Goal: Information Seeking & Learning: Learn about a topic

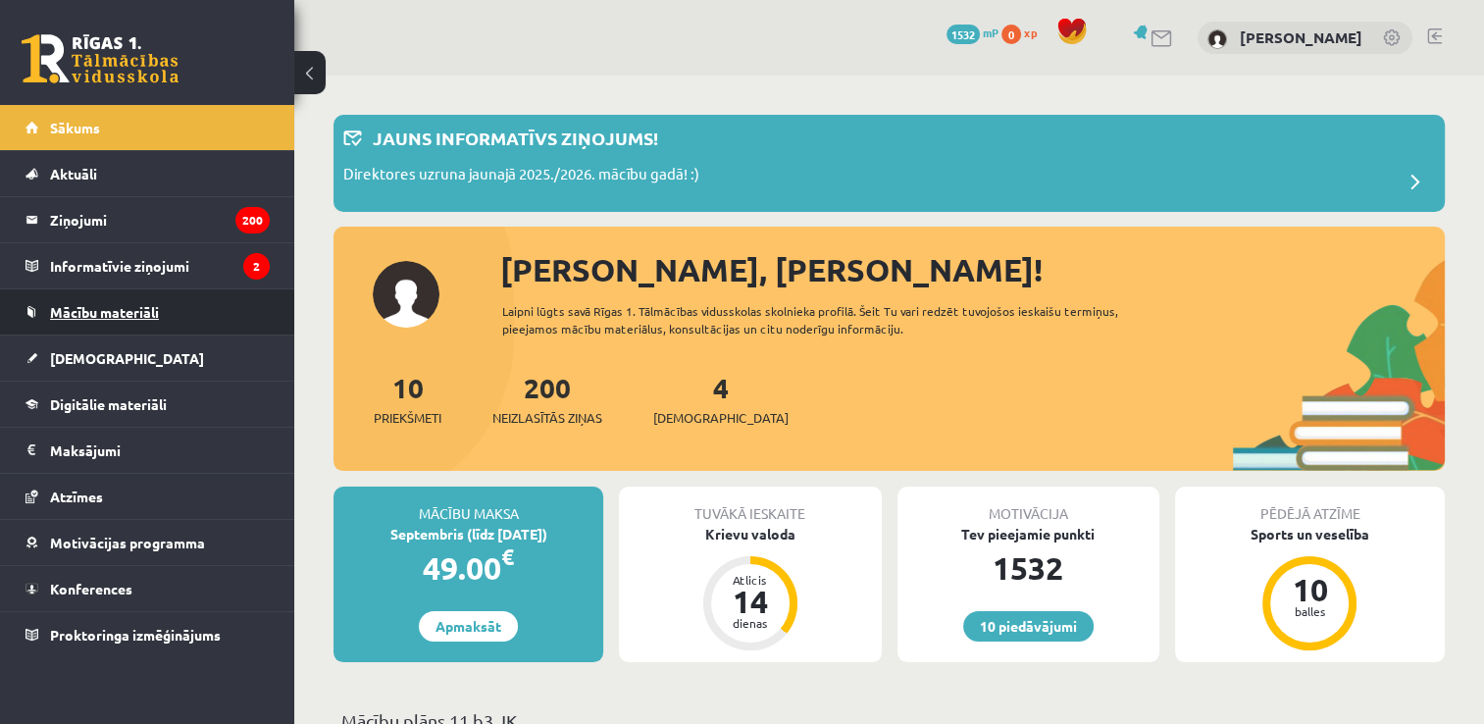
click at [156, 307] on span "Mācību materiāli" at bounding box center [104, 312] width 109 height 18
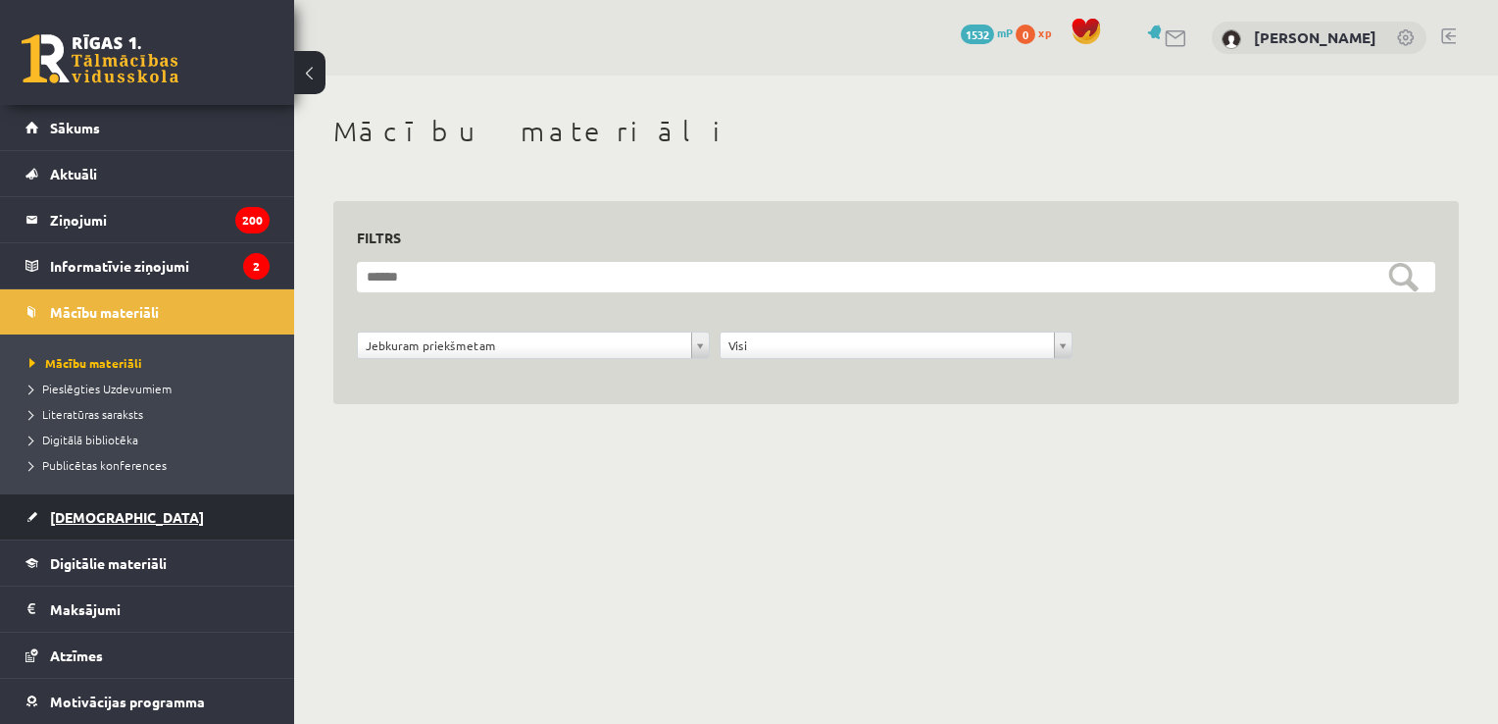
click at [110, 514] on link "[DEMOGRAPHIC_DATA]" at bounding box center [147, 516] width 244 height 45
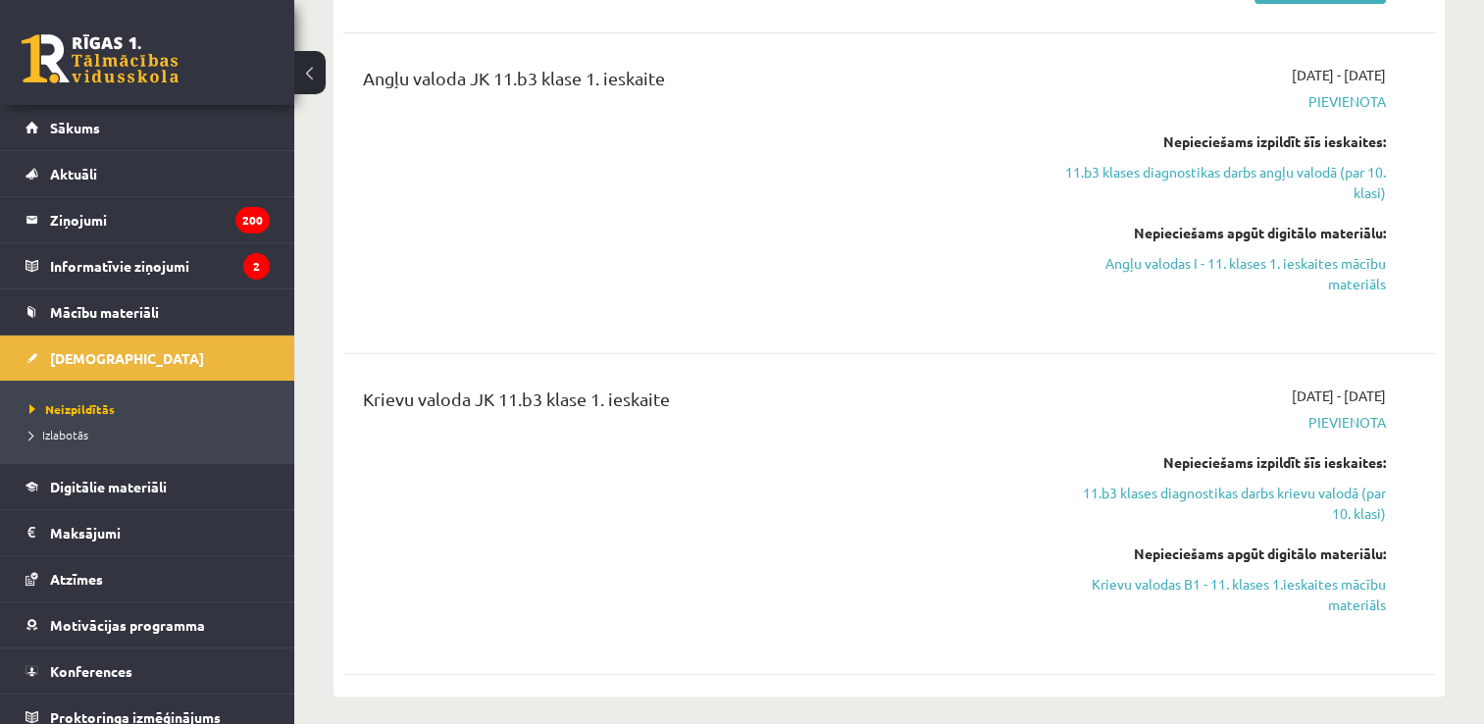
scroll to position [493, 0]
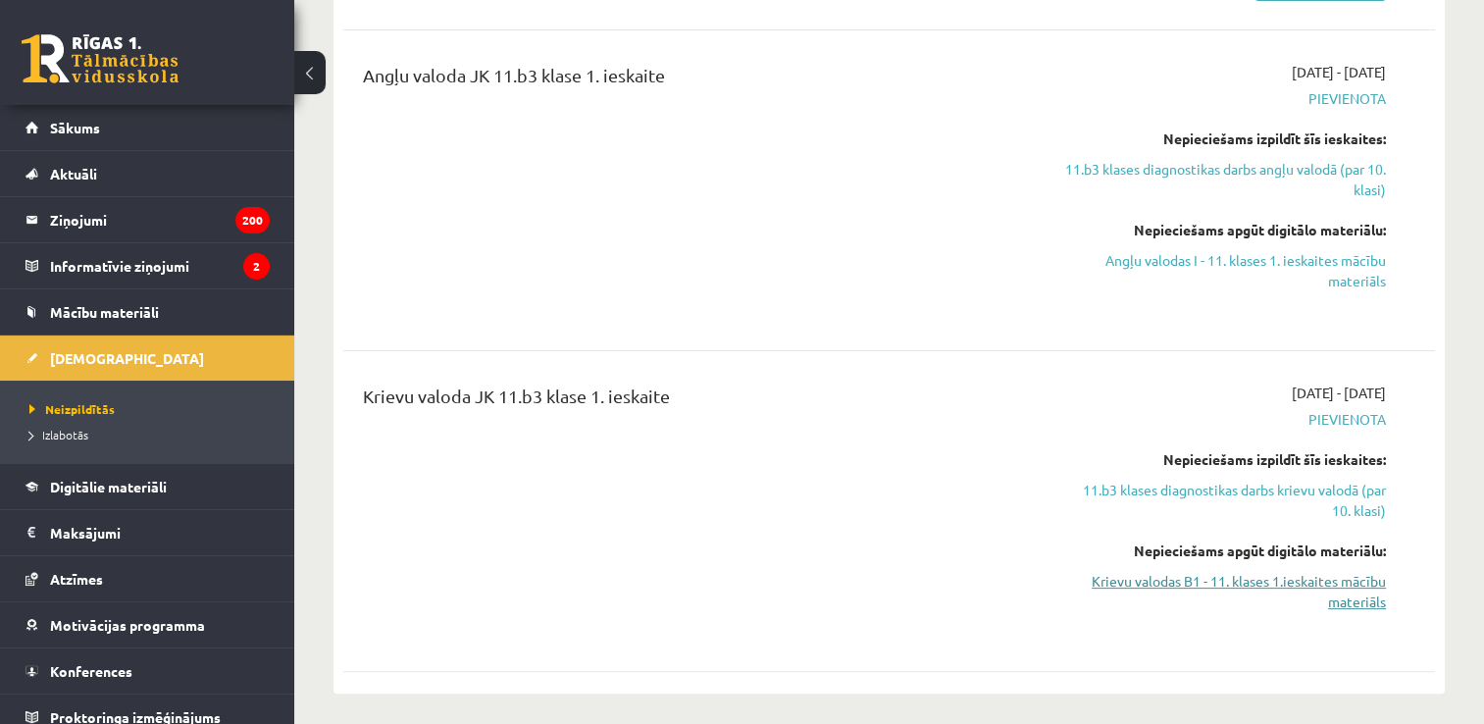
click at [1379, 590] on link "Krievu valodas B1 - 11. klases 1.ieskaites mācību materiāls" at bounding box center [1225, 591] width 322 height 41
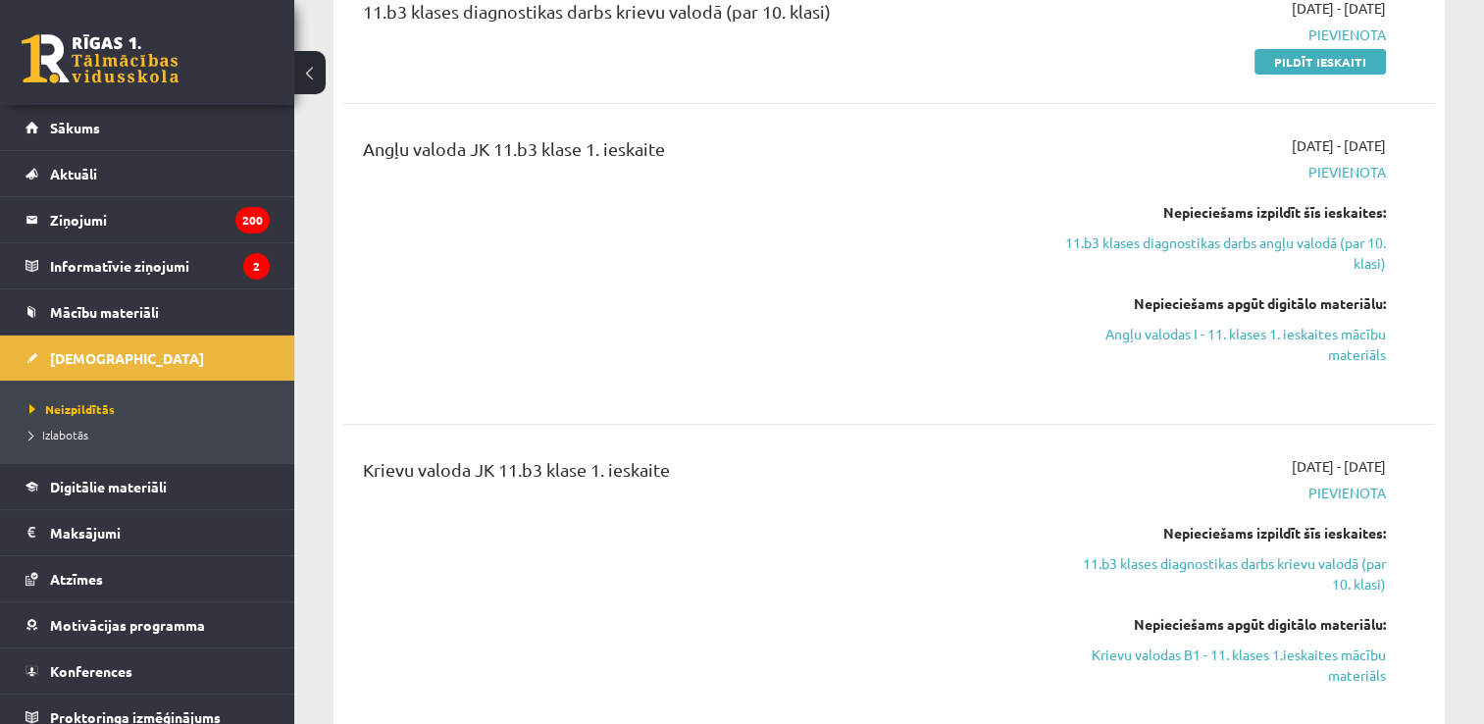
scroll to position [376, 0]
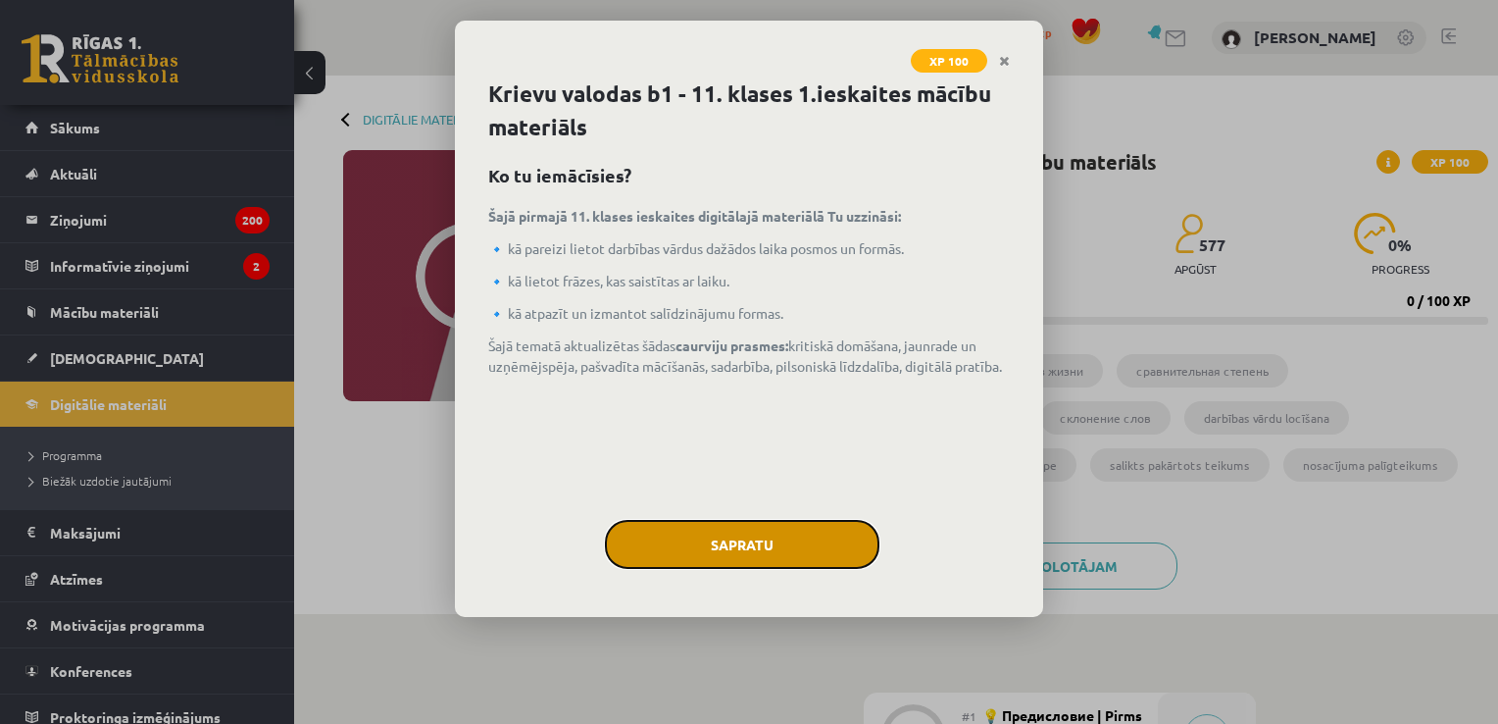
click at [791, 534] on button "Sapratu" at bounding box center [742, 544] width 275 height 49
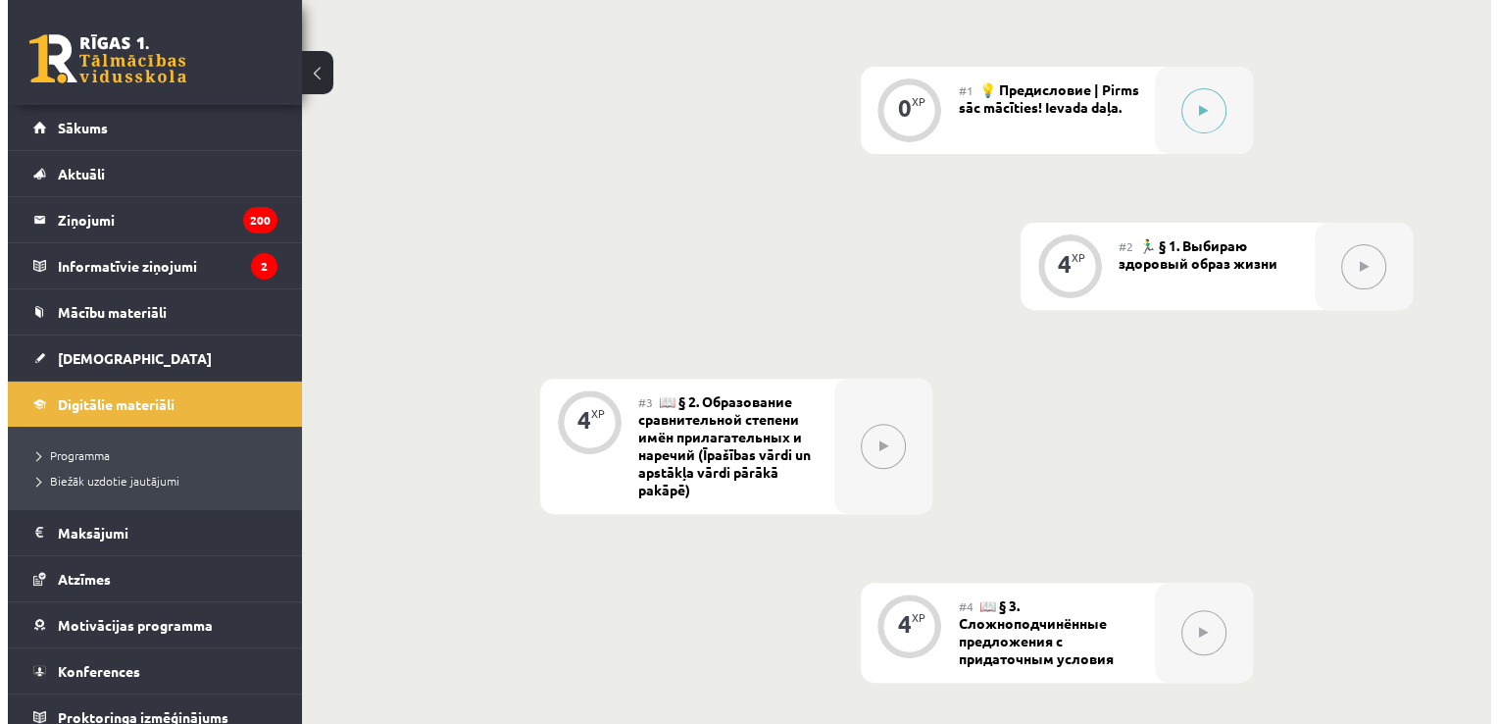
scroll to position [533, 0]
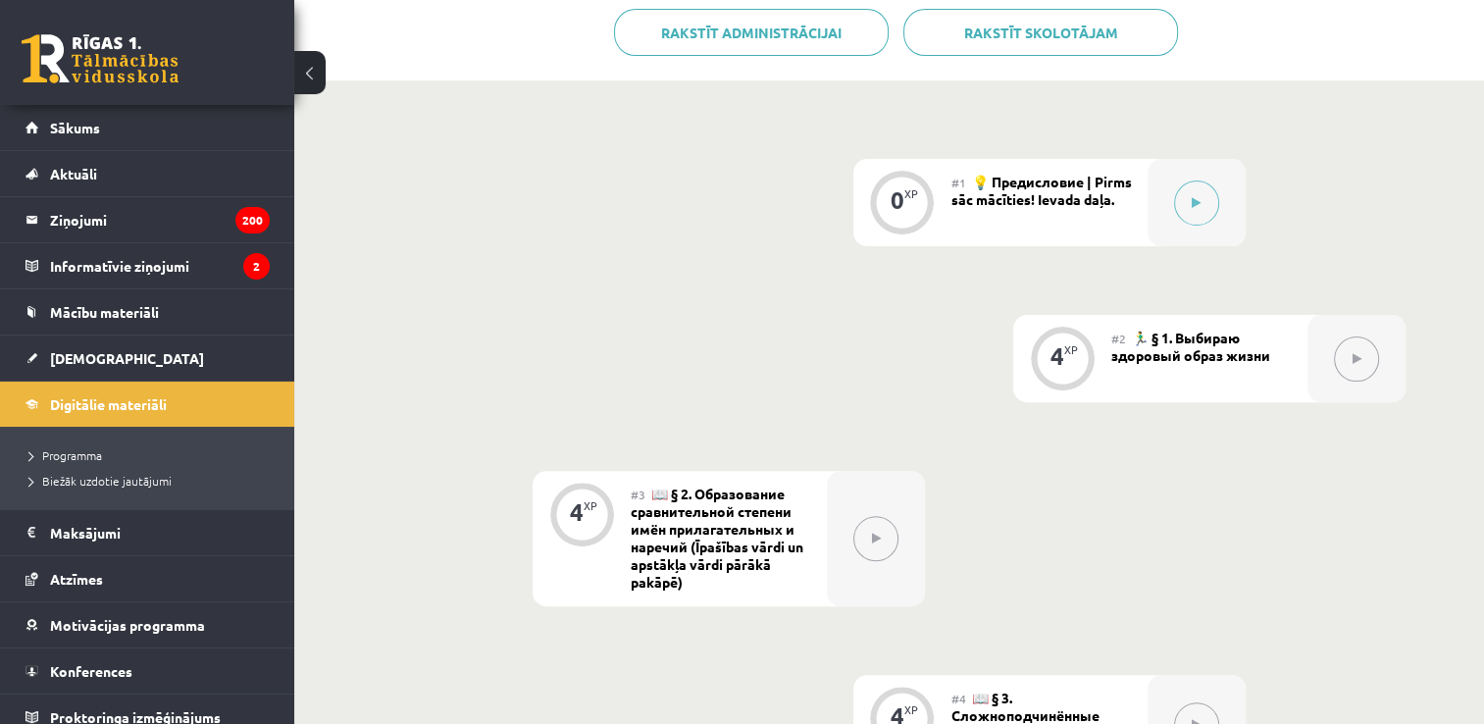
click at [1137, 201] on div "#1 💡 Предисловие | Pirms sāc mācīties! Ievada daļa." at bounding box center [1049, 202] width 196 height 87
click at [1161, 201] on div at bounding box center [1196, 202] width 98 height 87
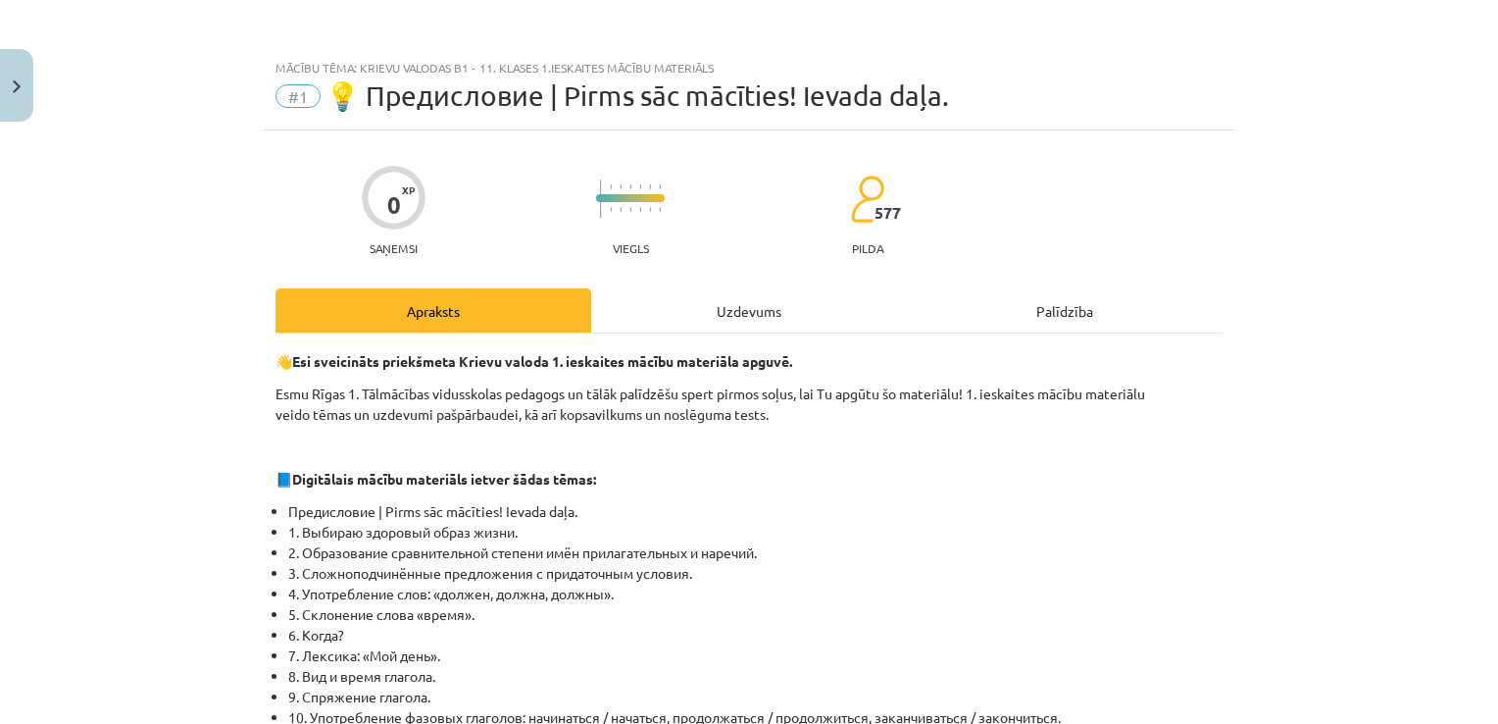
click at [741, 306] on div "Uzdevums" at bounding box center [749, 310] width 316 height 44
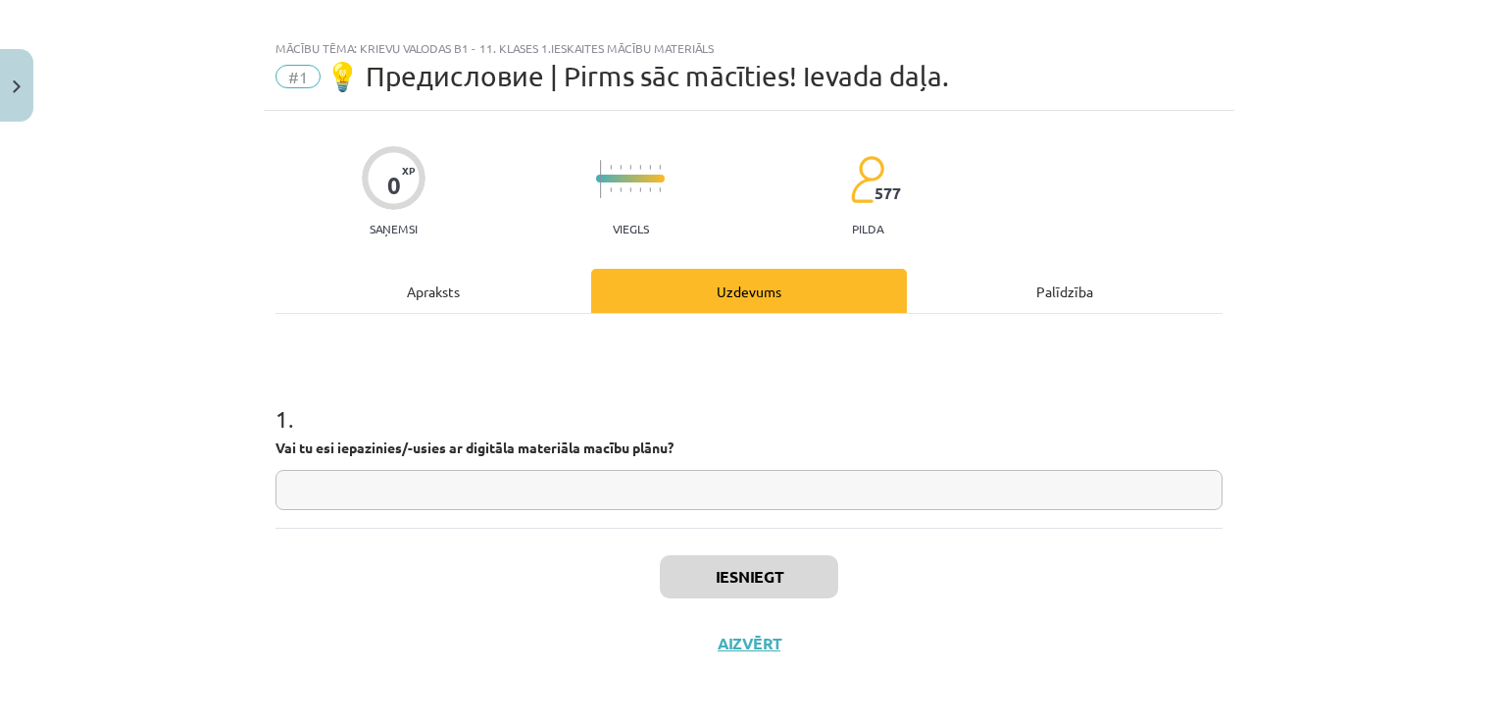
click at [552, 489] on input "text" at bounding box center [749, 490] width 947 height 40
type input "**"
click at [774, 585] on button "Iesniegt" at bounding box center [749, 576] width 178 height 43
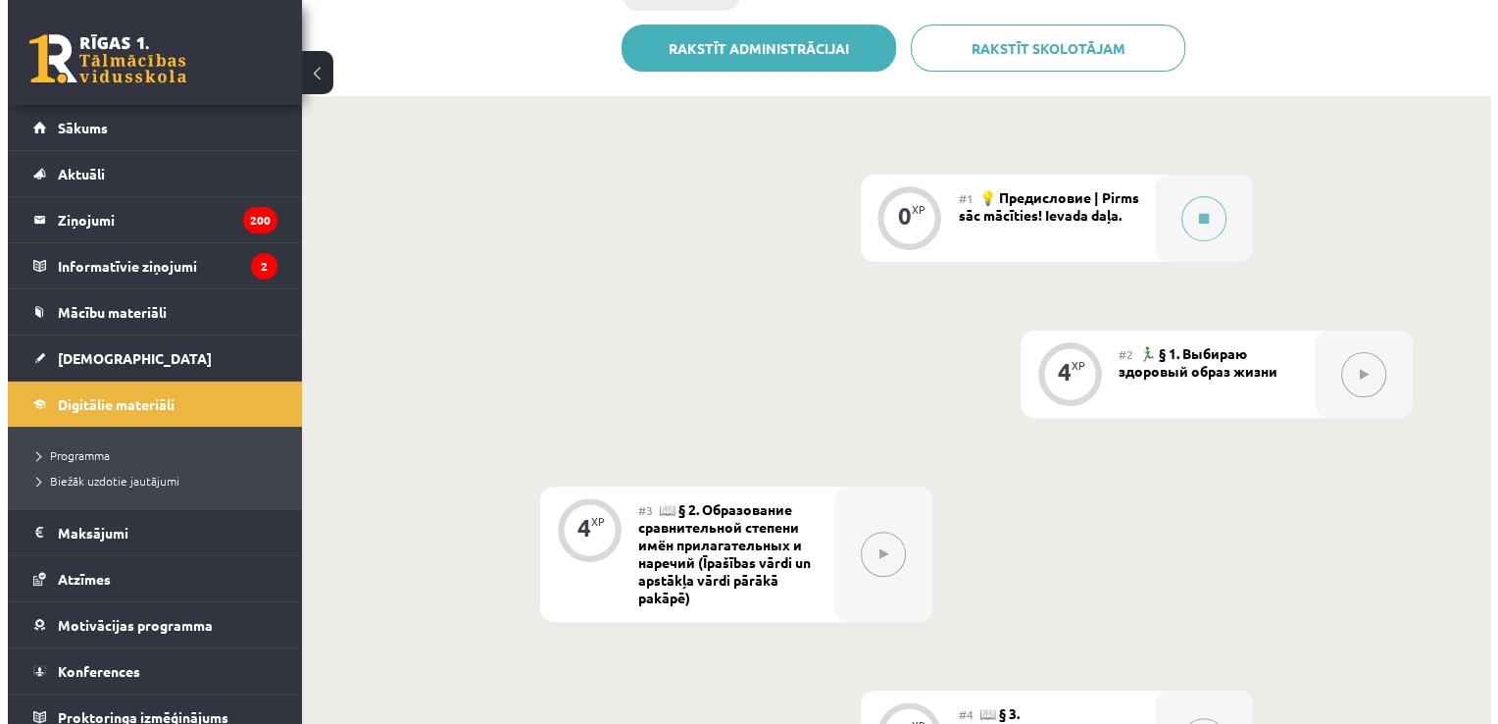
scroll to position [518, 0]
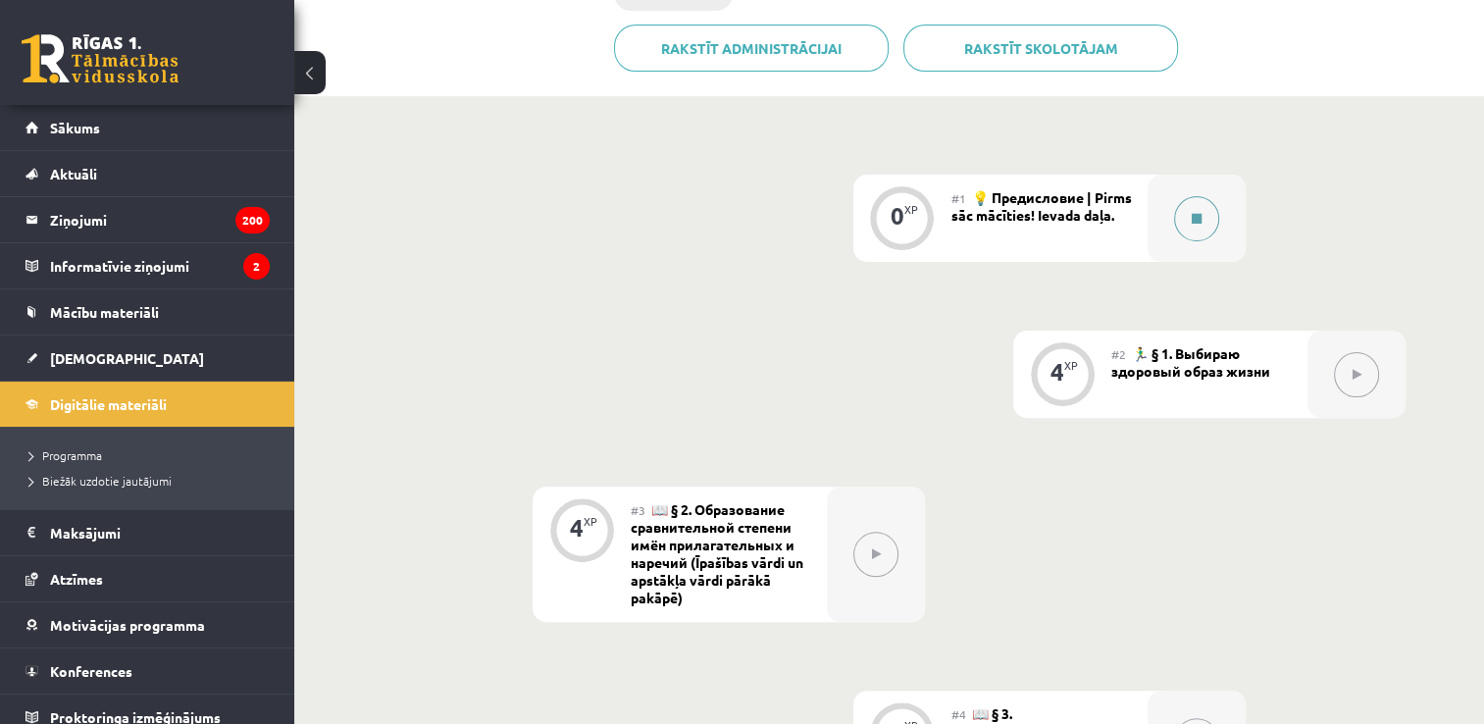
click at [1197, 221] on icon at bounding box center [1196, 219] width 10 height 12
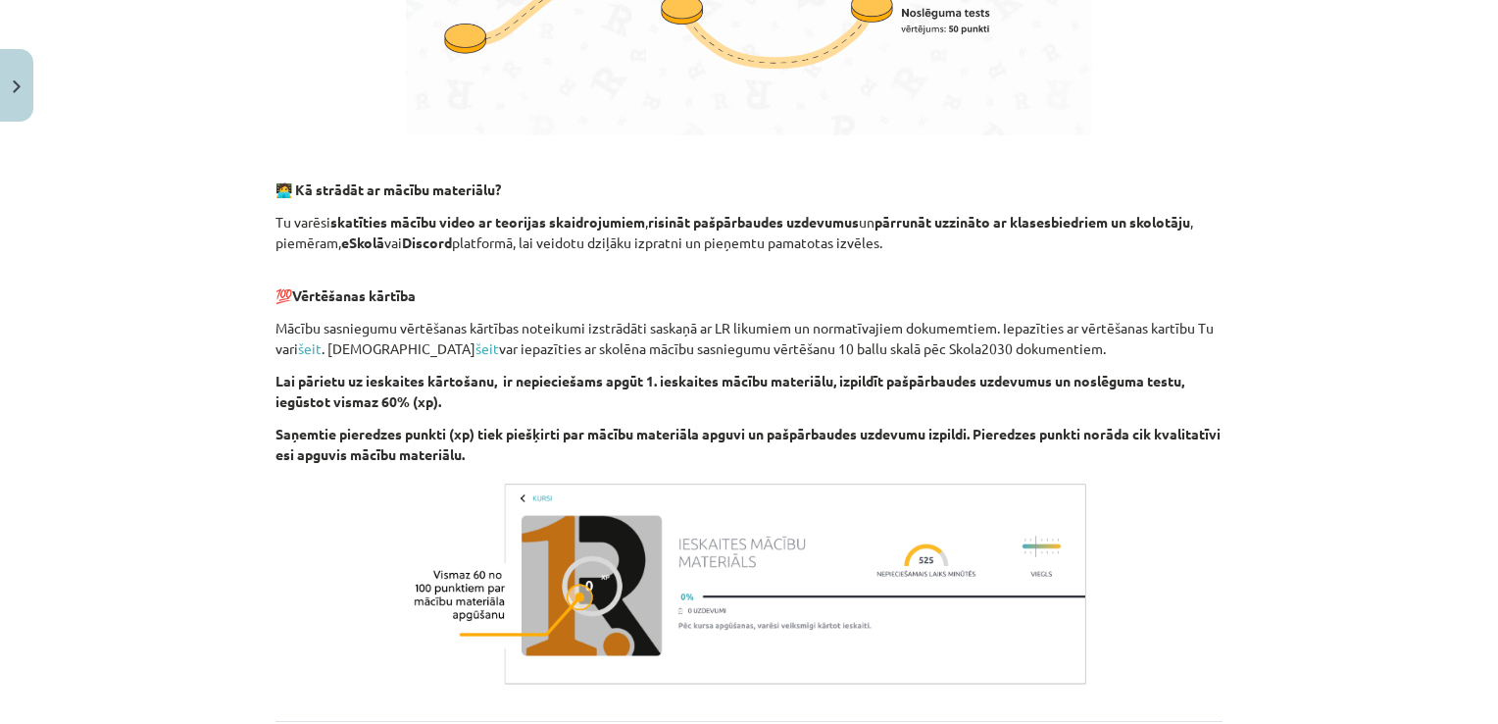
scroll to position [1277, 0]
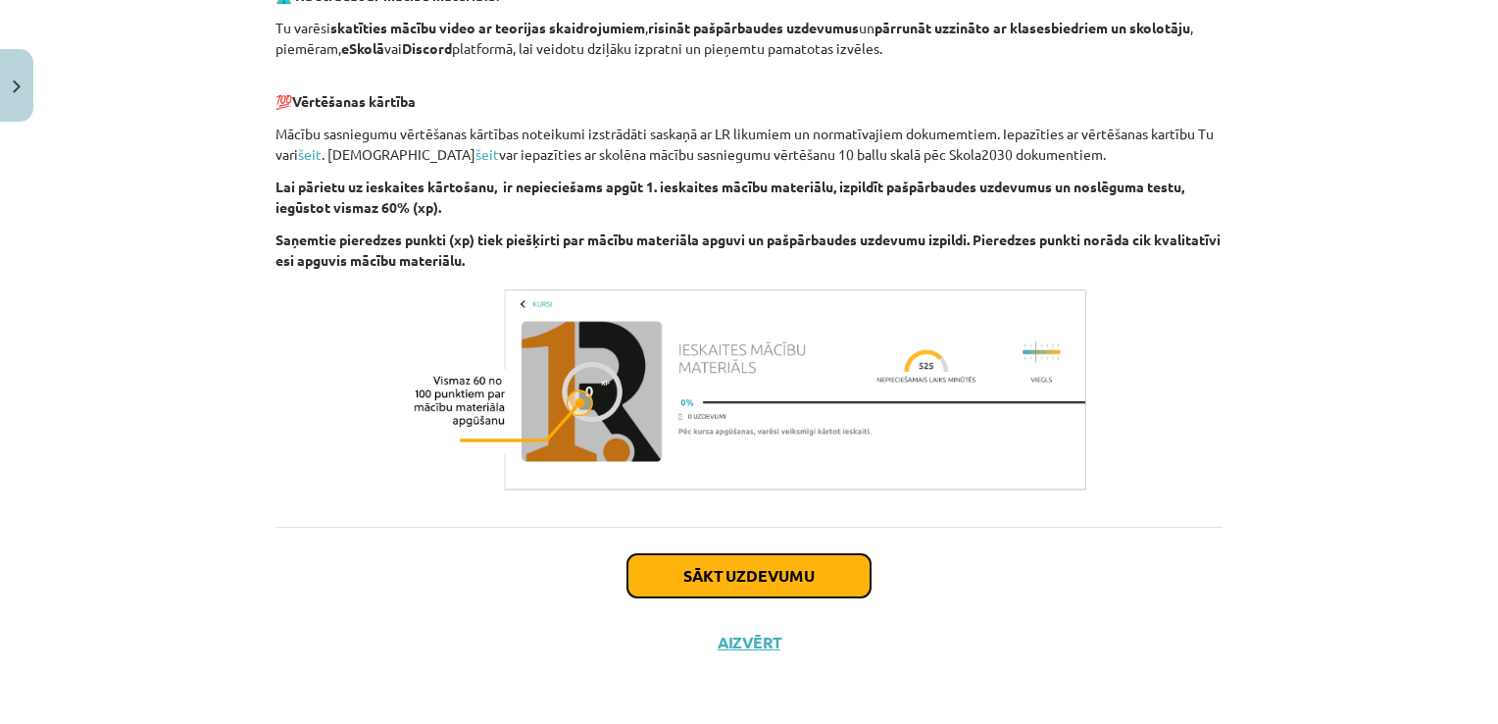
click at [731, 590] on button "Sākt uzdevumu" at bounding box center [749, 575] width 243 height 43
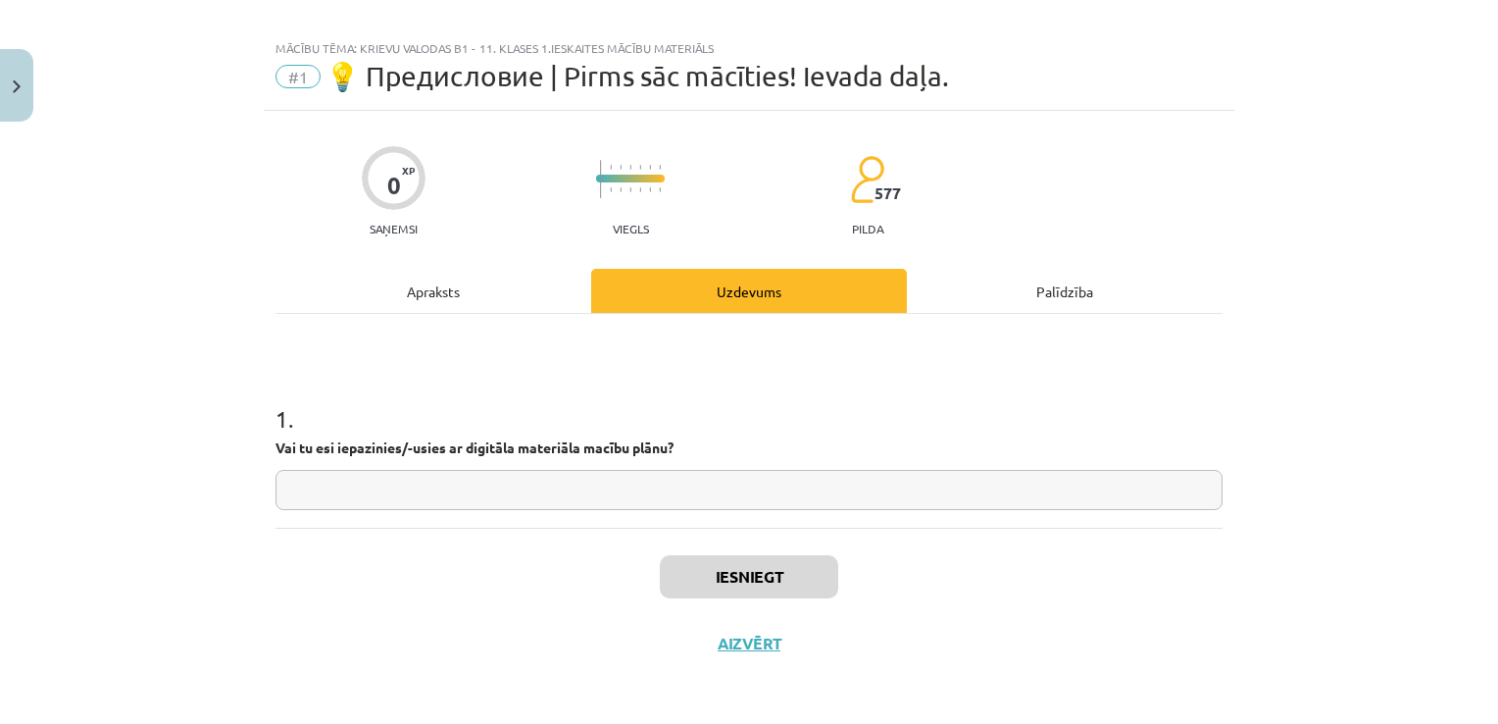
click at [683, 500] on input "text" at bounding box center [749, 490] width 947 height 40
type input "**"
click at [743, 582] on button "Iesniegt" at bounding box center [749, 576] width 178 height 43
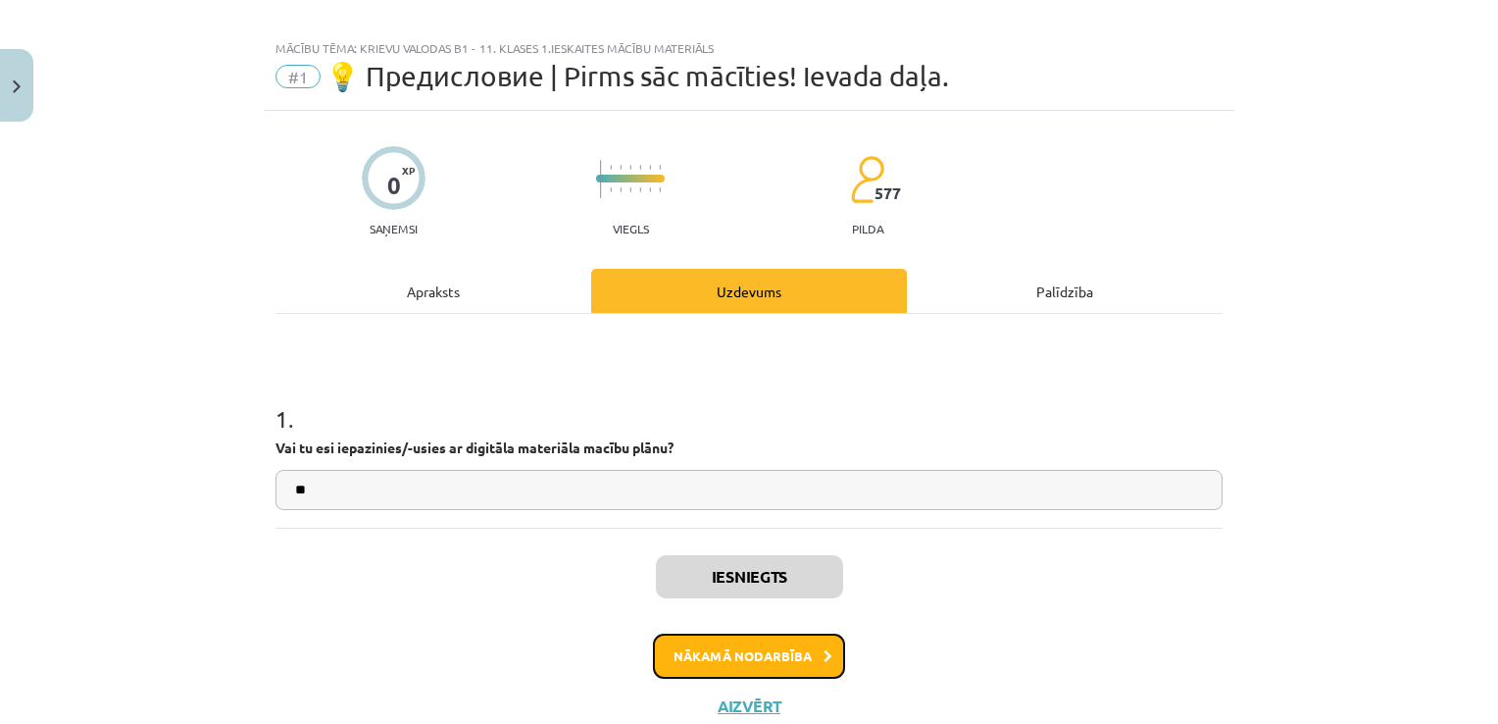
click at [774, 655] on button "Nākamā nodarbība" at bounding box center [749, 655] width 192 height 45
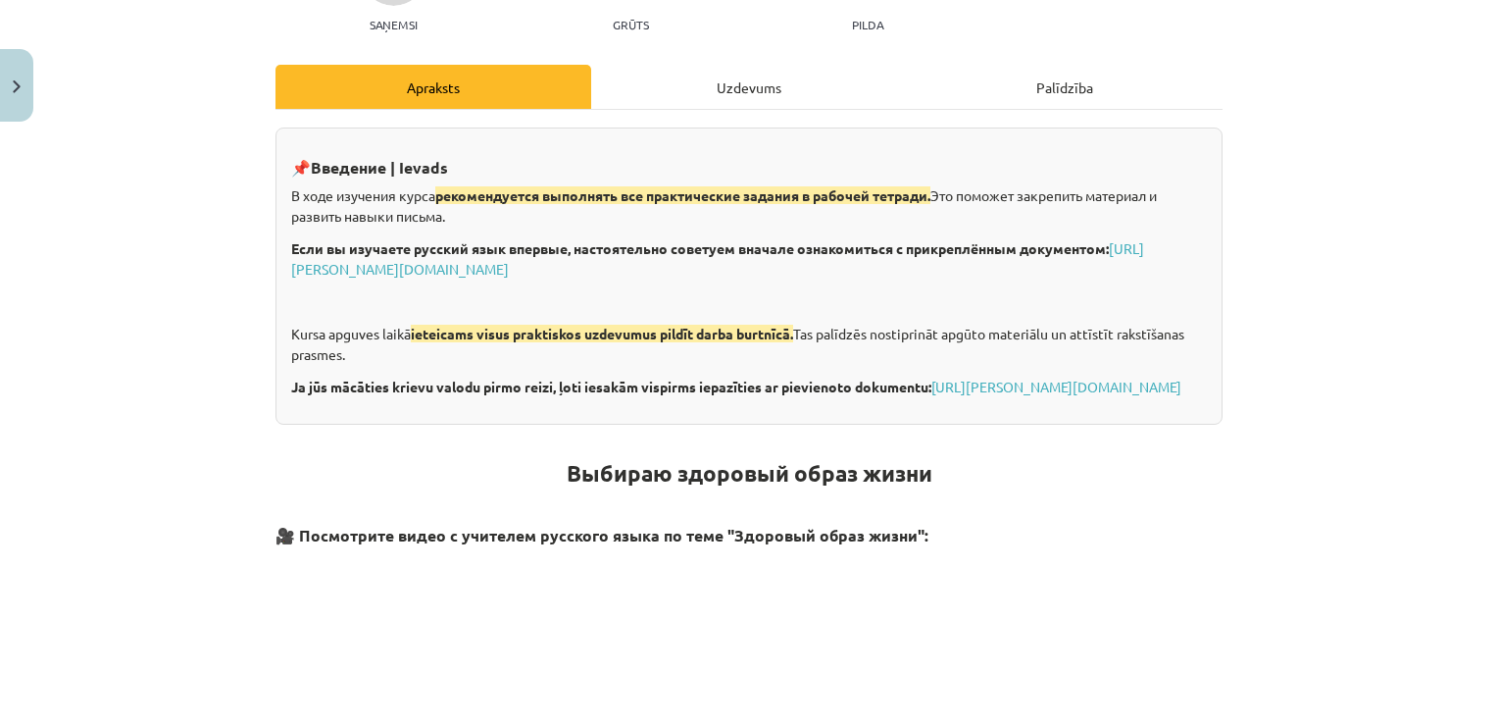
scroll to position [234, 0]
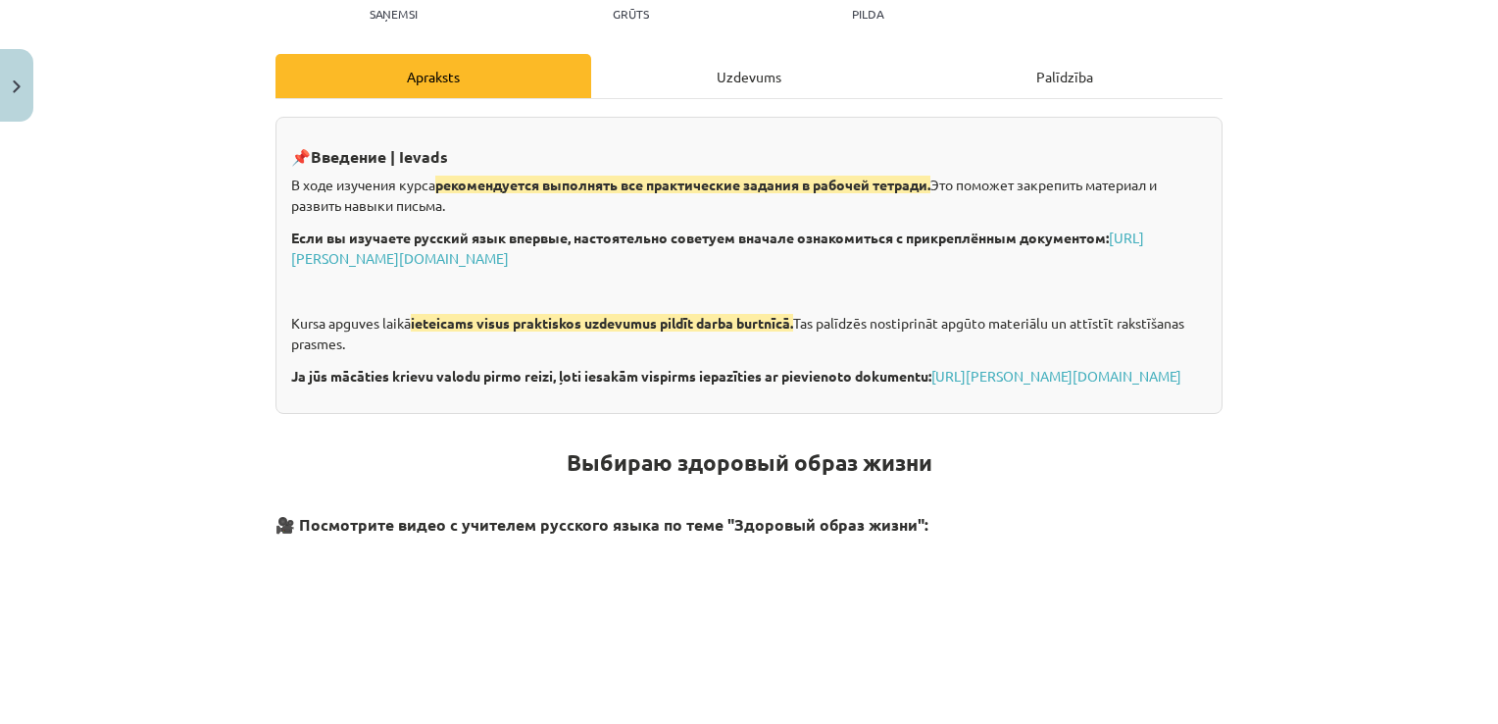
click at [763, 73] on div "Uzdevums" at bounding box center [749, 76] width 316 height 44
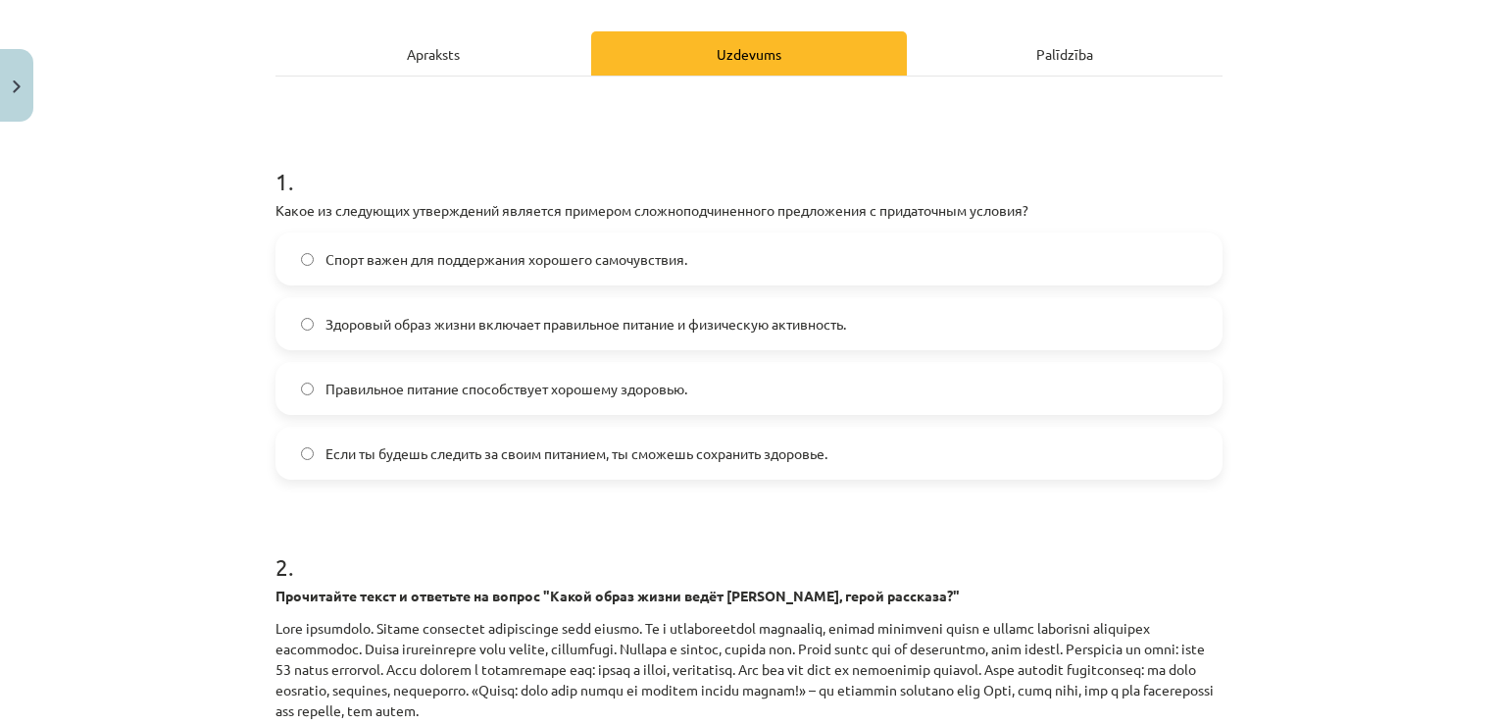
scroll to position [265, 0]
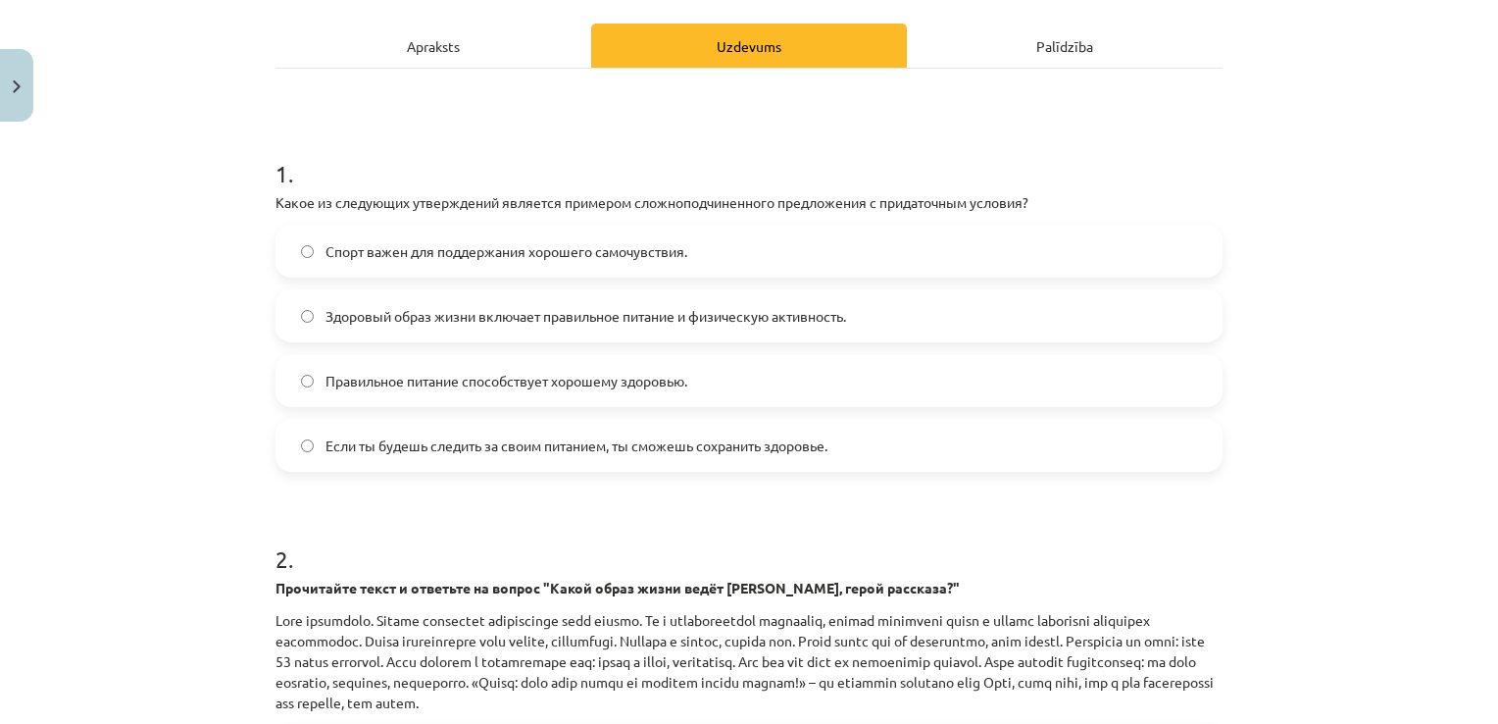
click at [503, 37] on div "Apraksts" at bounding box center [434, 46] width 316 height 44
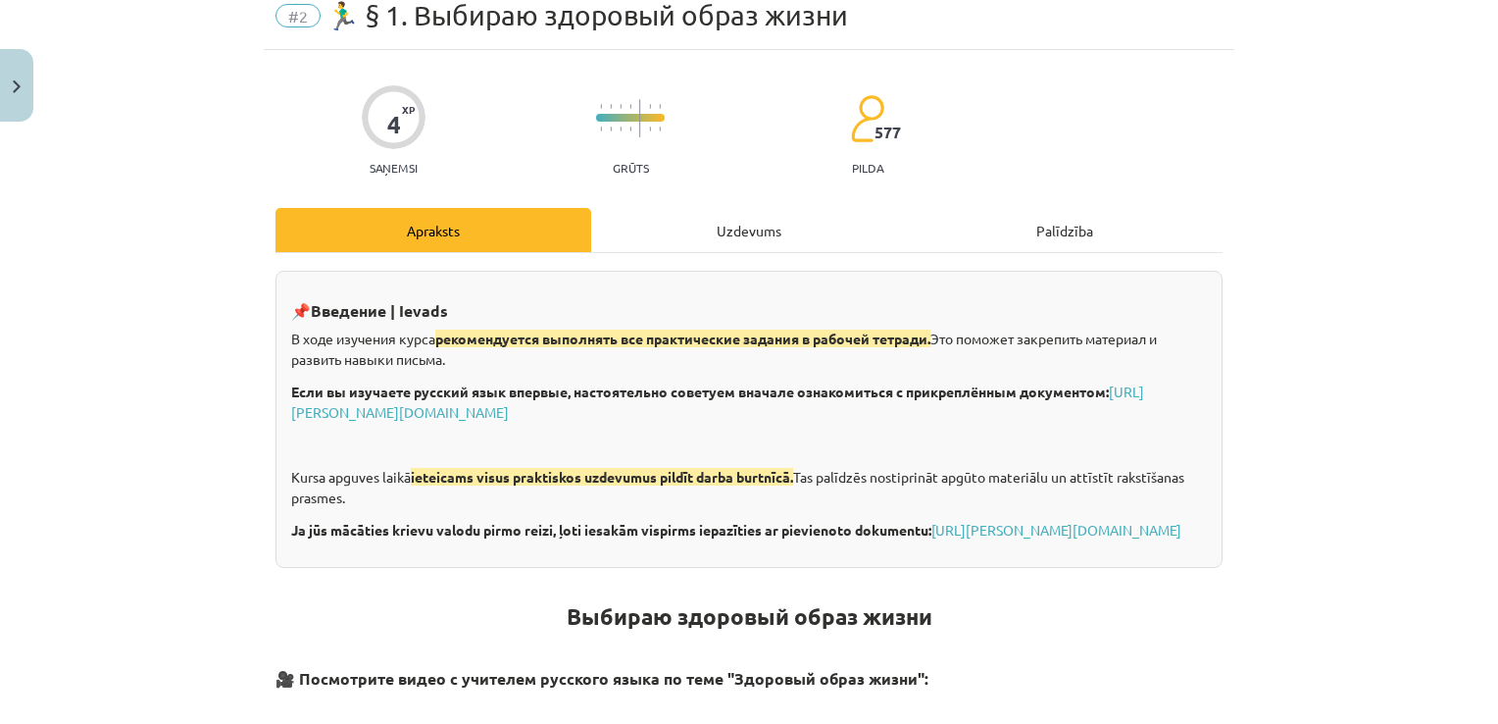
scroll to position [55, 0]
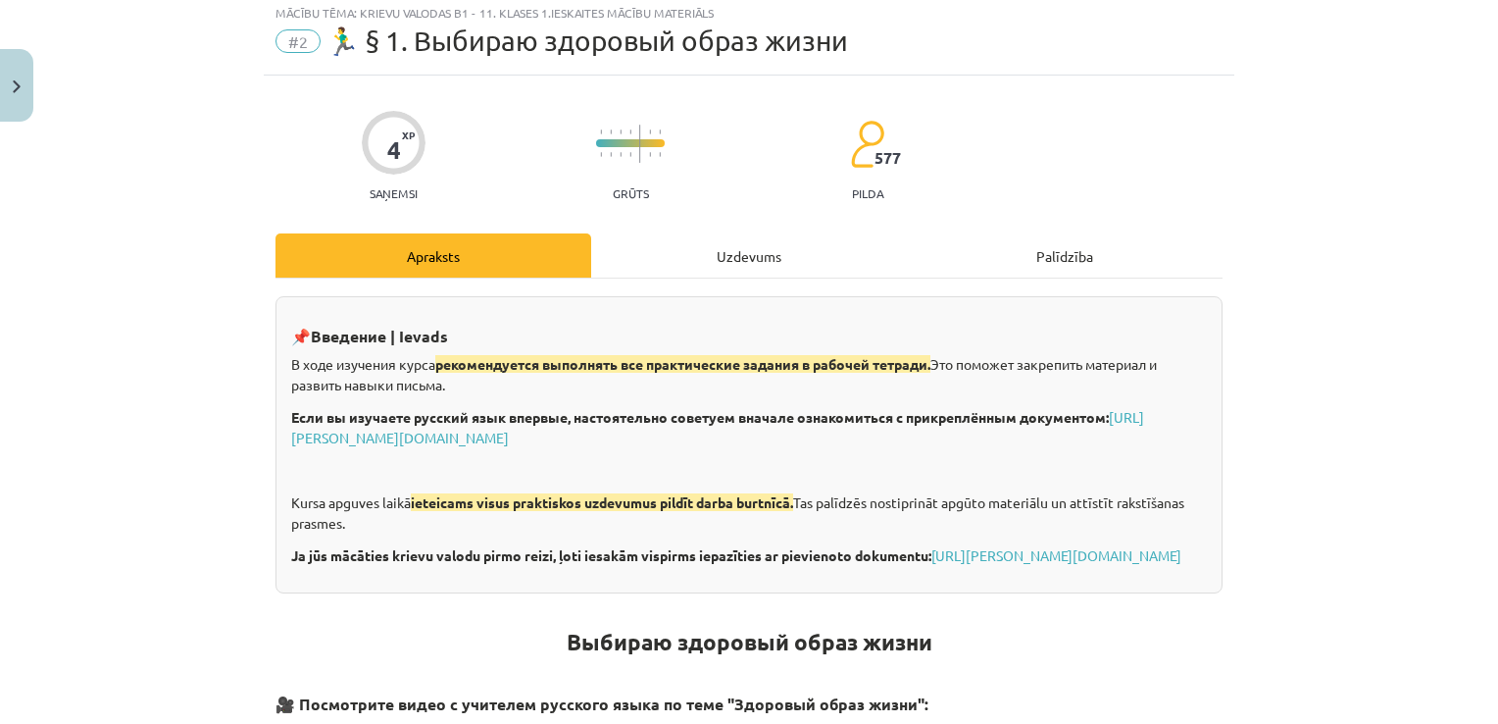
click at [745, 256] on div "Uzdevums" at bounding box center [749, 255] width 316 height 44
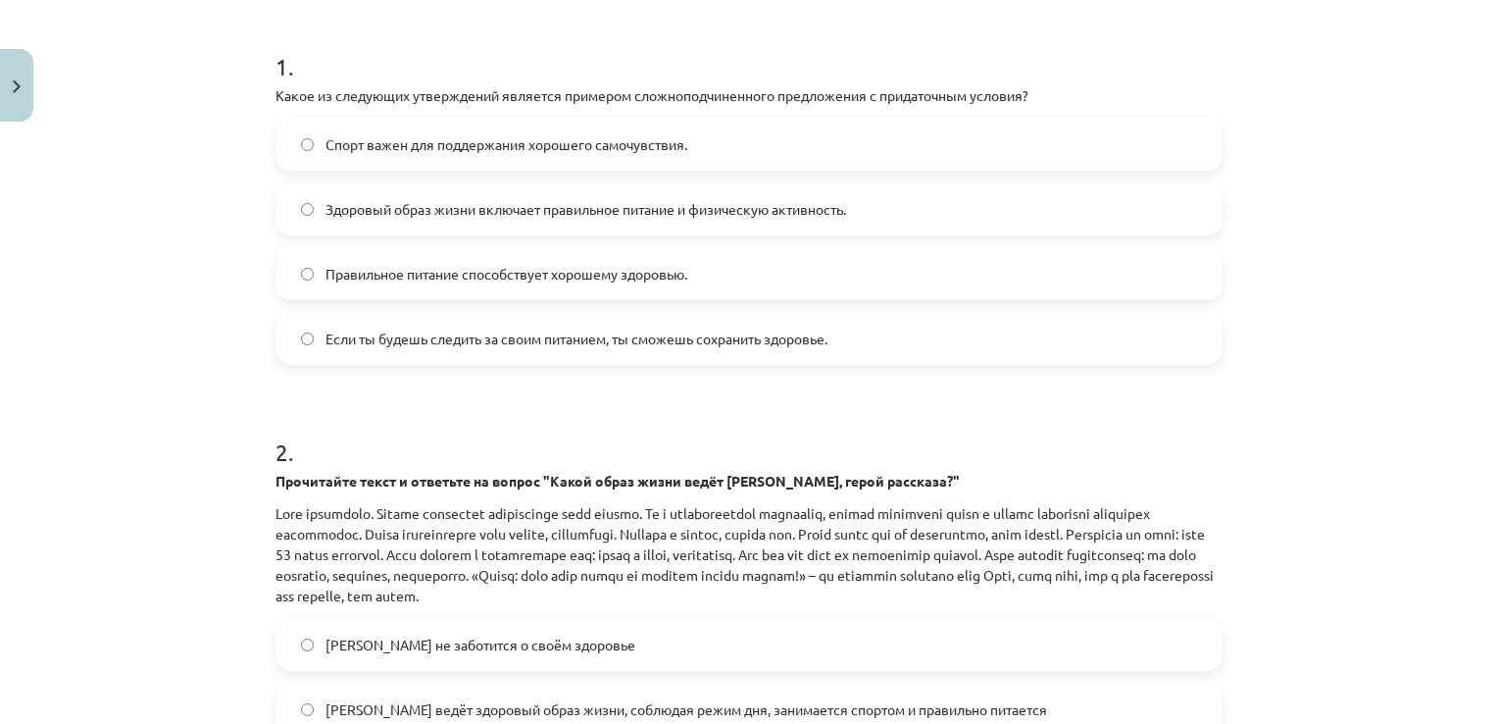
scroll to position [371, 0]
click at [489, 344] on span "Если ты будешь следить за своим питанием, ты сможешь сохранить здоровье." at bounding box center [577, 339] width 502 height 21
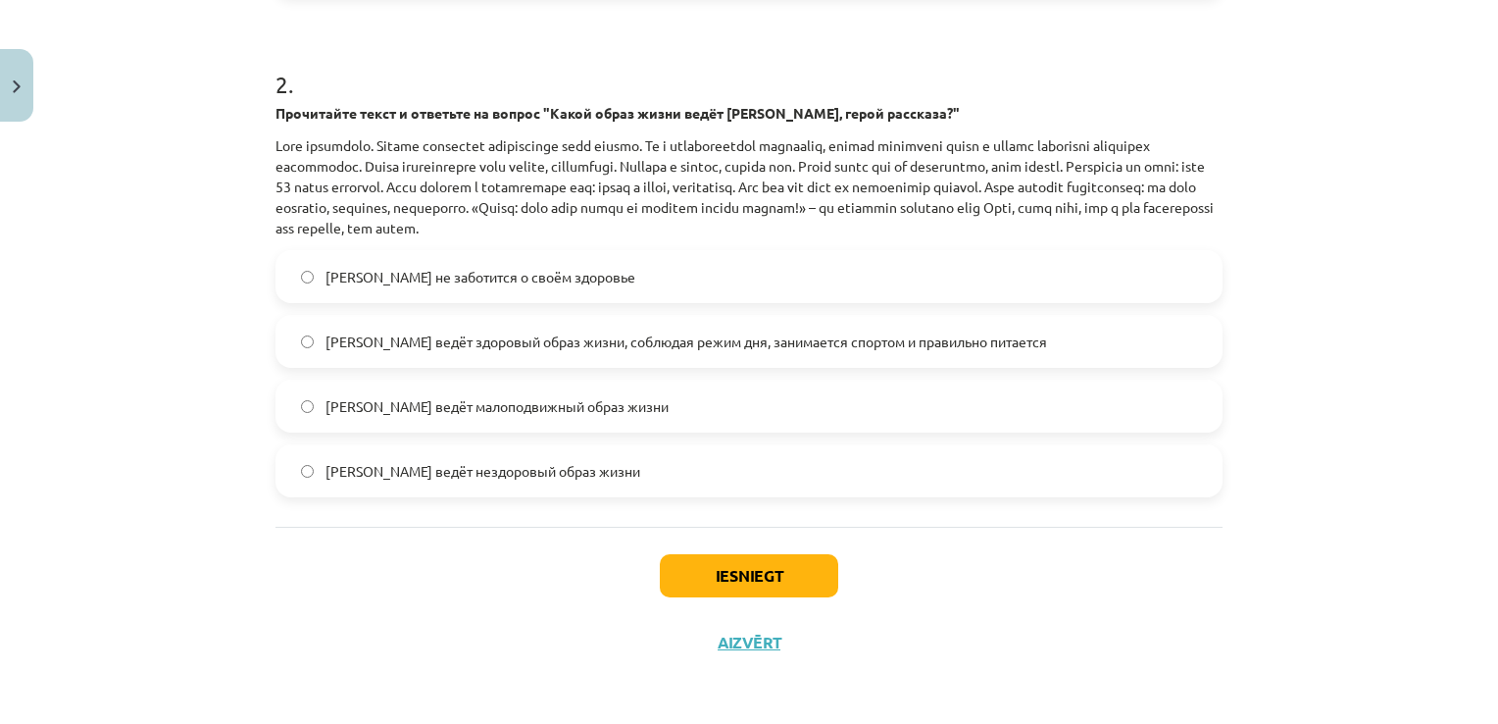
scroll to position [726, 0]
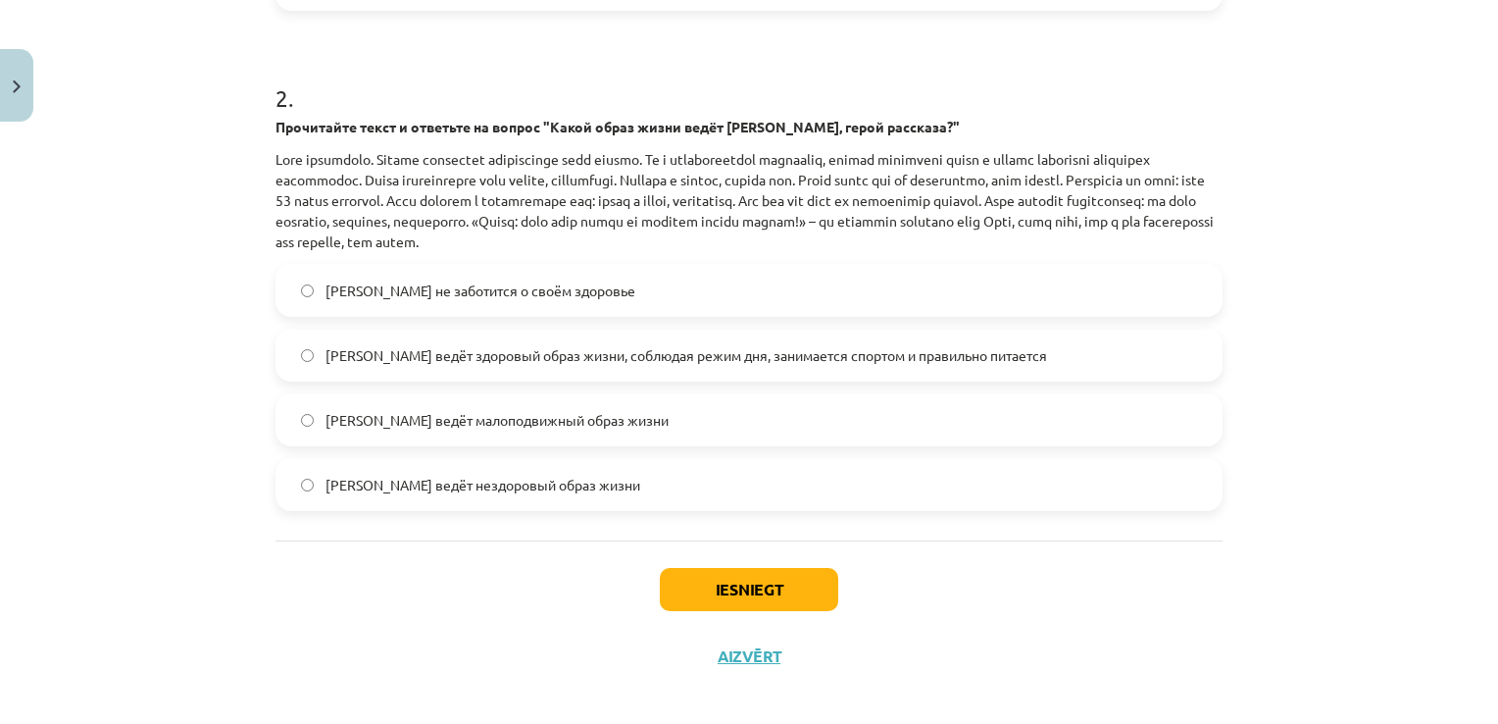
click at [98, 665] on div "Mācību tēma: Krievu valodas b1 - 11. klases 1.ieskaites mācību materiāls #2 🏃‍♂…" at bounding box center [749, 362] width 1498 height 724
click at [93, 669] on div "Mācību tēma: Krievu valodas b1 - 11. klases 1.ieskaites mācību materiāls #2 🏃‍♂…" at bounding box center [749, 362] width 1498 height 724
click at [1157, 405] on label "[PERSON_NAME] ведёт малоподвижный образ жизни" at bounding box center [748, 419] width 943 height 49
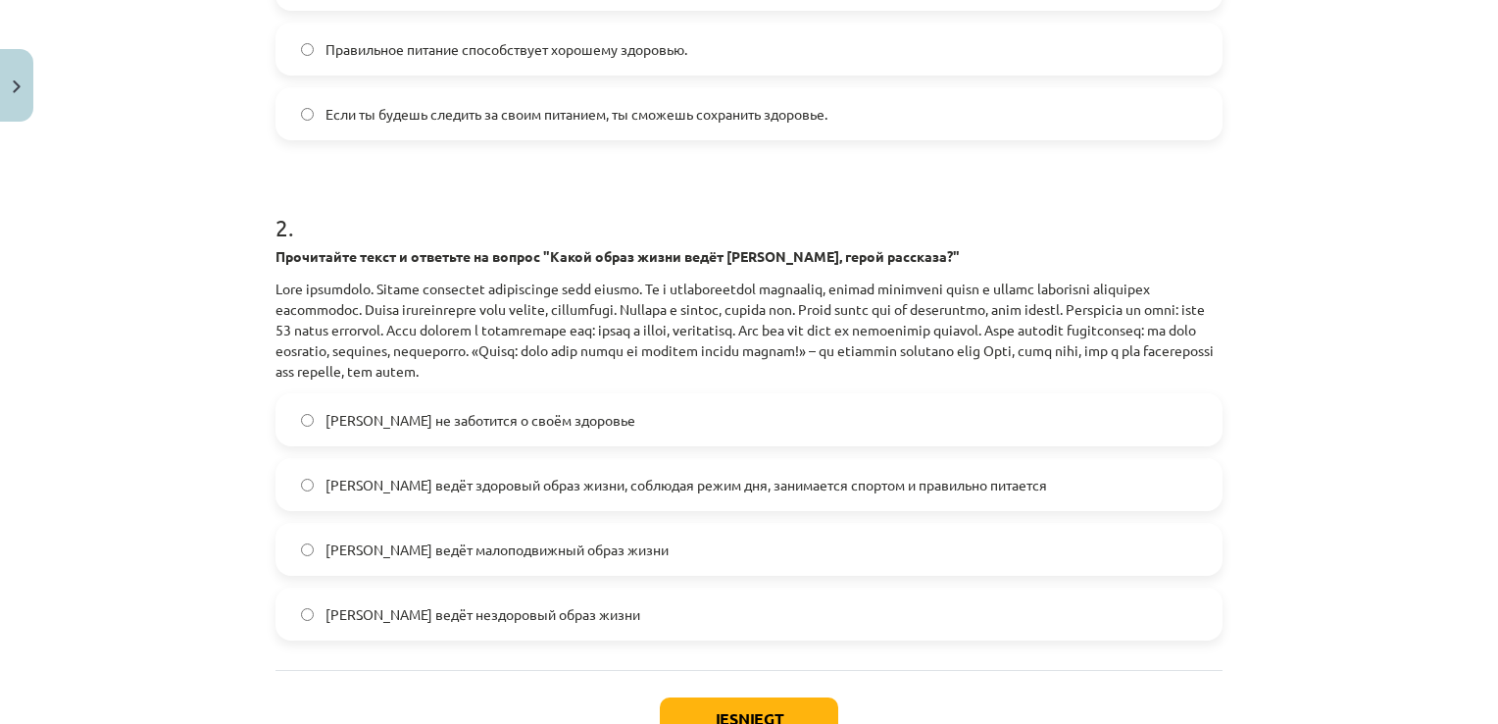
scroll to position [739, 0]
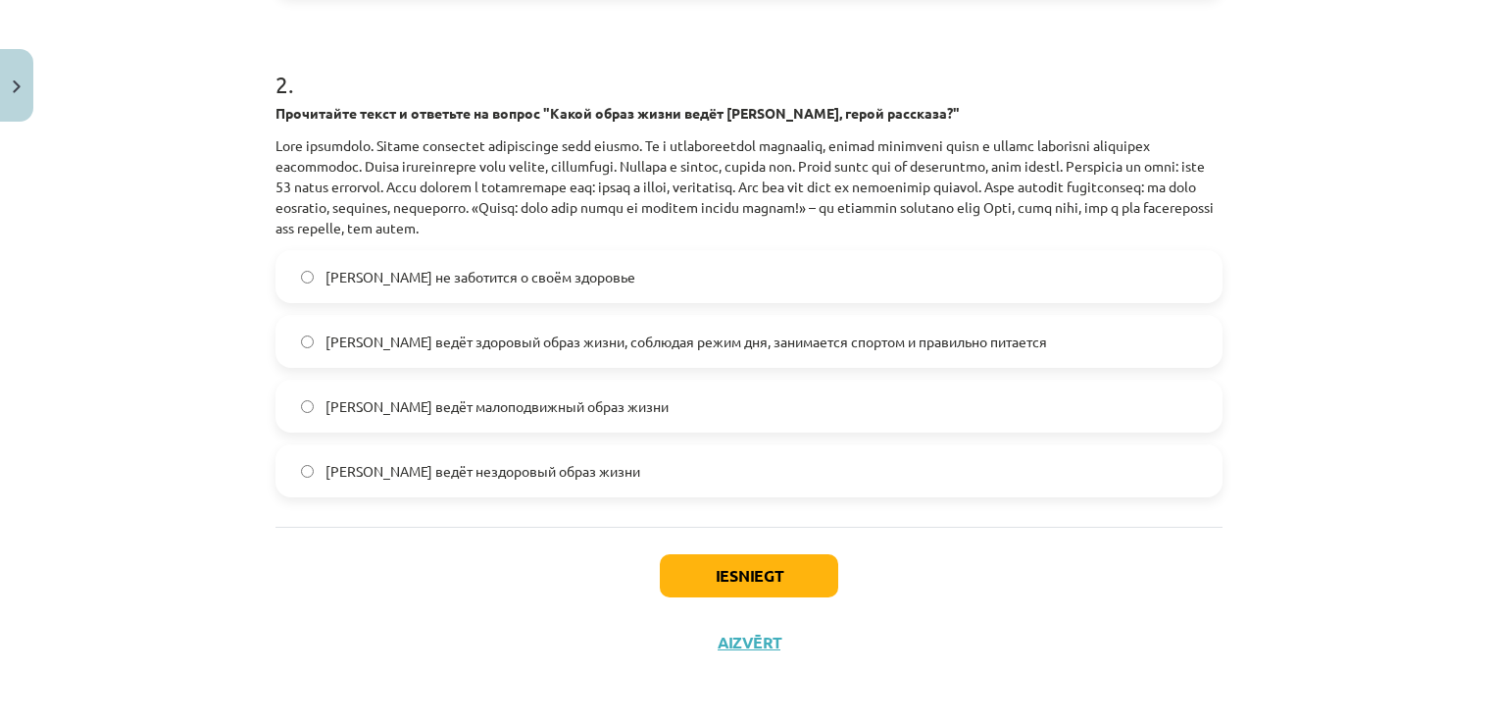
click at [1053, 321] on label "[PERSON_NAME] ведёт здоровый образ жизни, соблюдая режим дня, занимается спорто…" at bounding box center [748, 341] width 943 height 49
click at [739, 565] on button "Iesniegt" at bounding box center [749, 575] width 178 height 43
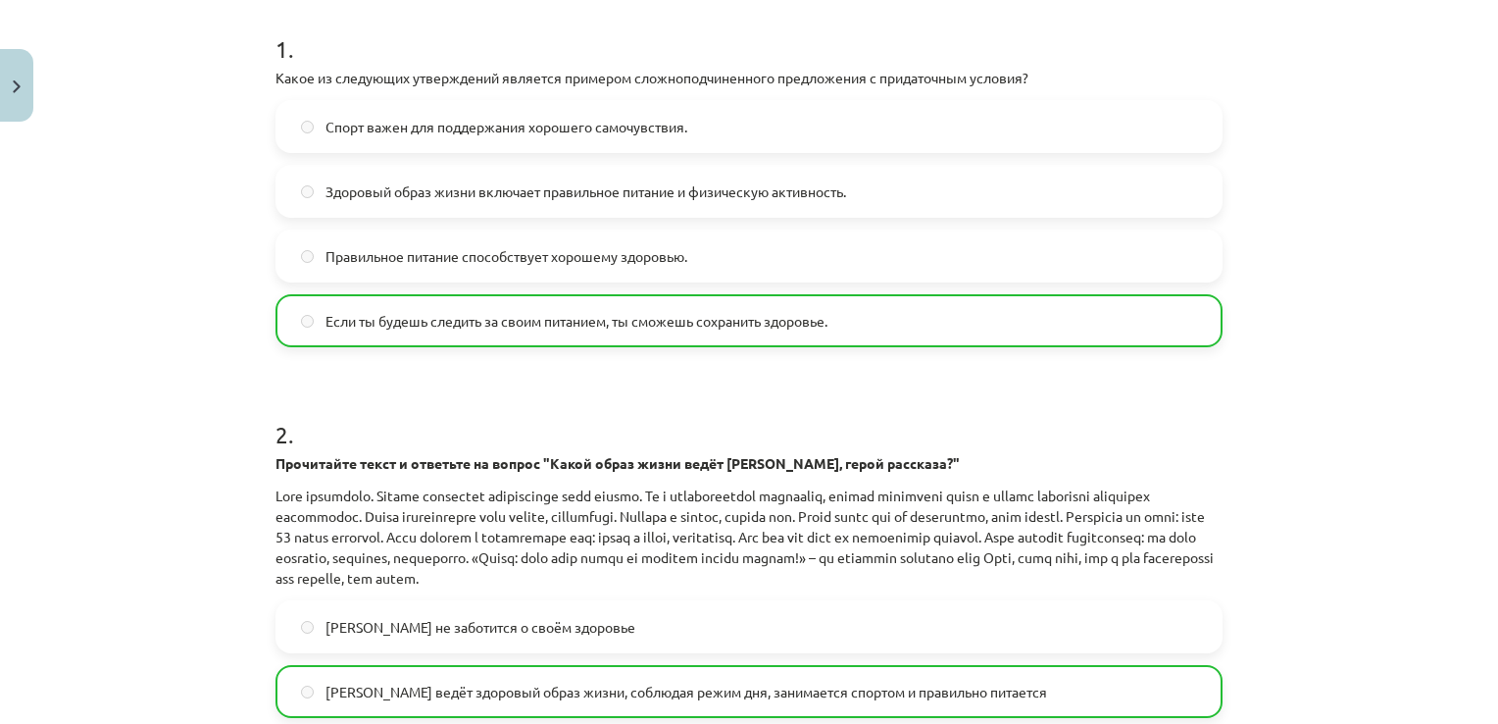
scroll to position [800, 0]
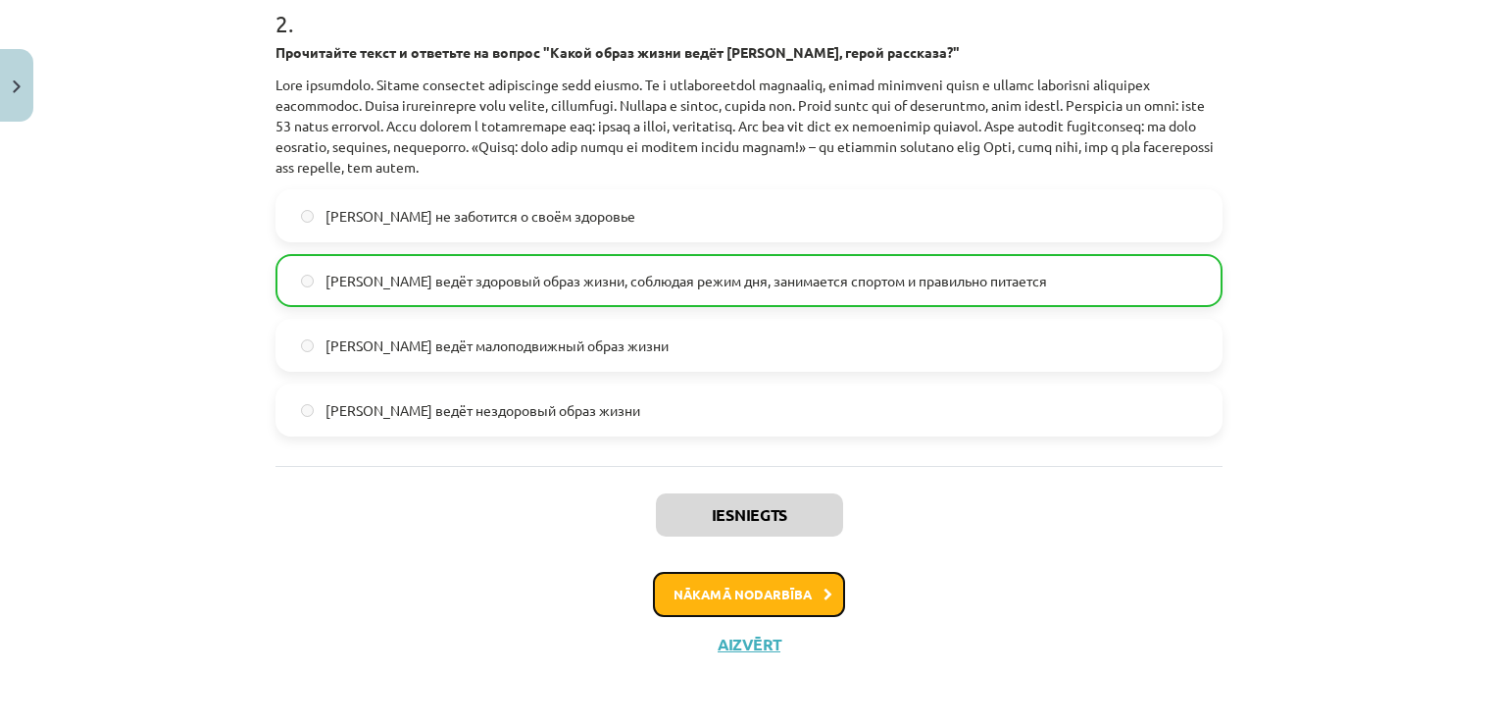
click at [755, 586] on button "Nākamā nodarbība" at bounding box center [749, 594] width 192 height 45
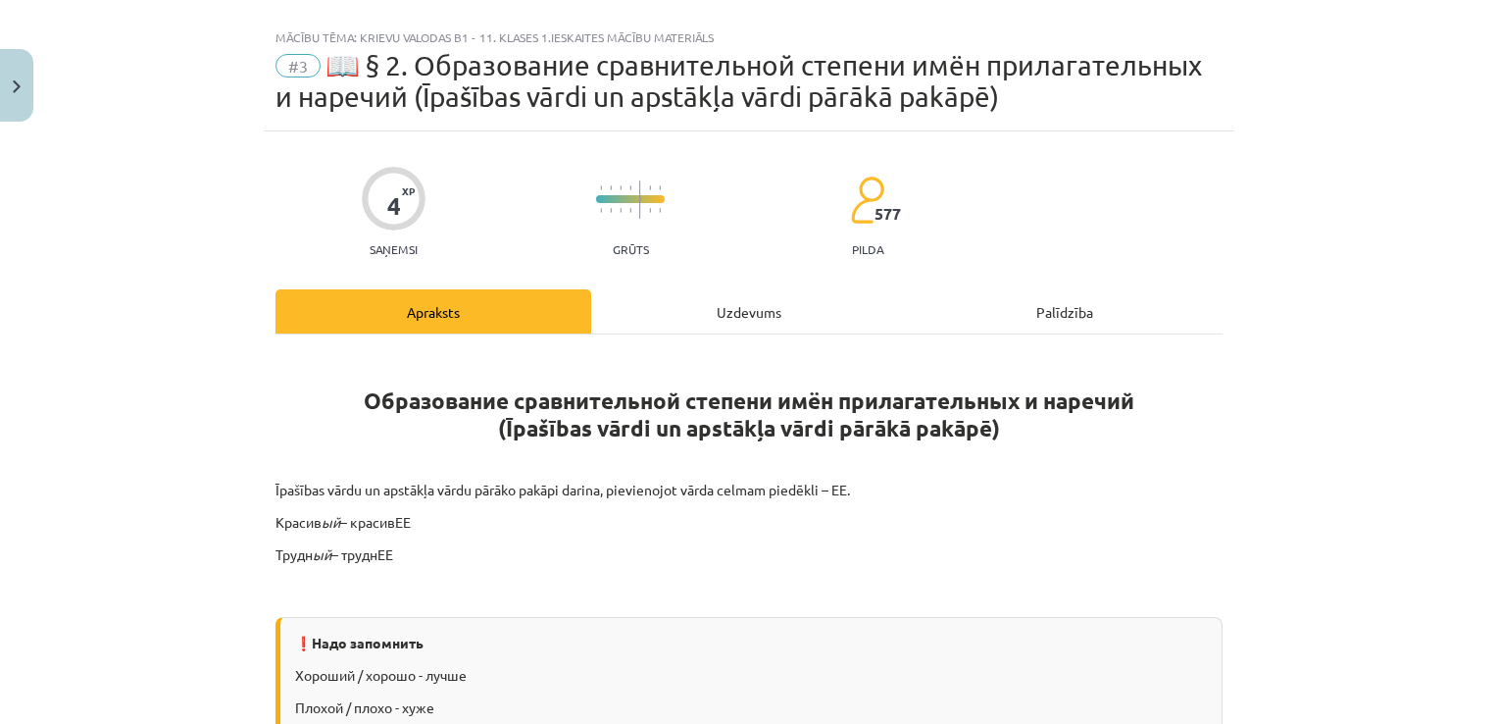
scroll to position [2, 0]
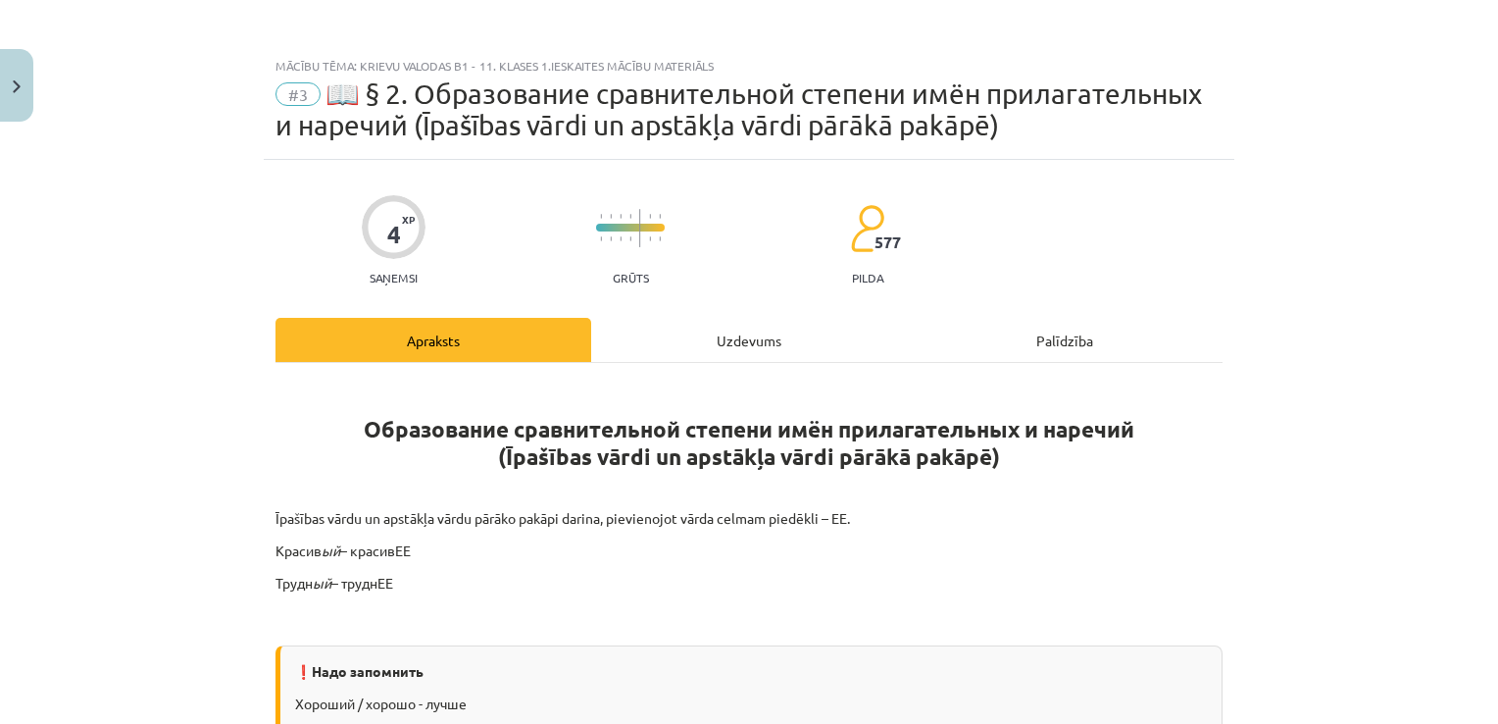
click at [695, 318] on div "Uzdevums" at bounding box center [749, 340] width 316 height 44
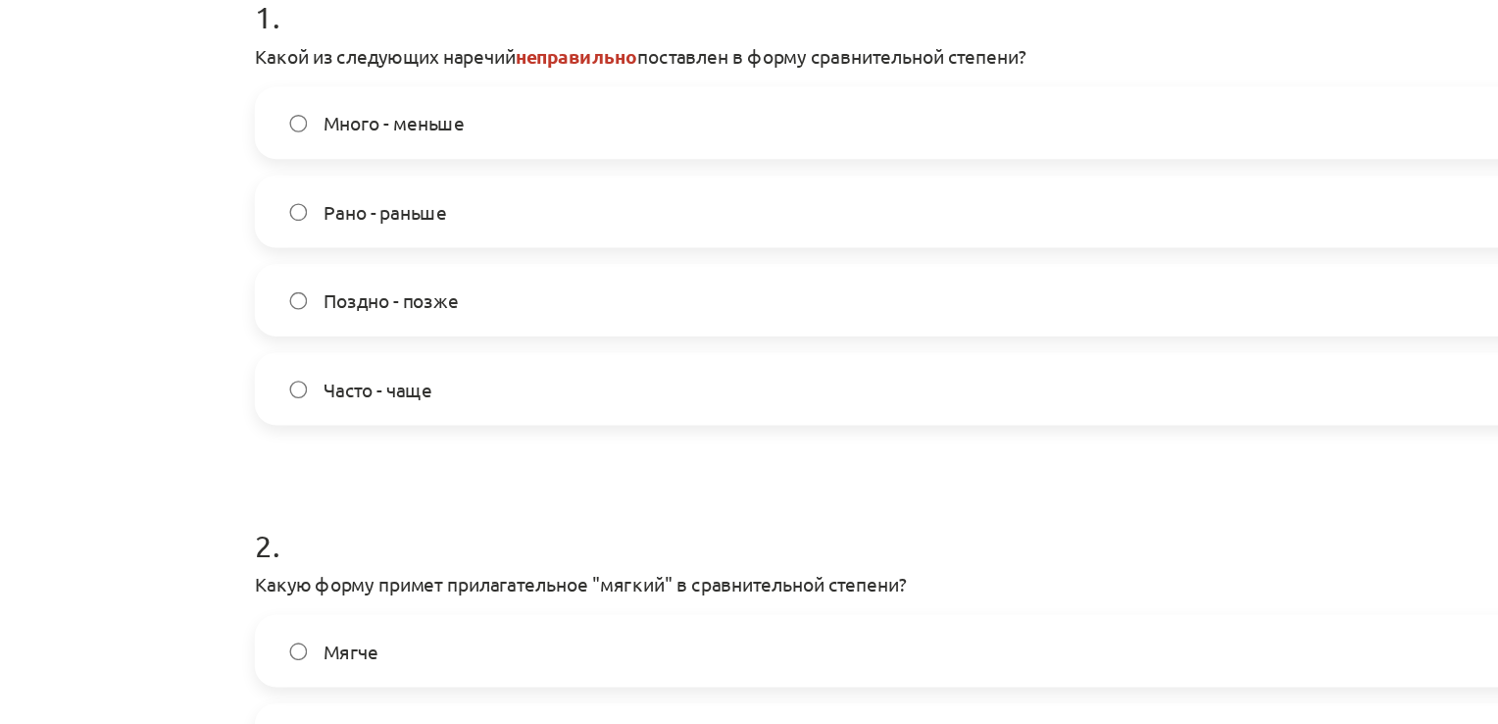
scroll to position [308, 0]
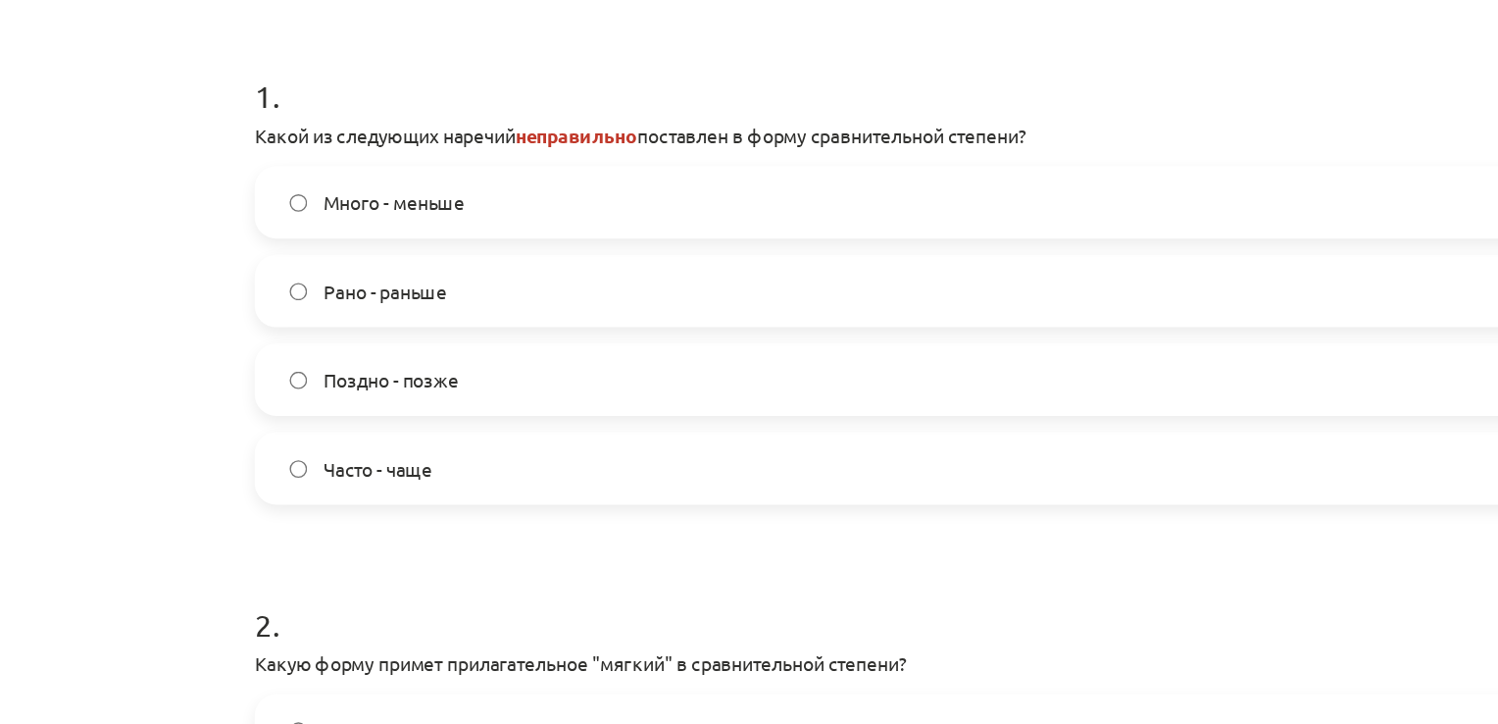
click at [417, 251] on label "Много - меньше" at bounding box center [748, 239] width 943 height 49
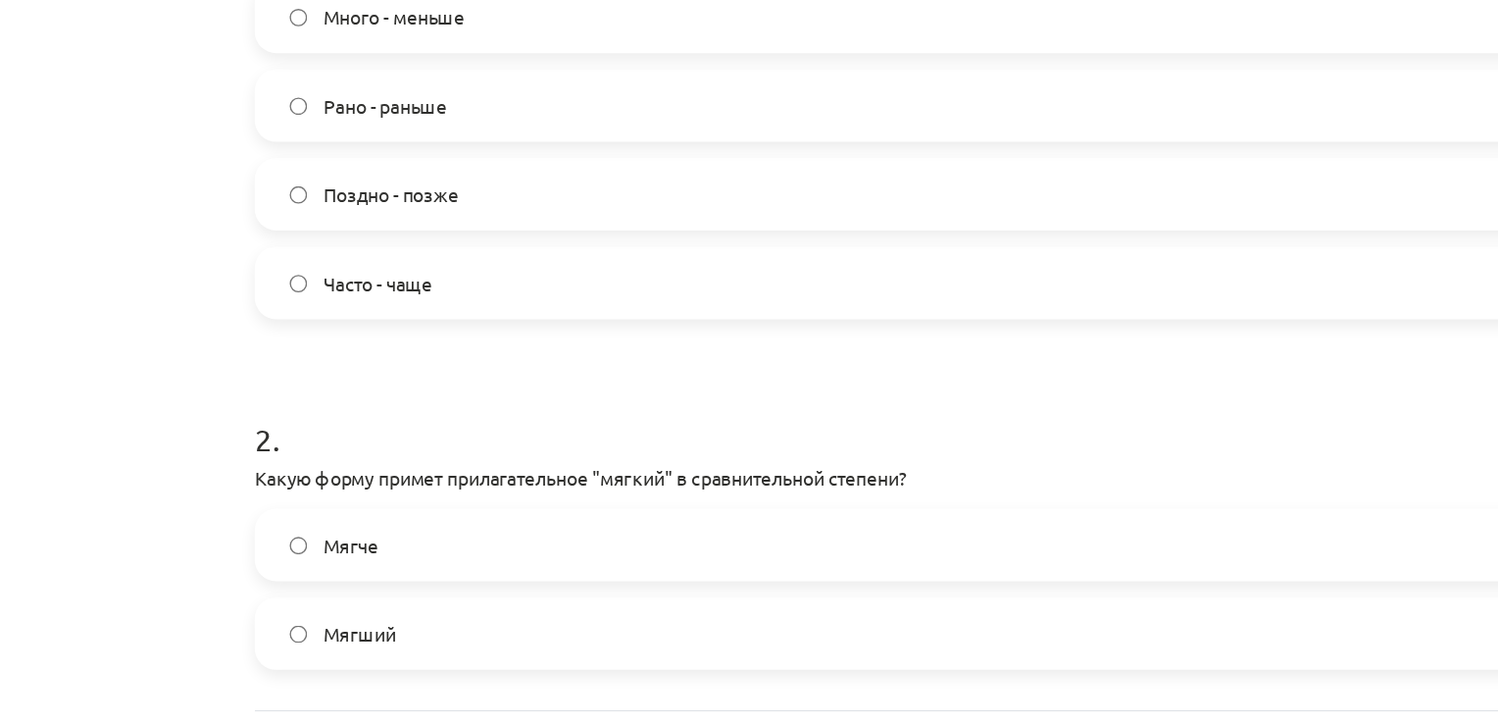
scroll to position [526, 0]
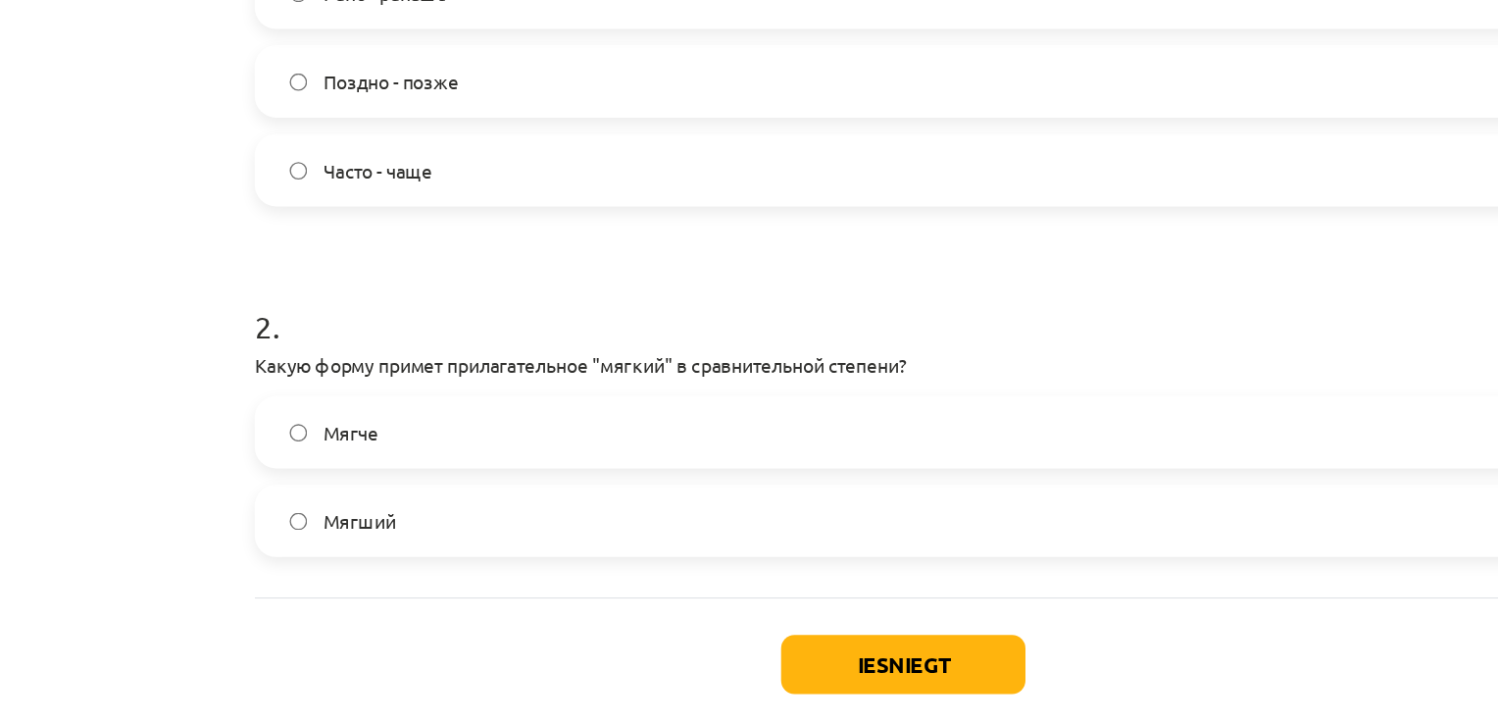
click at [418, 395] on label "Мягче" at bounding box center [748, 406] width 943 height 49
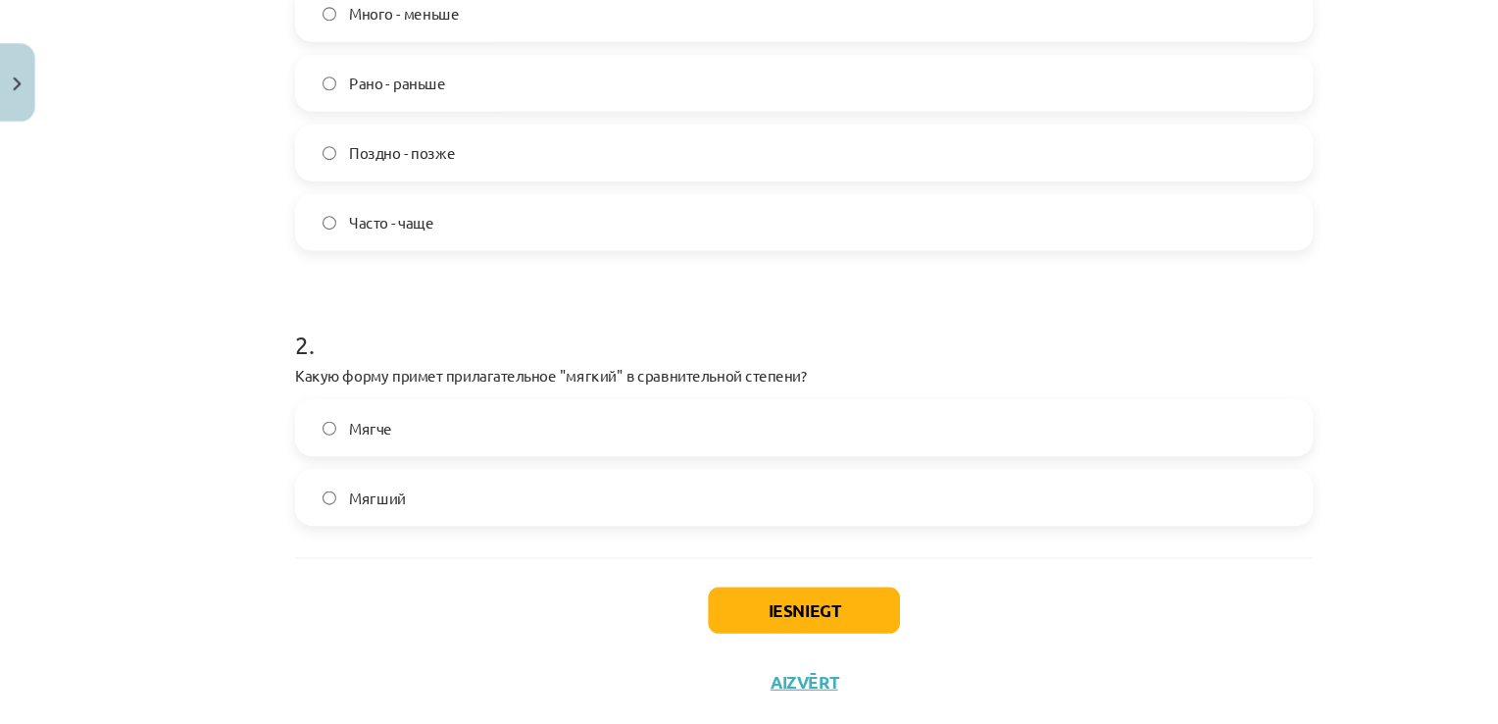
scroll to position [518, 0]
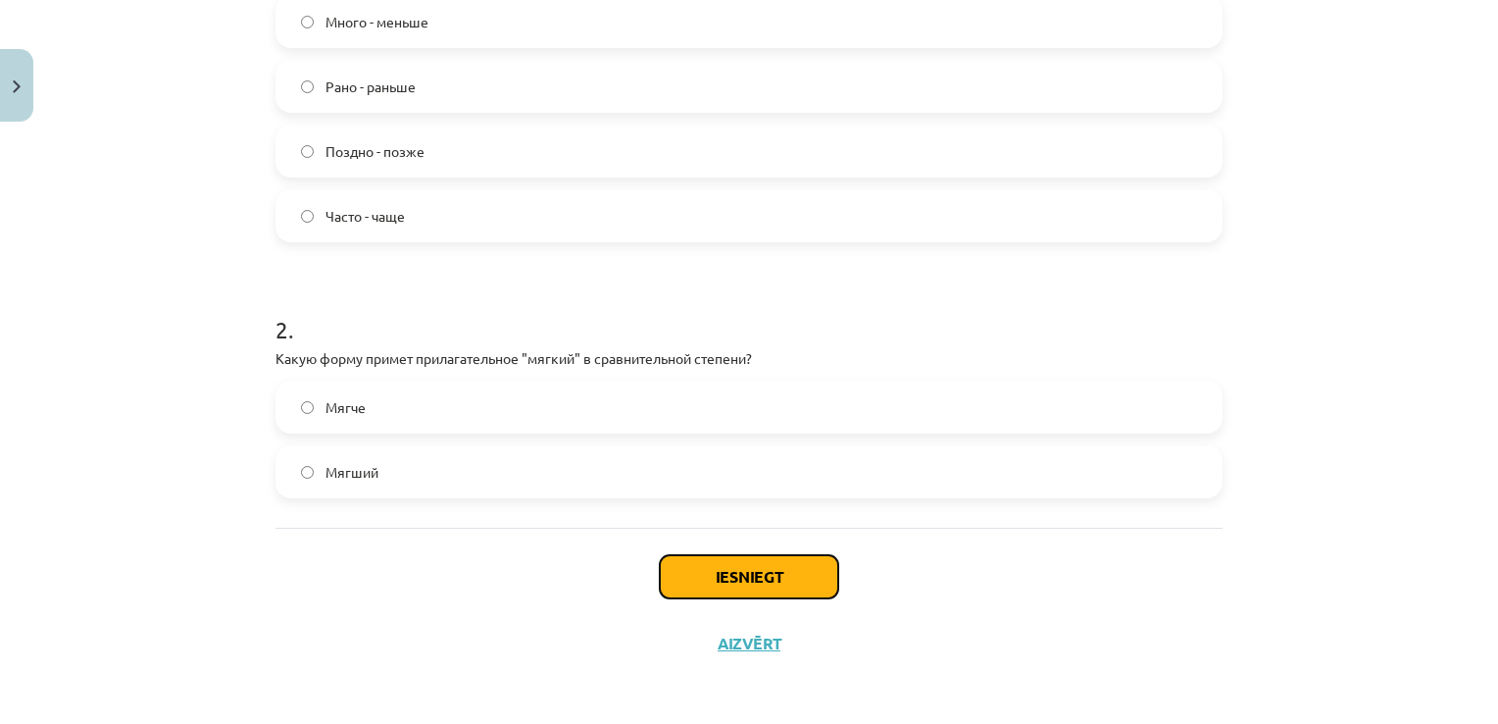
click at [704, 565] on button "Iesniegt" at bounding box center [749, 576] width 178 height 43
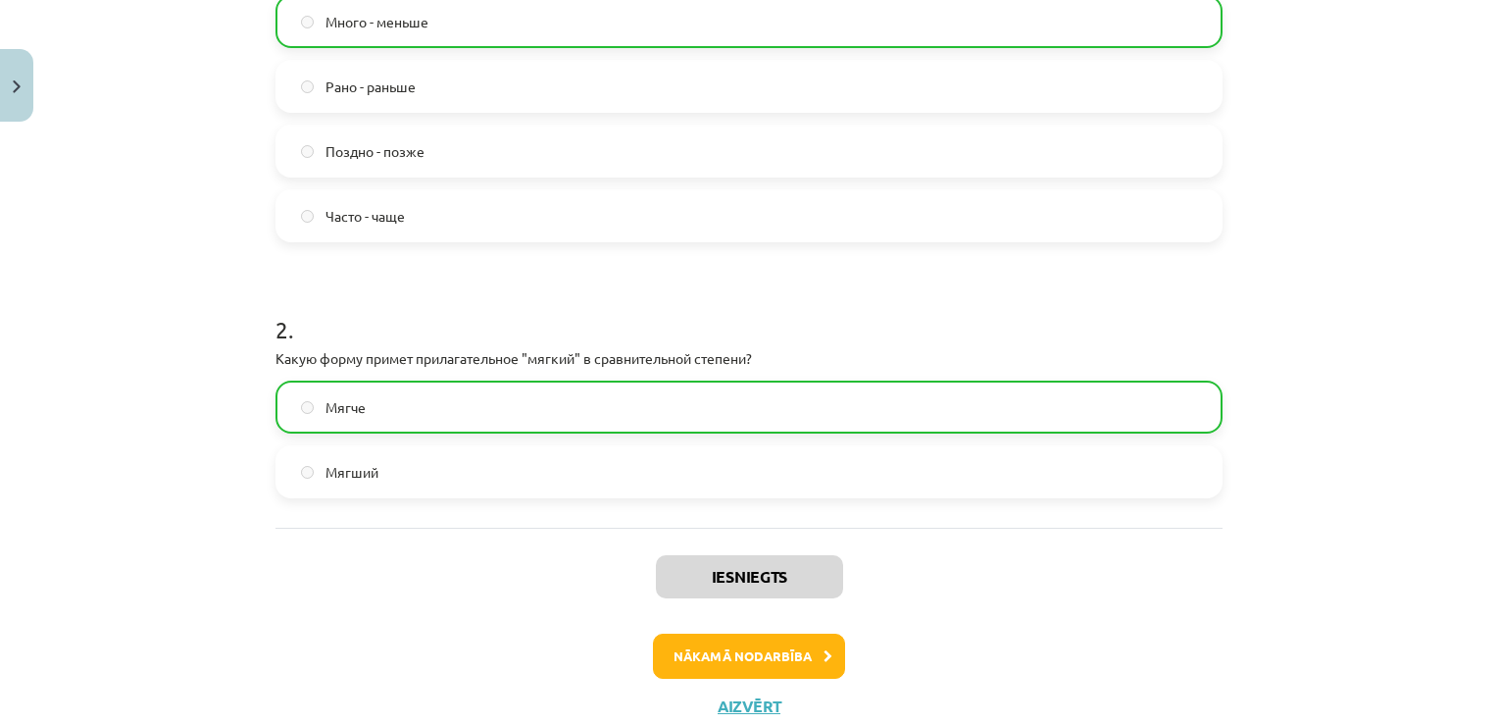
click at [1043, 575] on div "Iesniegts Nākamā nodarbība Aizvērt" at bounding box center [749, 628] width 947 height 200
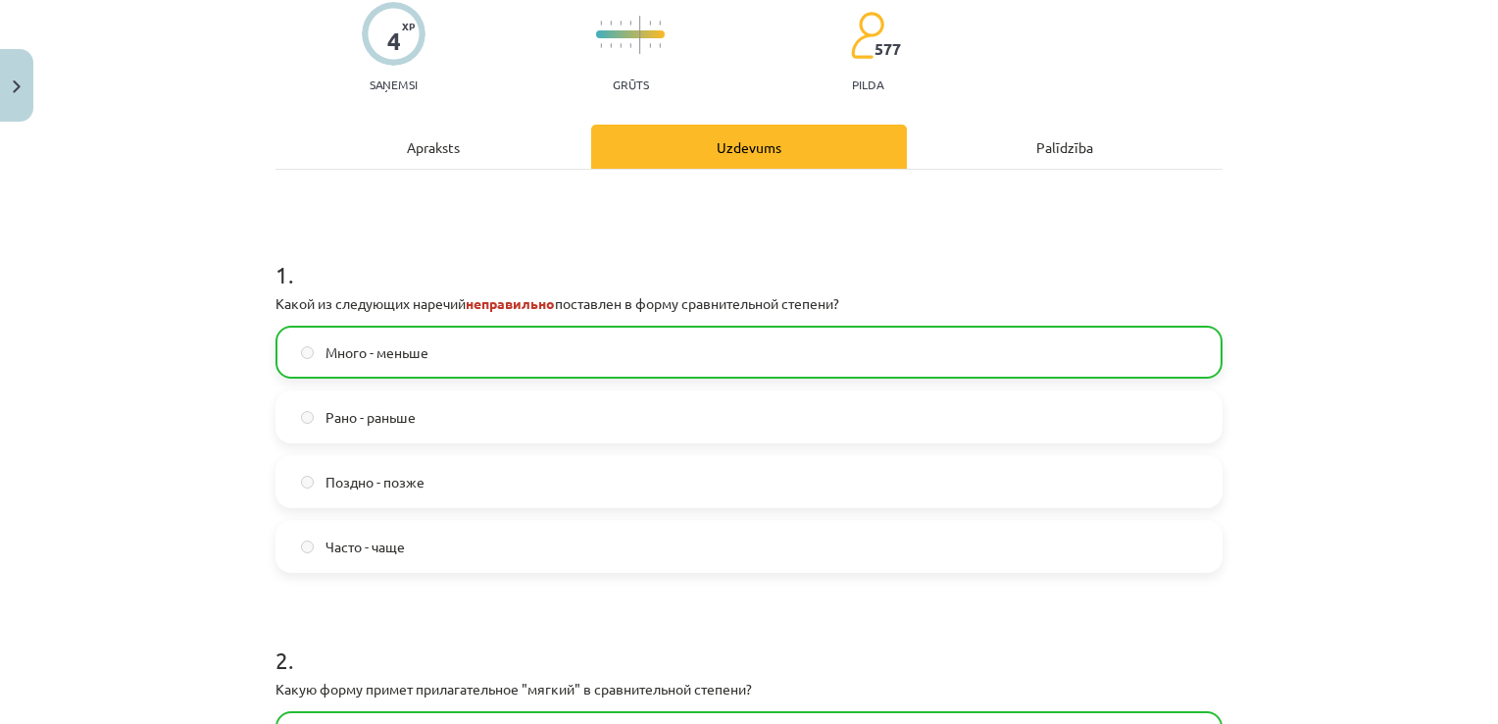
scroll to position [588, 0]
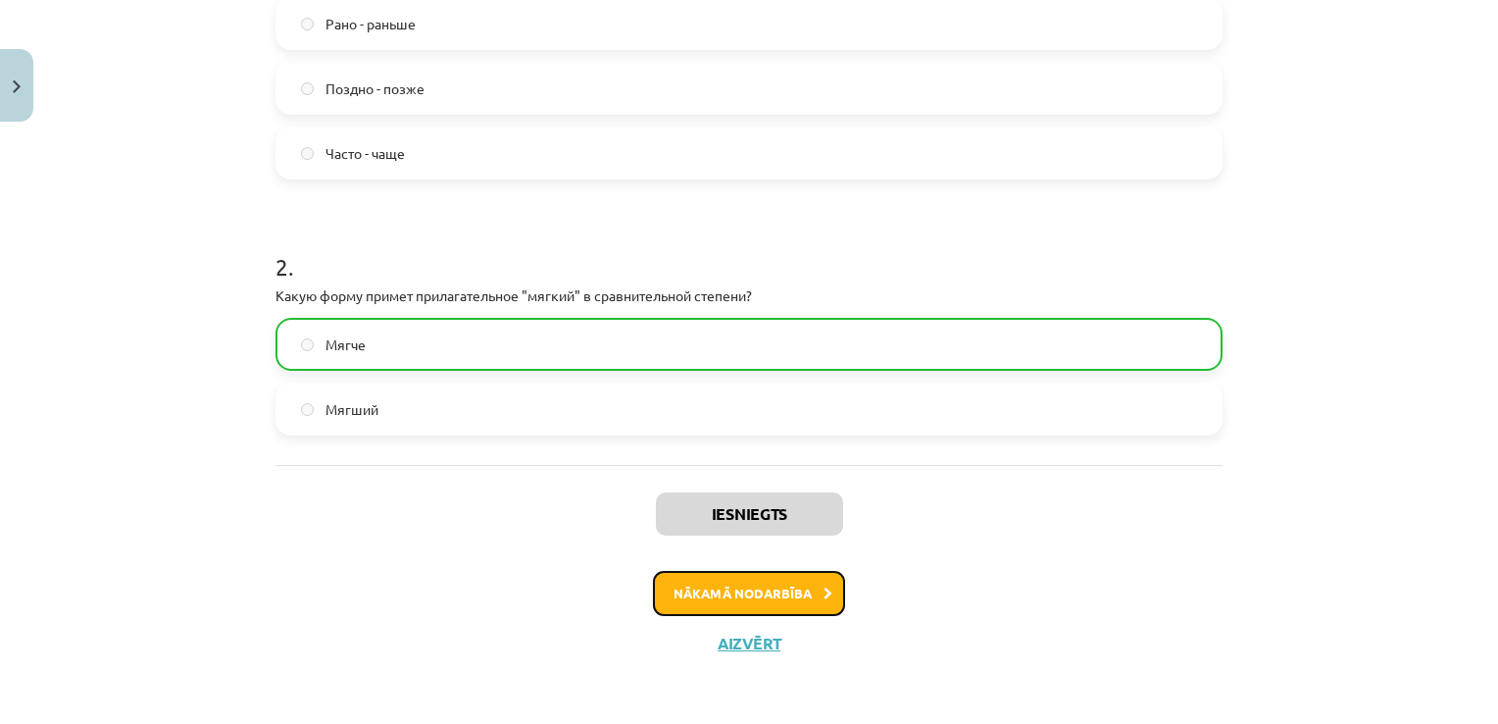
click at [770, 595] on button "Nākamā nodarbība" at bounding box center [749, 593] width 192 height 45
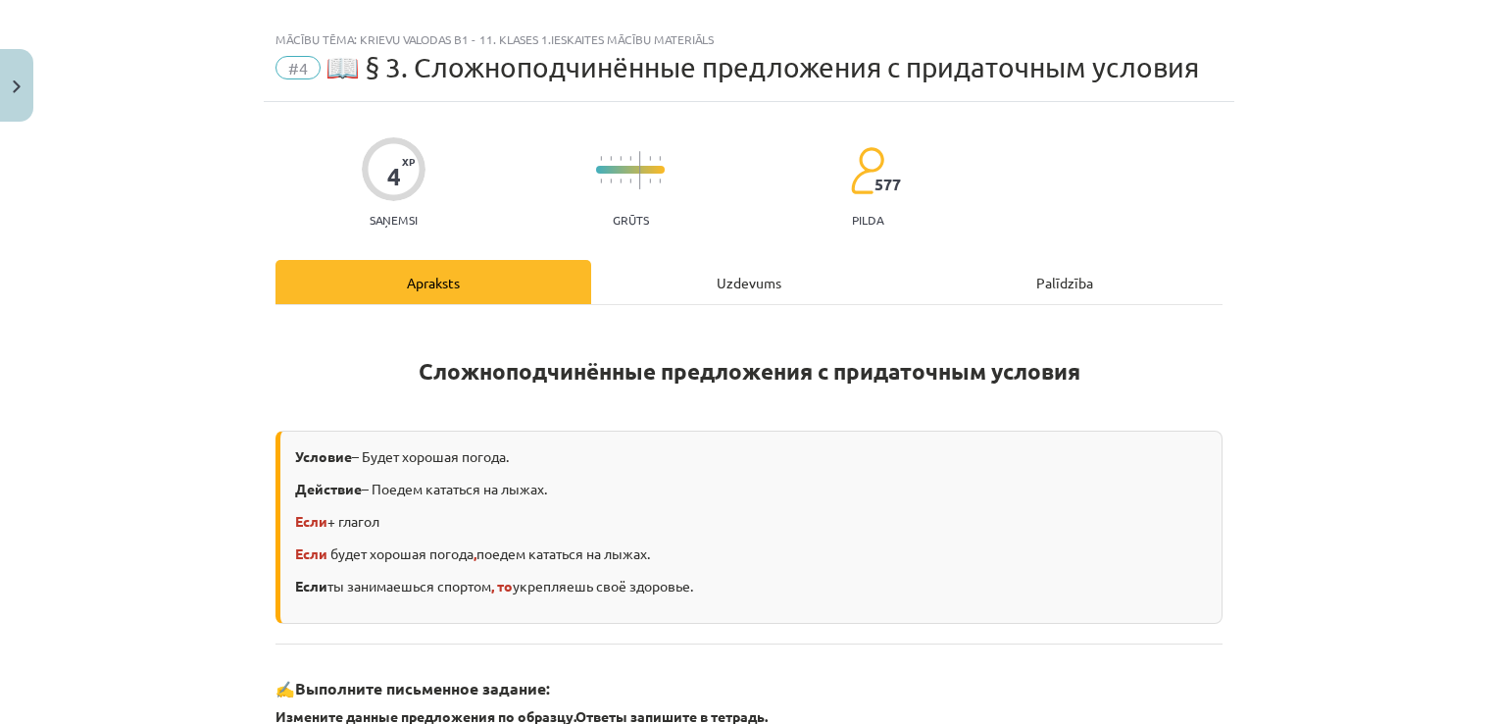
scroll to position [0, 0]
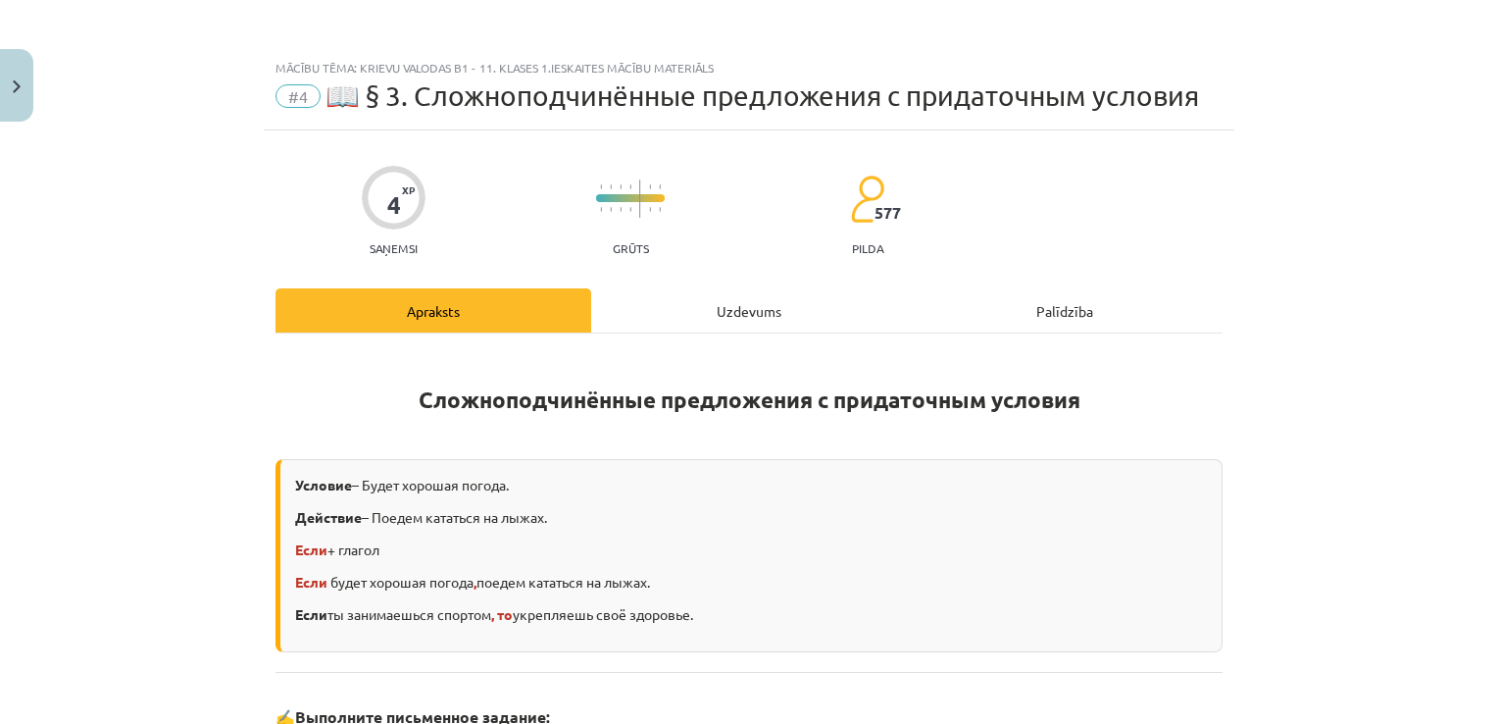
click at [723, 300] on div "Uzdevums" at bounding box center [749, 310] width 316 height 44
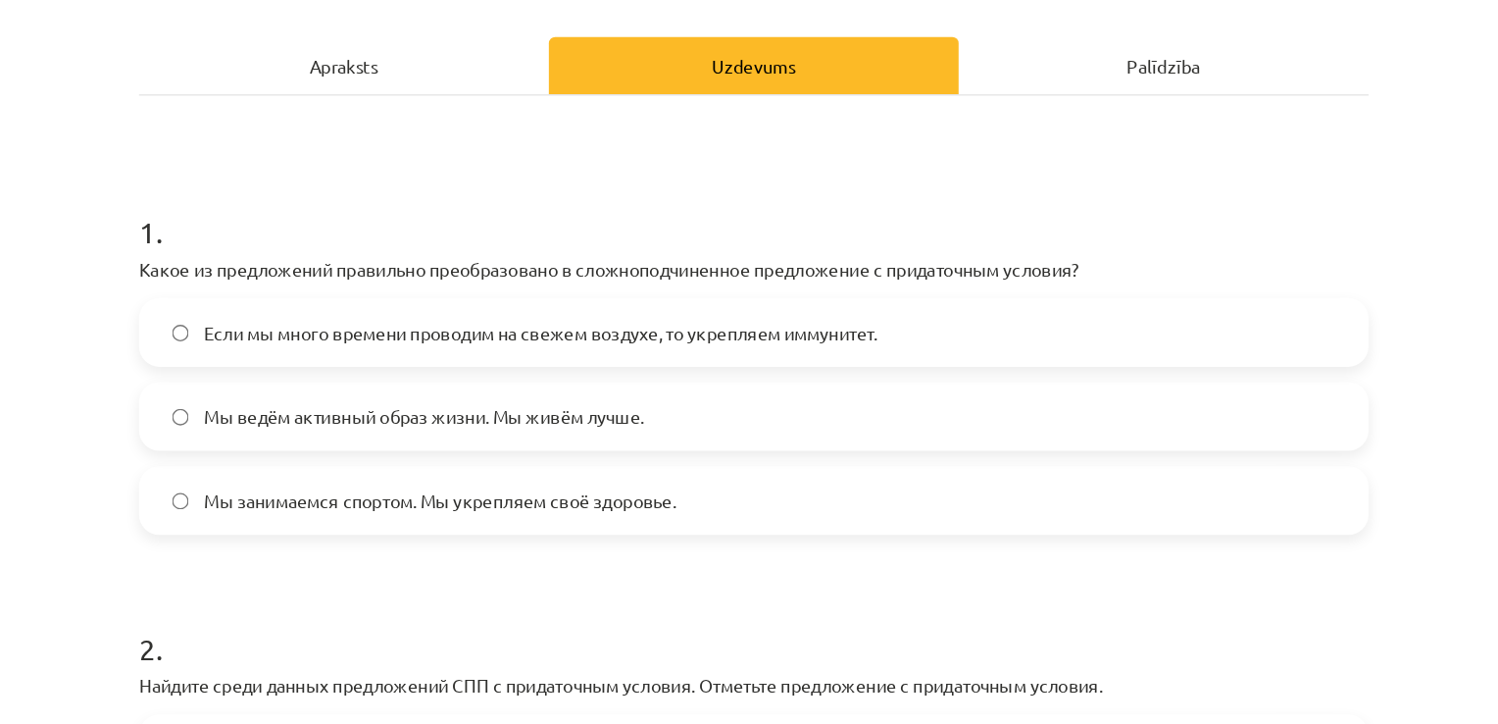
scroll to position [518, 0]
click at [828, 324] on span "Если мы много времени проводим на свежем воздухе, то укрепляем иммунитет." at bounding box center [585, 330] width 519 height 21
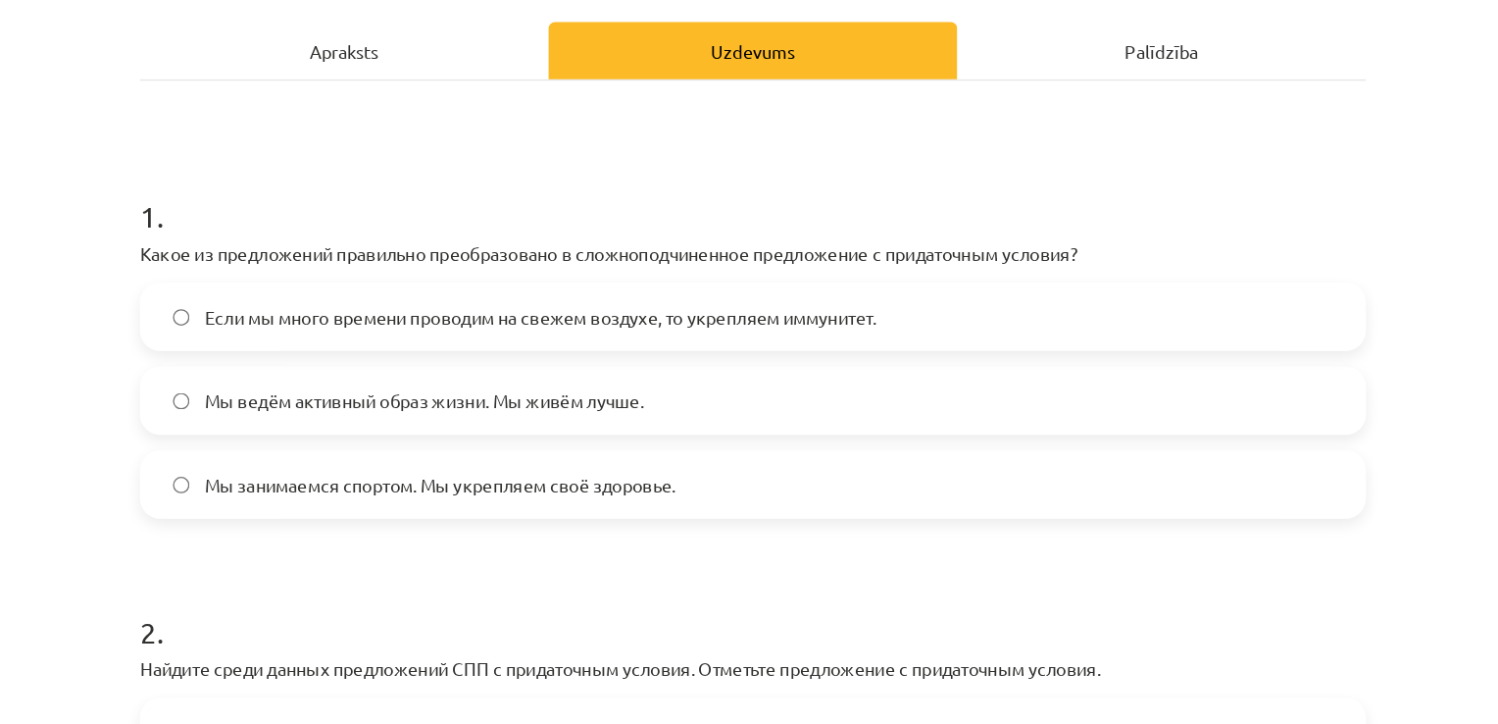
scroll to position [191, 0]
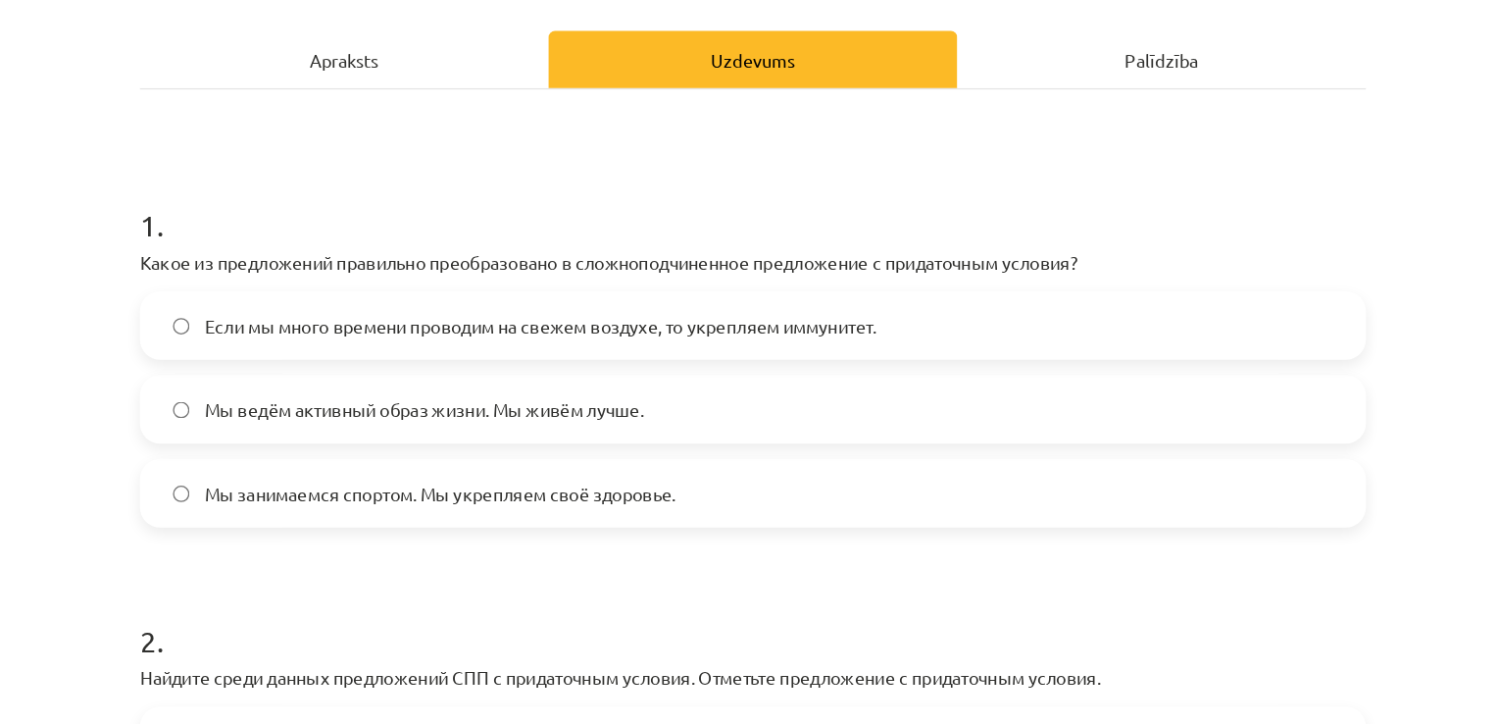
click at [414, 116] on div "Apraksts" at bounding box center [434, 119] width 316 height 44
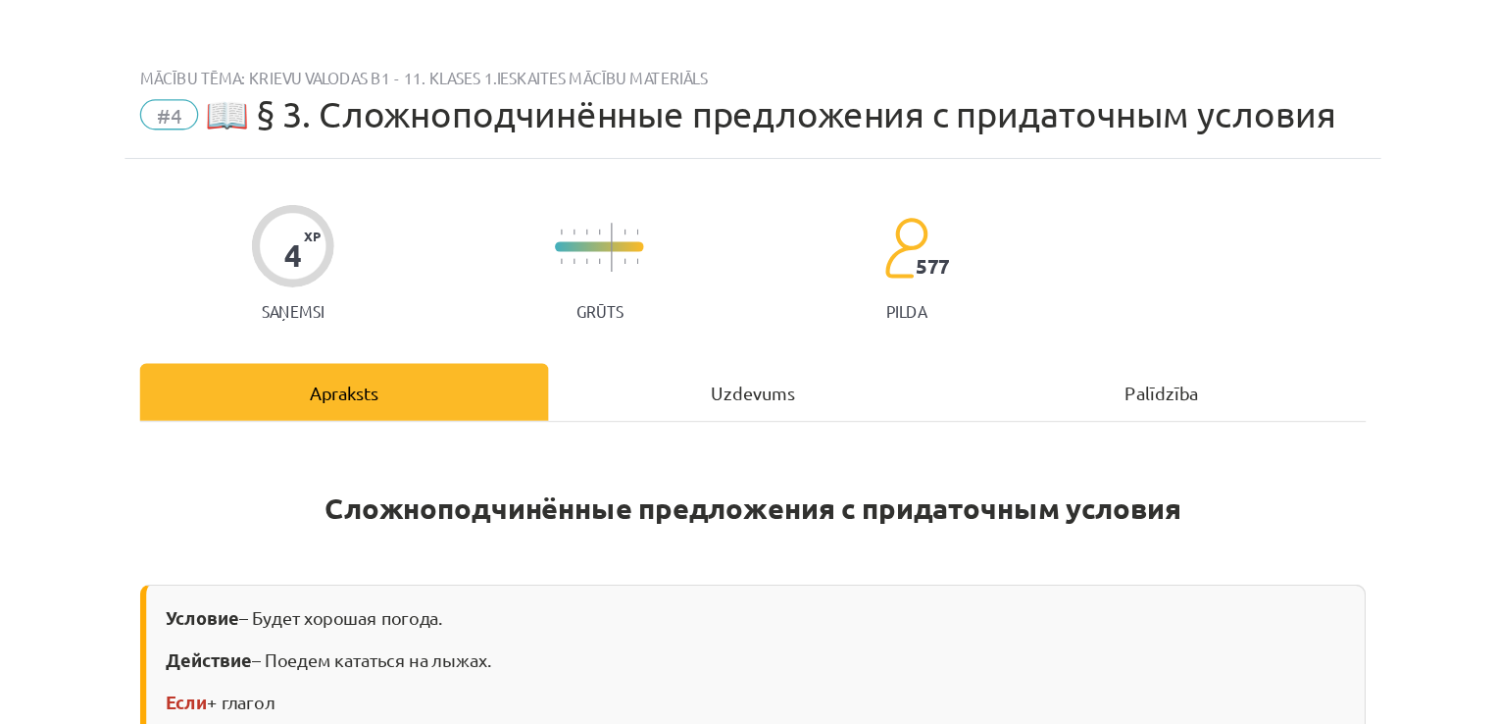
scroll to position [0, 0]
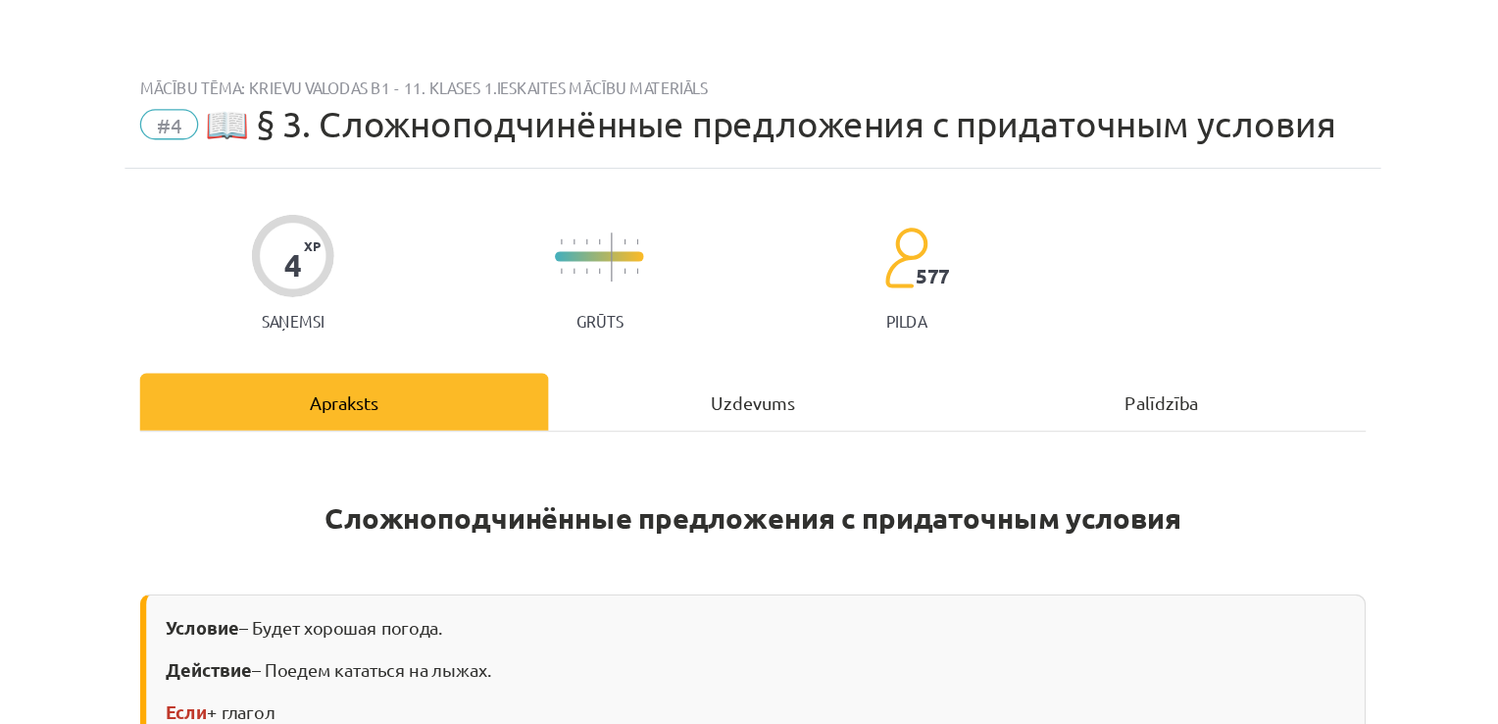
click at [711, 302] on div "Uzdevums" at bounding box center [749, 310] width 316 height 44
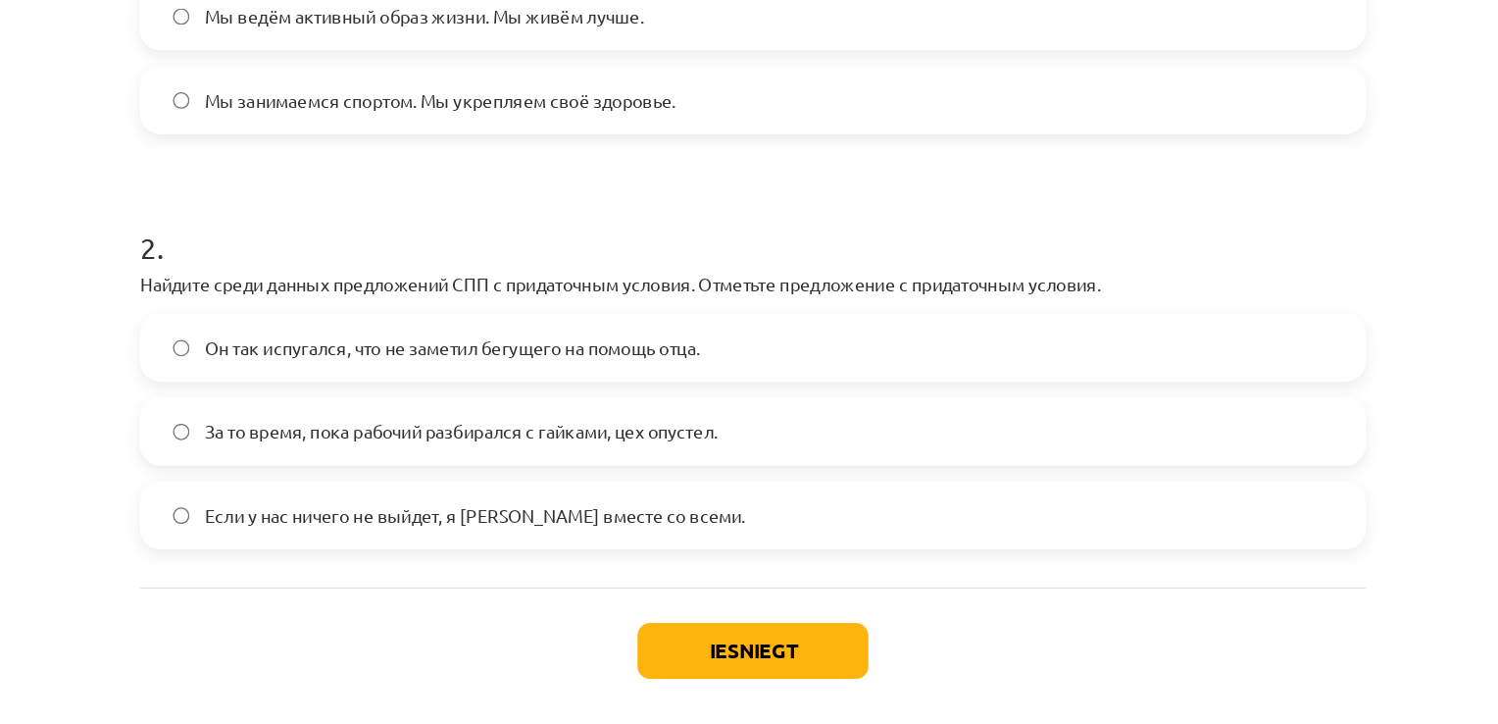
scroll to position [518, 0]
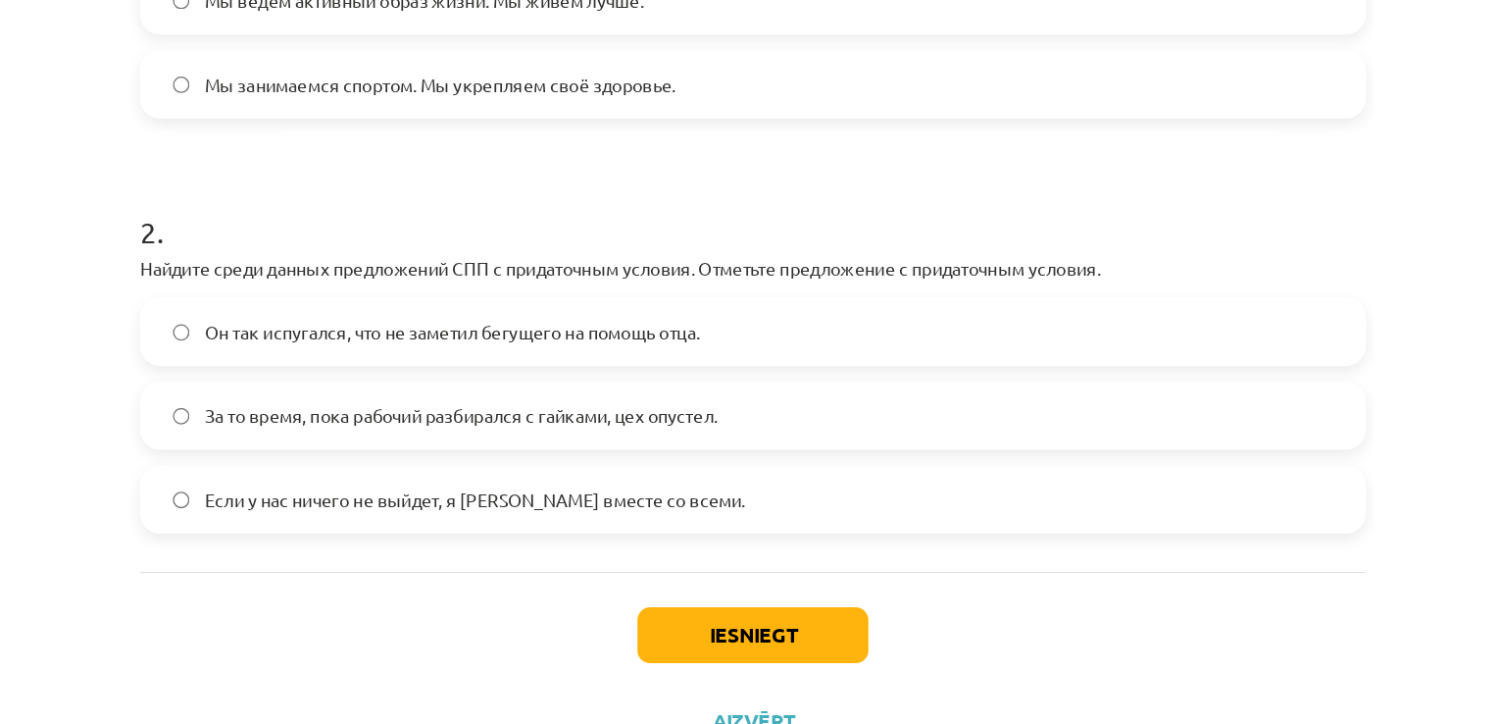
click at [712, 330] on label "Он так испугался, что не заметил бегущего на помощь отца." at bounding box center [748, 342] width 943 height 49
click at [713, 556] on button "Iesniegt" at bounding box center [749, 576] width 178 height 43
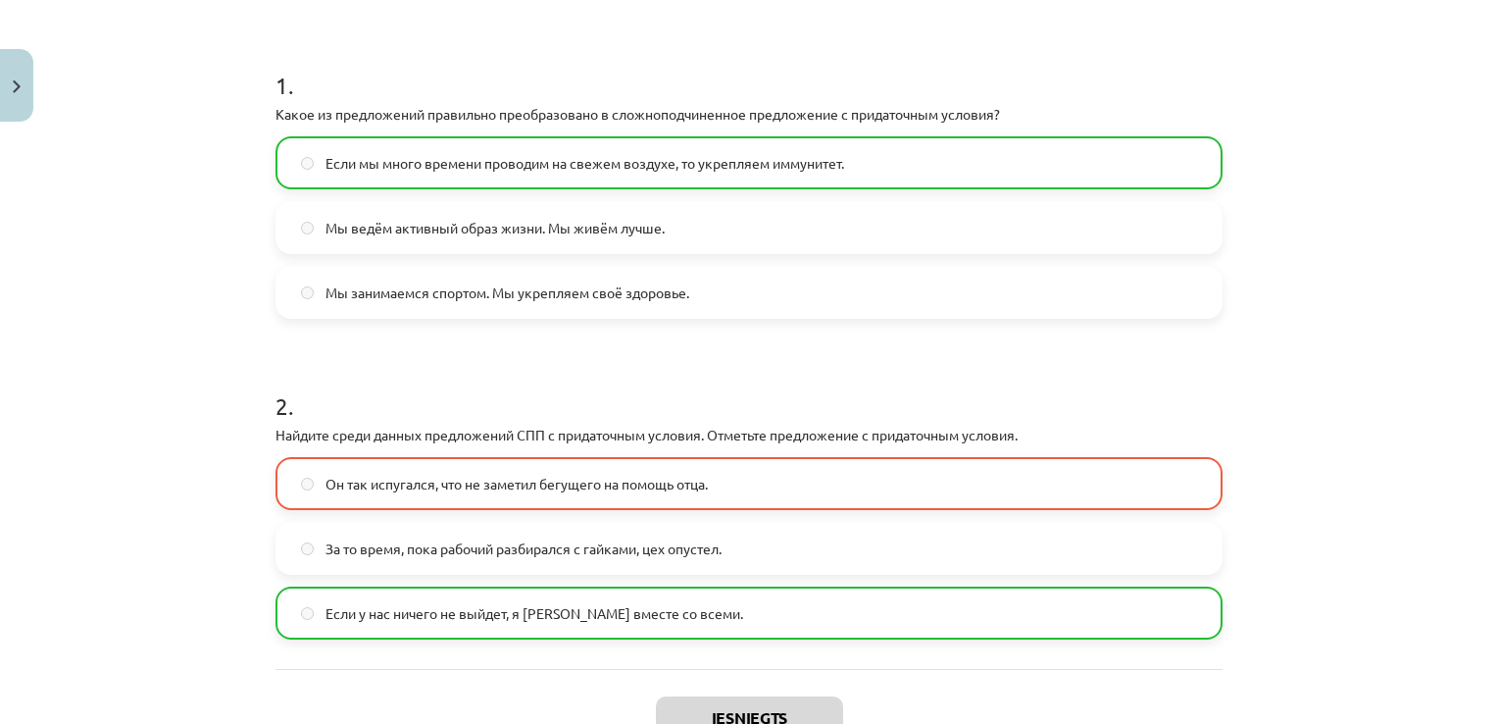
scroll to position [489, 0]
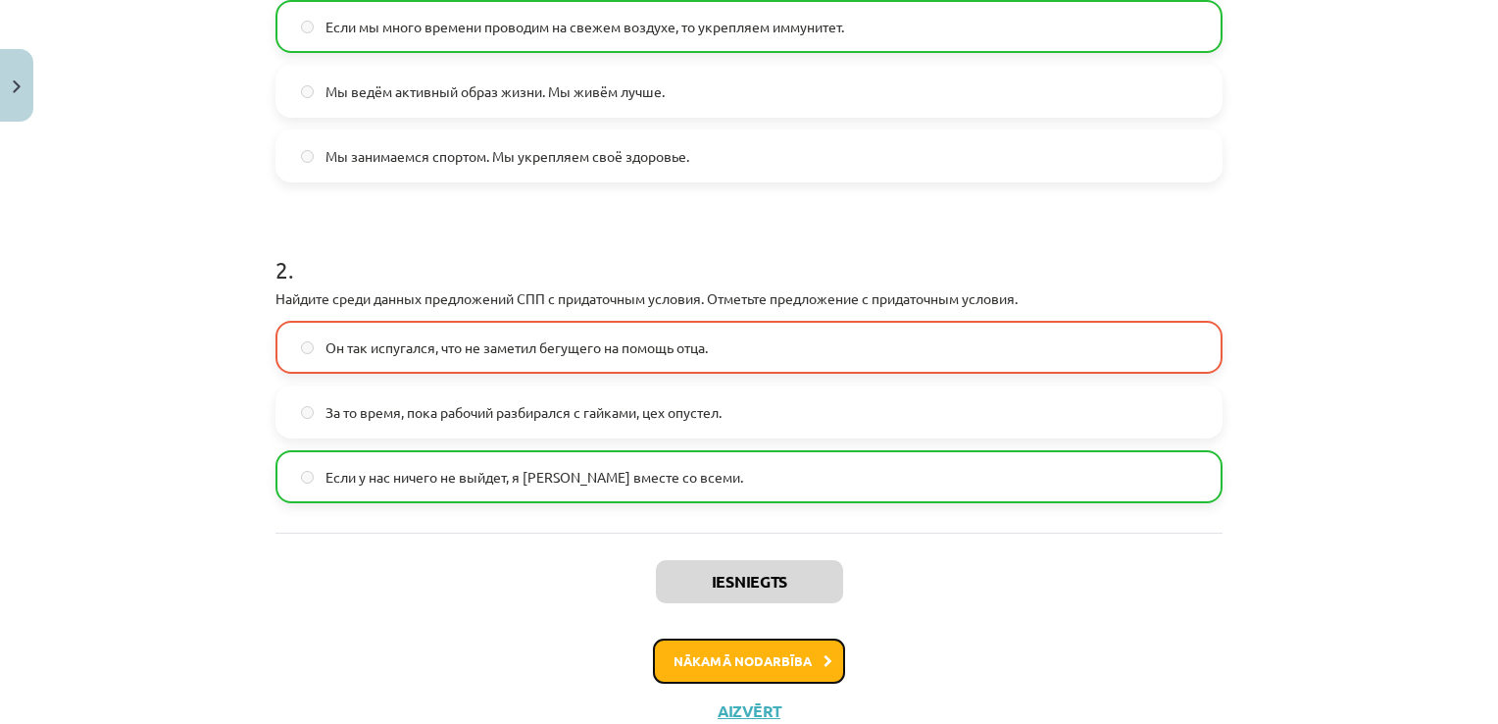
click at [703, 654] on button "Nākamā nodarbība" at bounding box center [749, 660] width 192 height 45
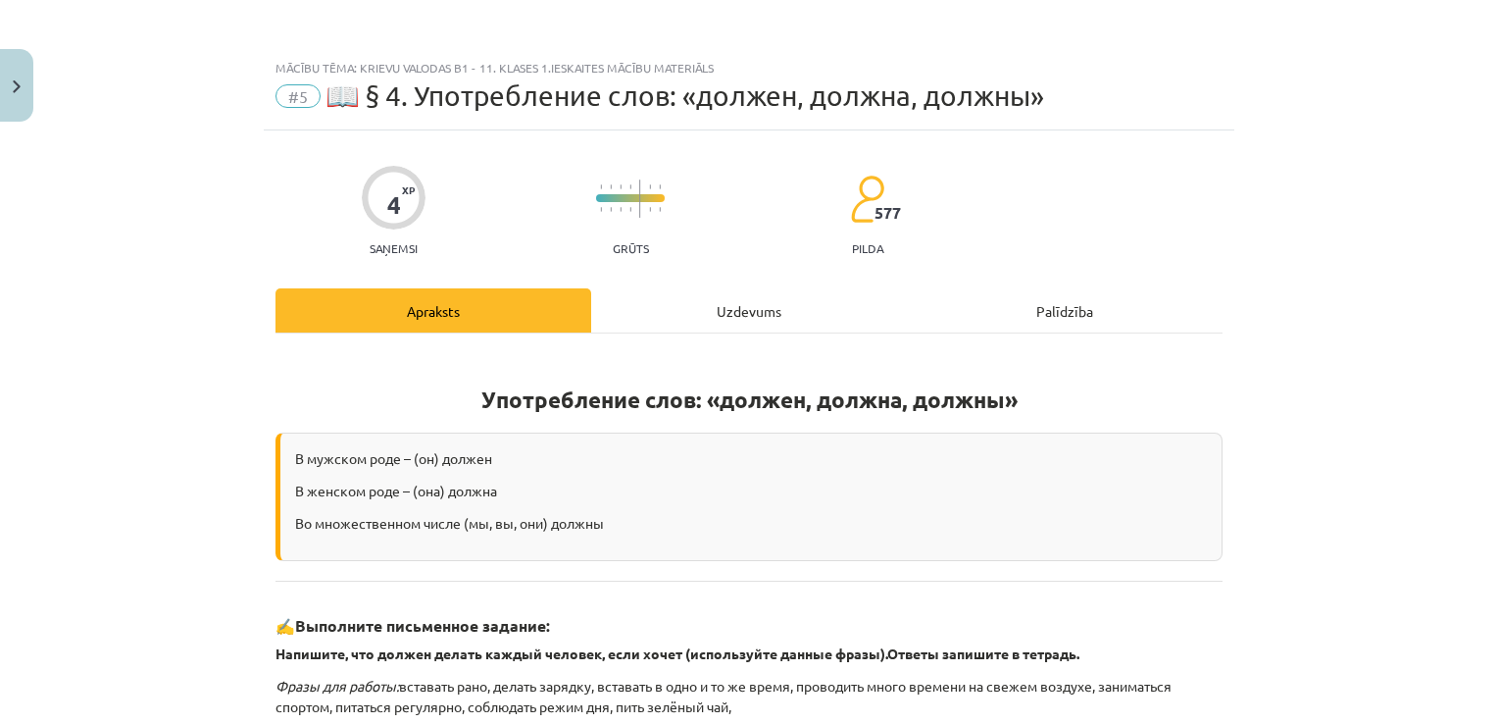
scroll to position [0, 0]
click at [693, 305] on div "Uzdevums" at bounding box center [749, 310] width 316 height 44
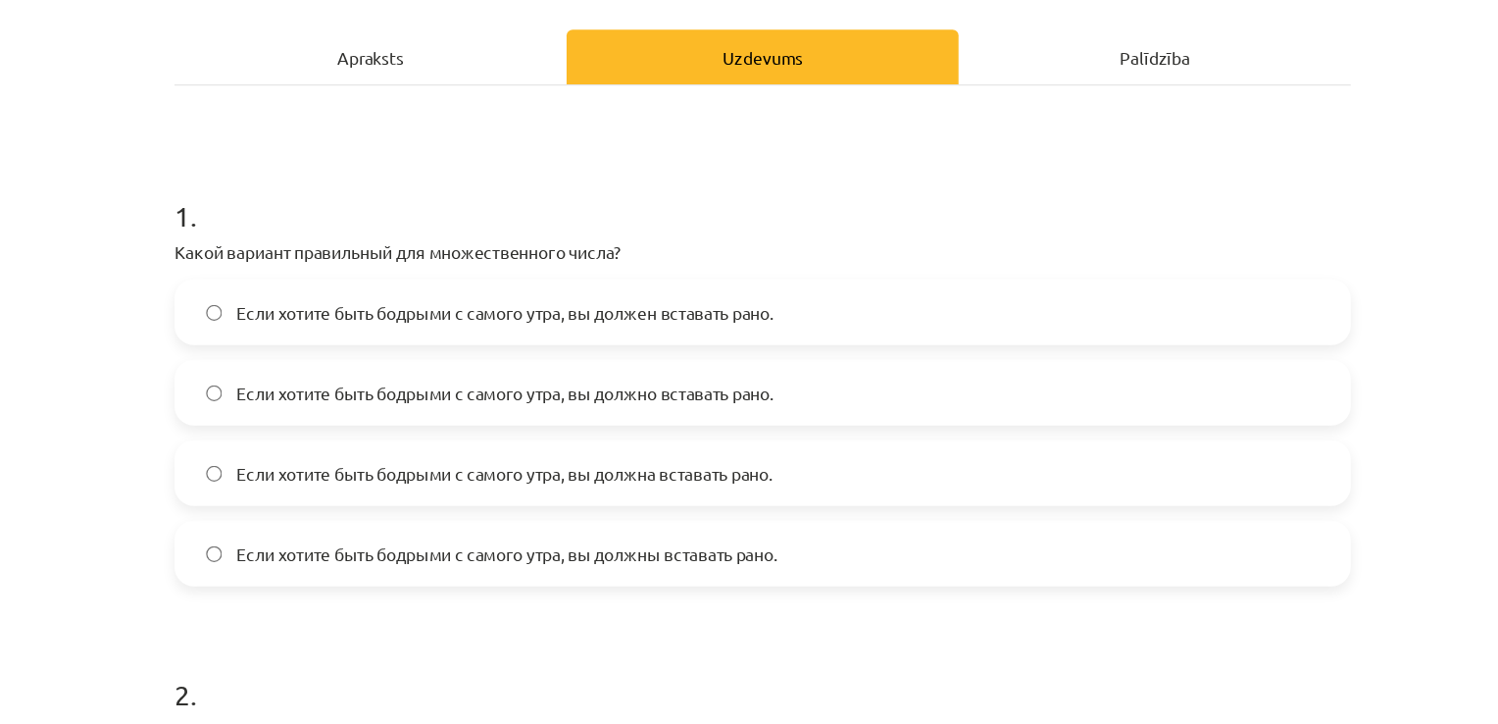
scroll to position [212, 0]
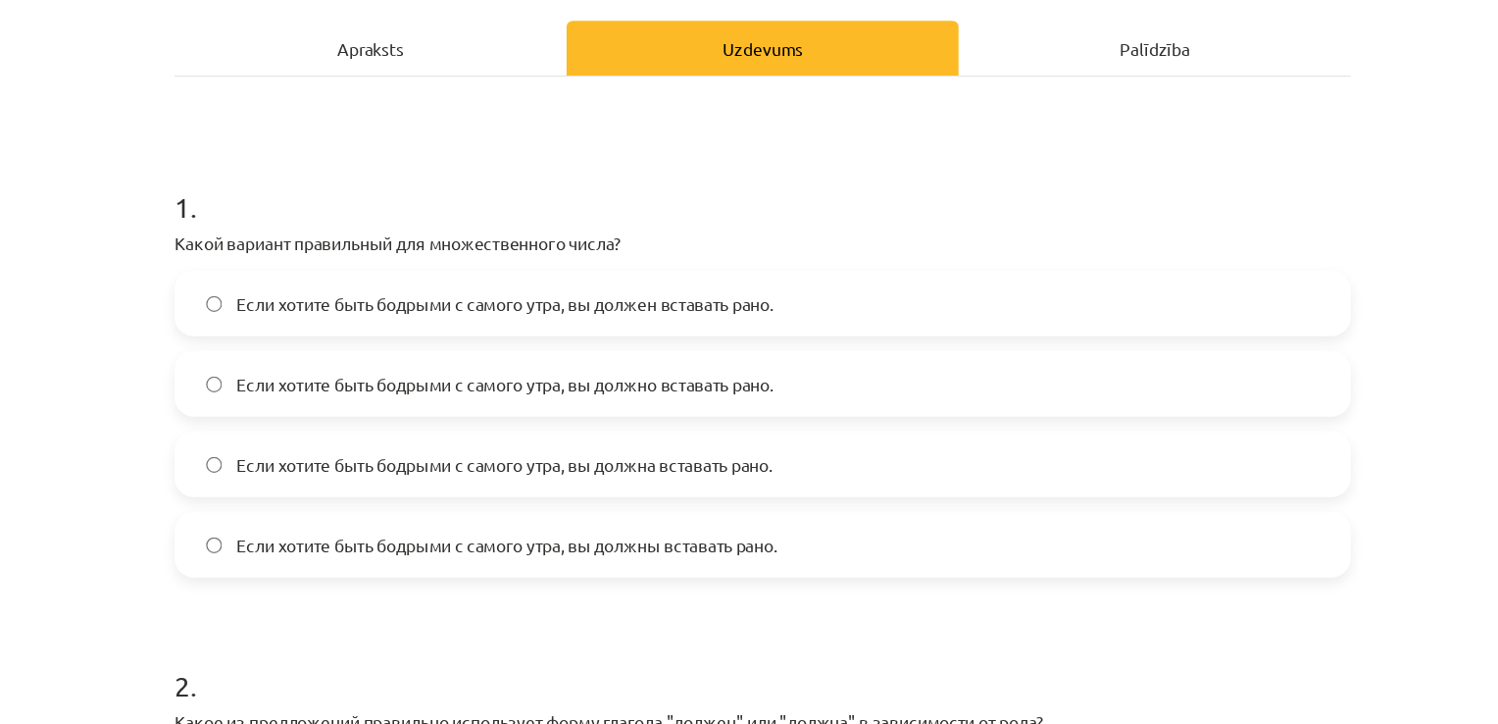
click at [531, 483] on label "Если хотите быть бодрыми с самого утра, вы должны вставать рано." at bounding box center [748, 498] width 943 height 49
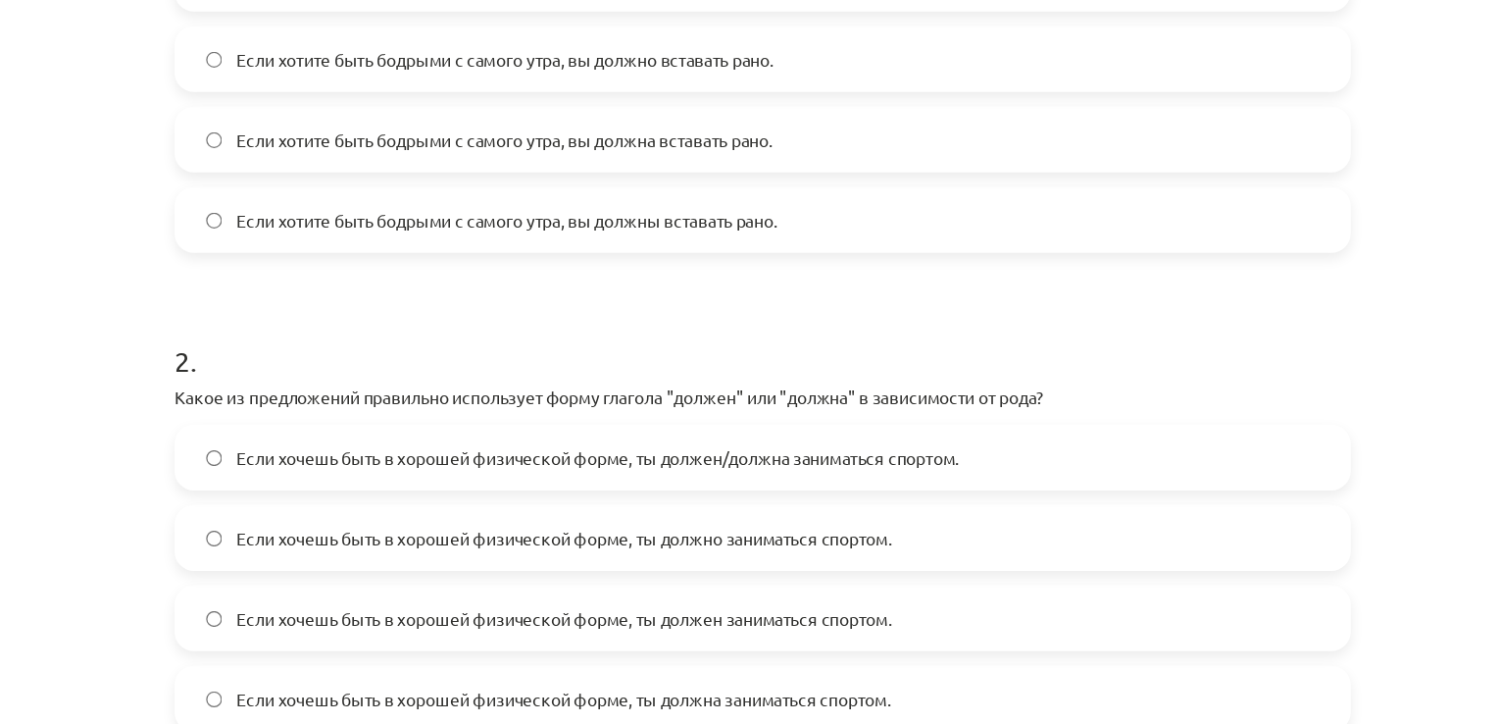
scroll to position [624, 0]
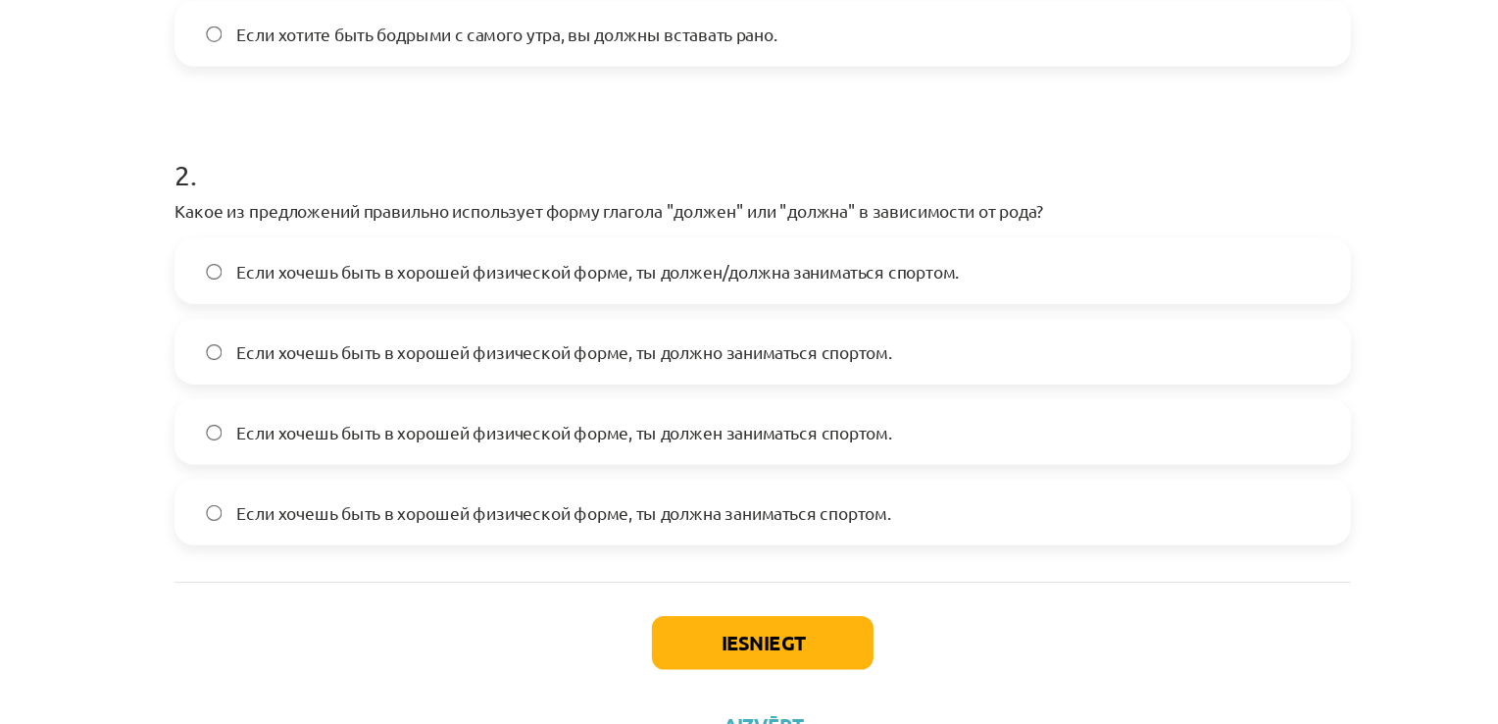
click at [648, 273] on span "Если хочешь быть в хорошей физической форме, ты должен/должна заниматься спорто…" at bounding box center [616, 278] width 581 height 21
click at [738, 571] on button "Iesniegt" at bounding box center [749, 576] width 178 height 43
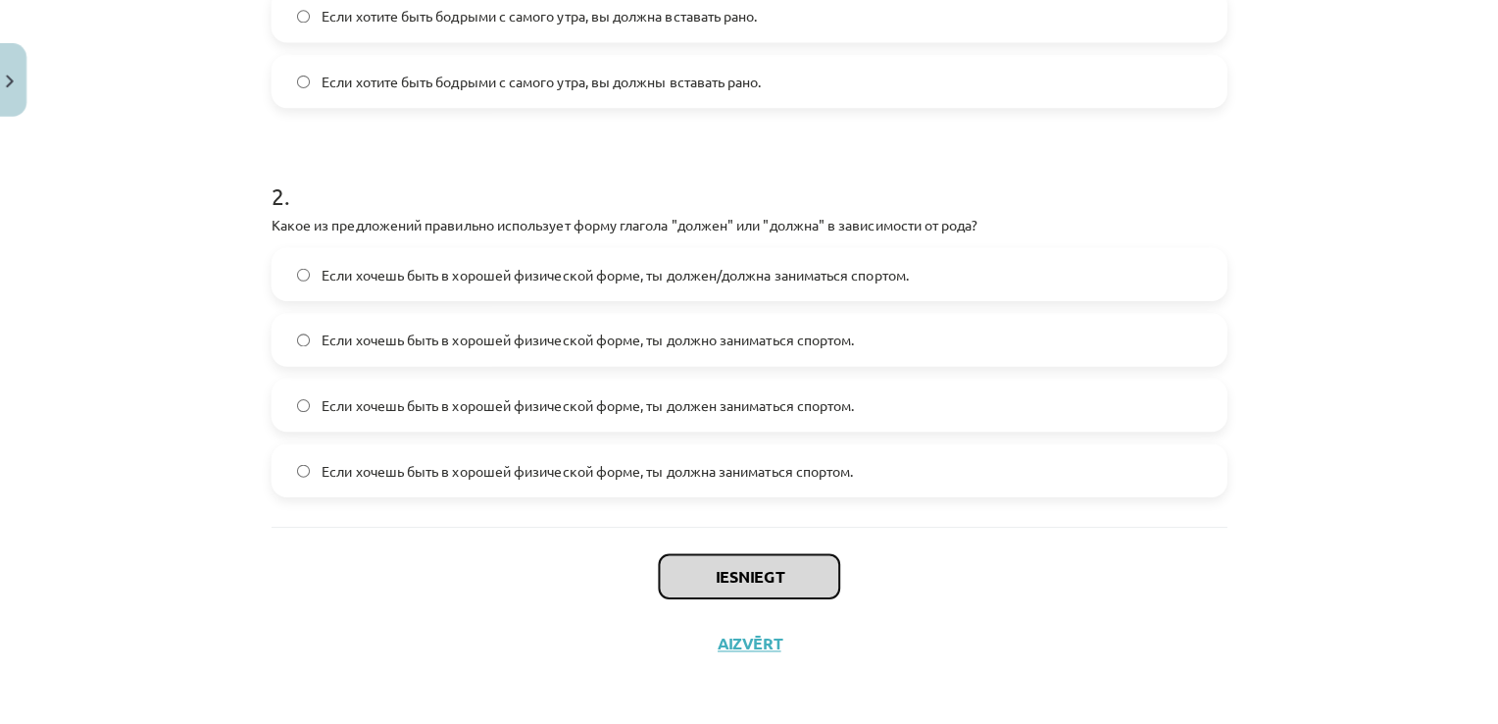
scroll to position [517, 0]
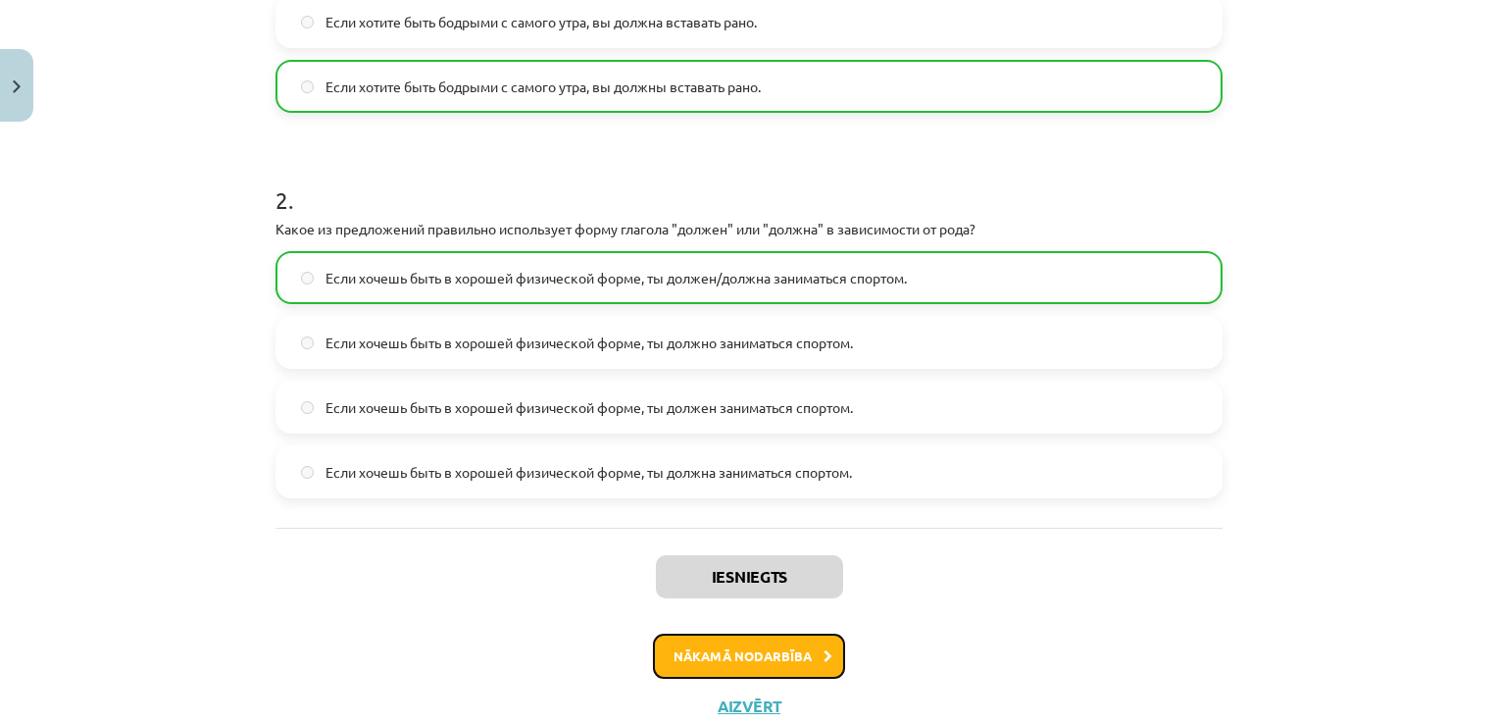
click at [749, 635] on button "Nākamā nodarbība" at bounding box center [749, 655] width 192 height 45
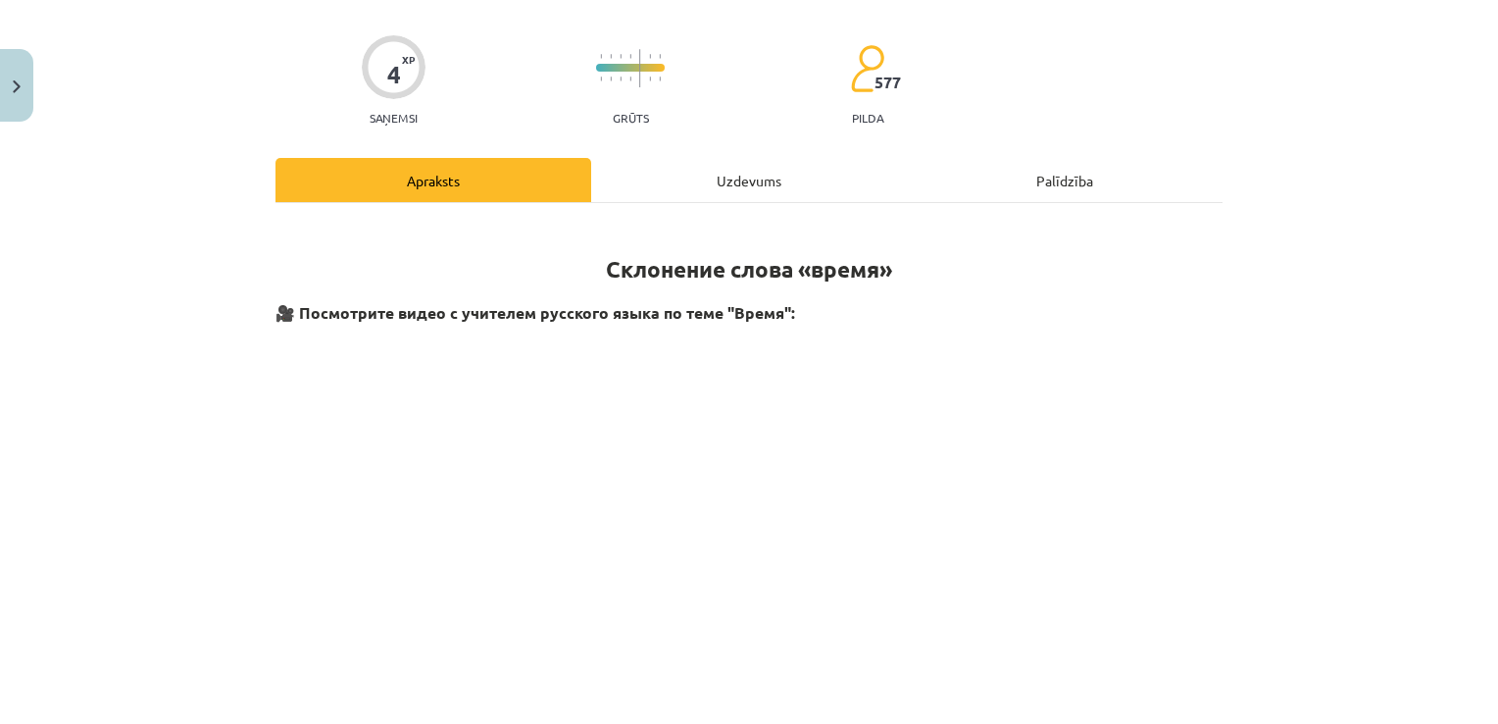
scroll to position [49, 0]
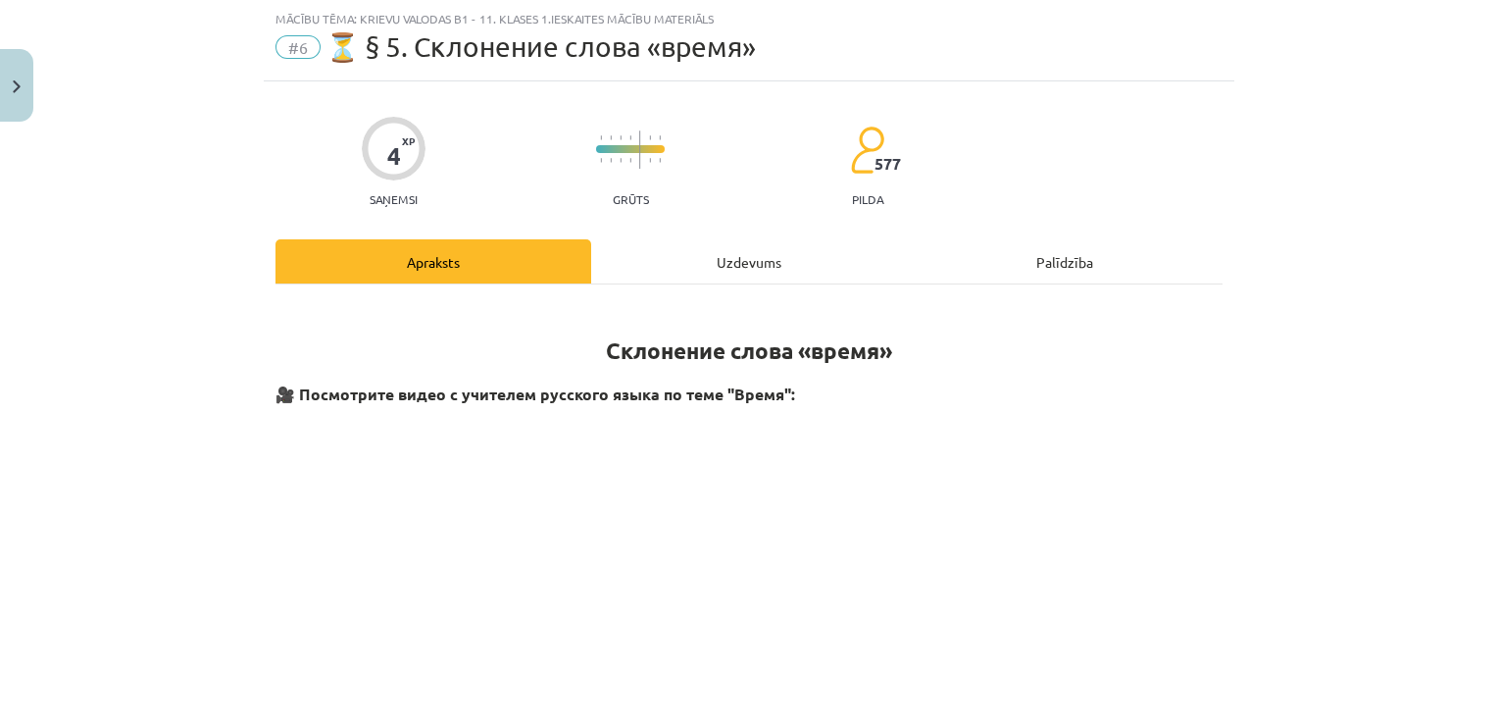
click at [762, 264] on div "Uzdevums" at bounding box center [749, 261] width 316 height 44
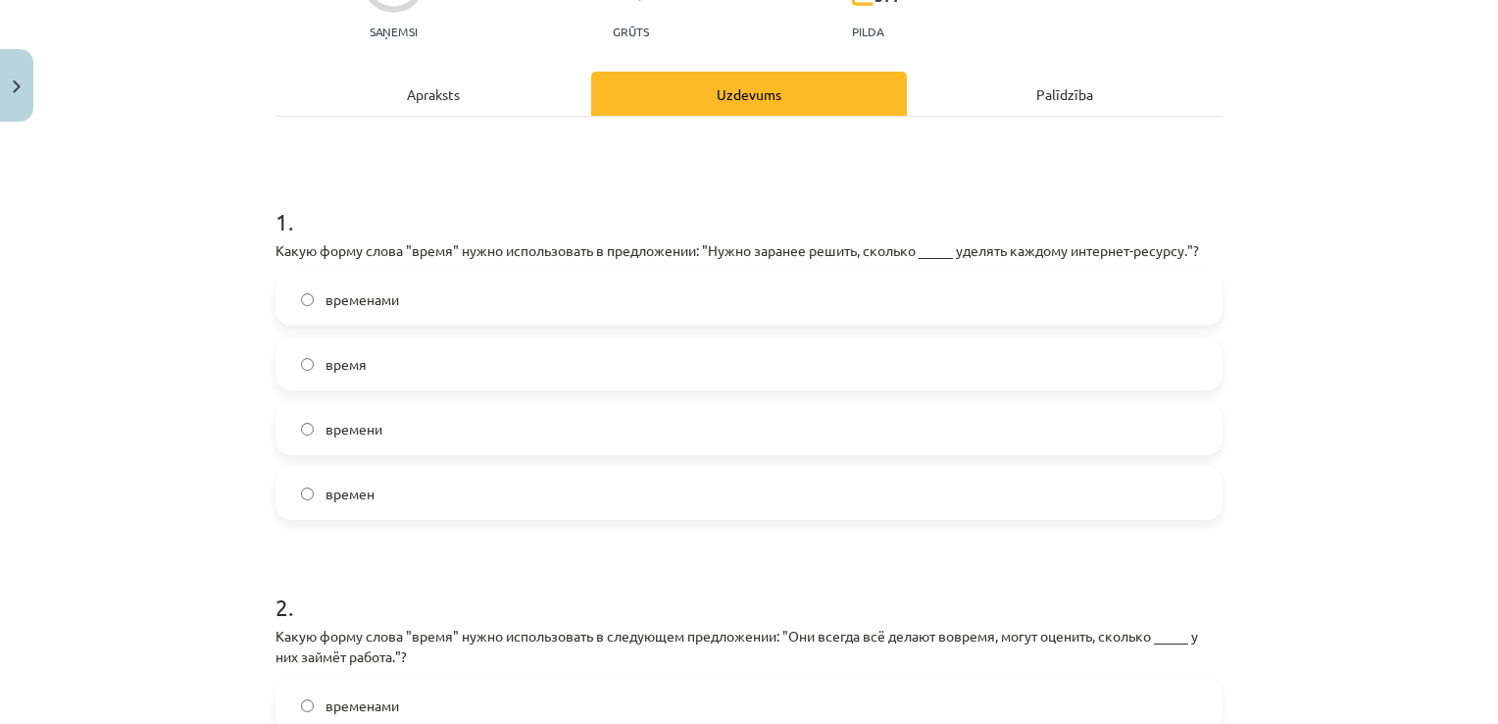
scroll to position [213, 0]
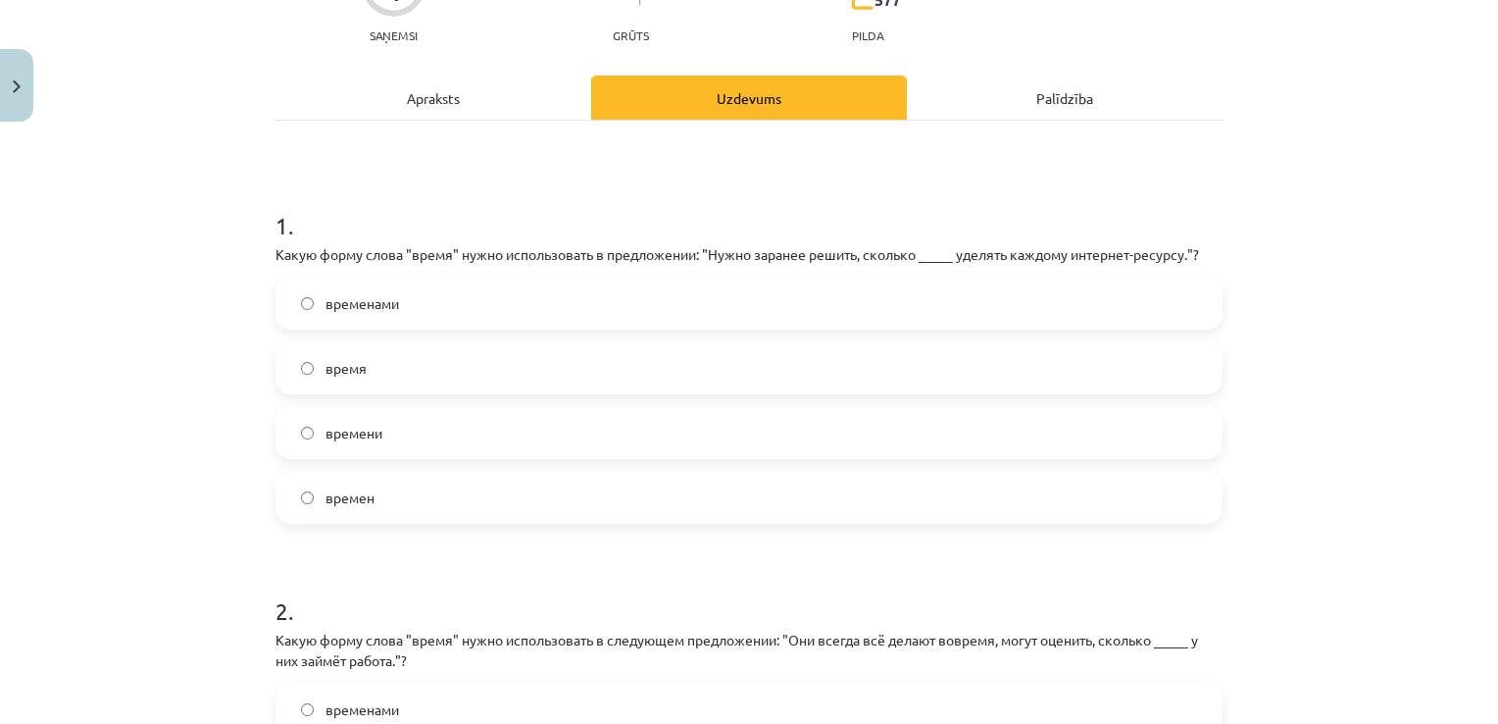
click at [403, 441] on label "времени" at bounding box center [748, 432] width 943 height 49
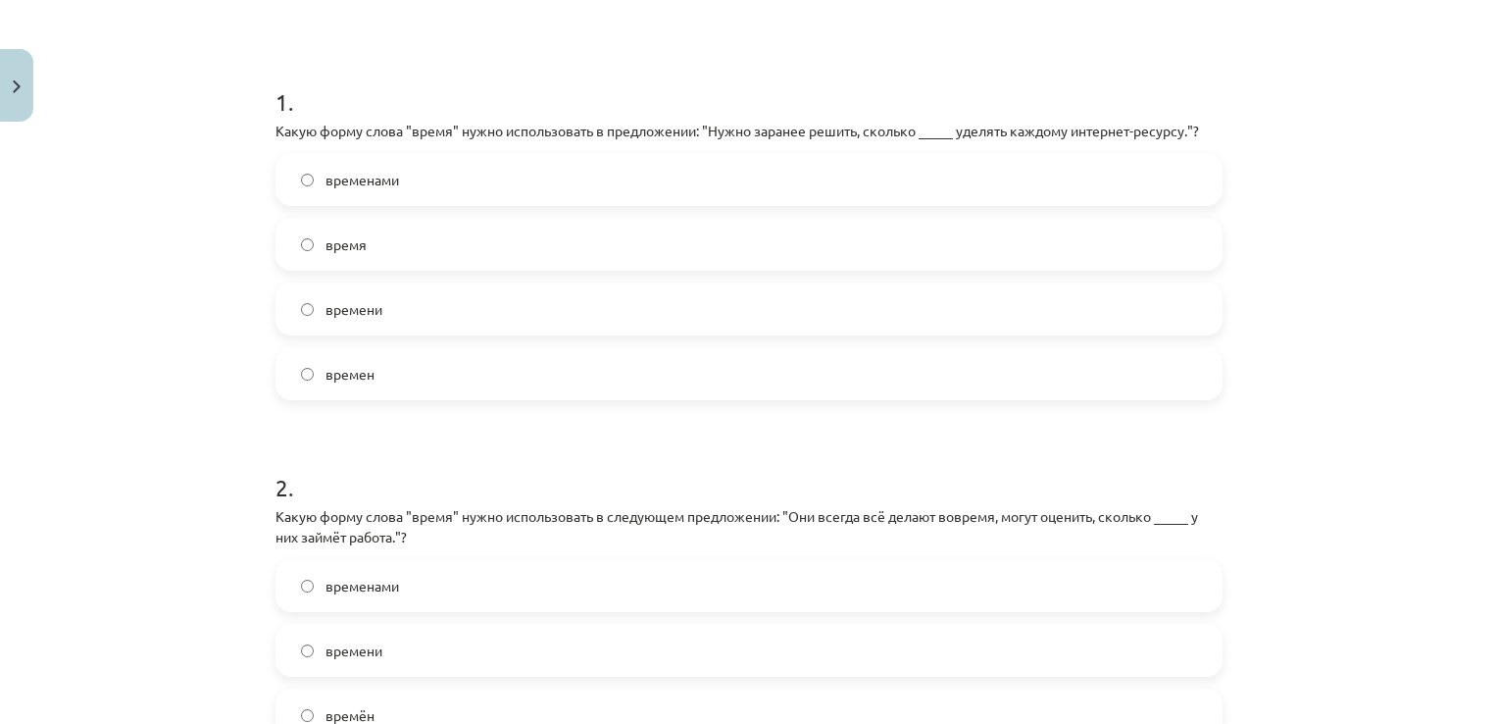
scroll to position [571, 0]
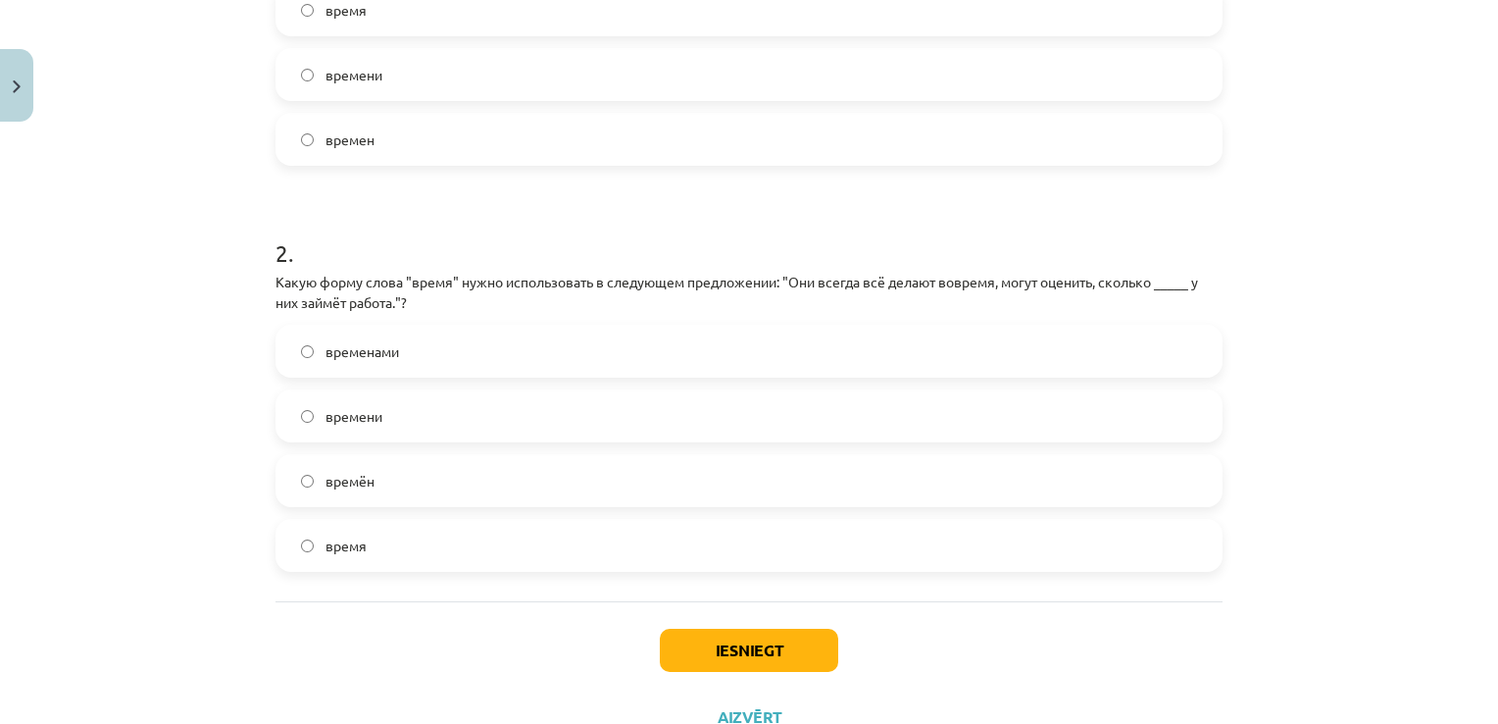
click at [441, 405] on label "времени" at bounding box center [748, 415] width 943 height 49
click at [708, 632] on button "Iesniegt" at bounding box center [749, 650] width 178 height 43
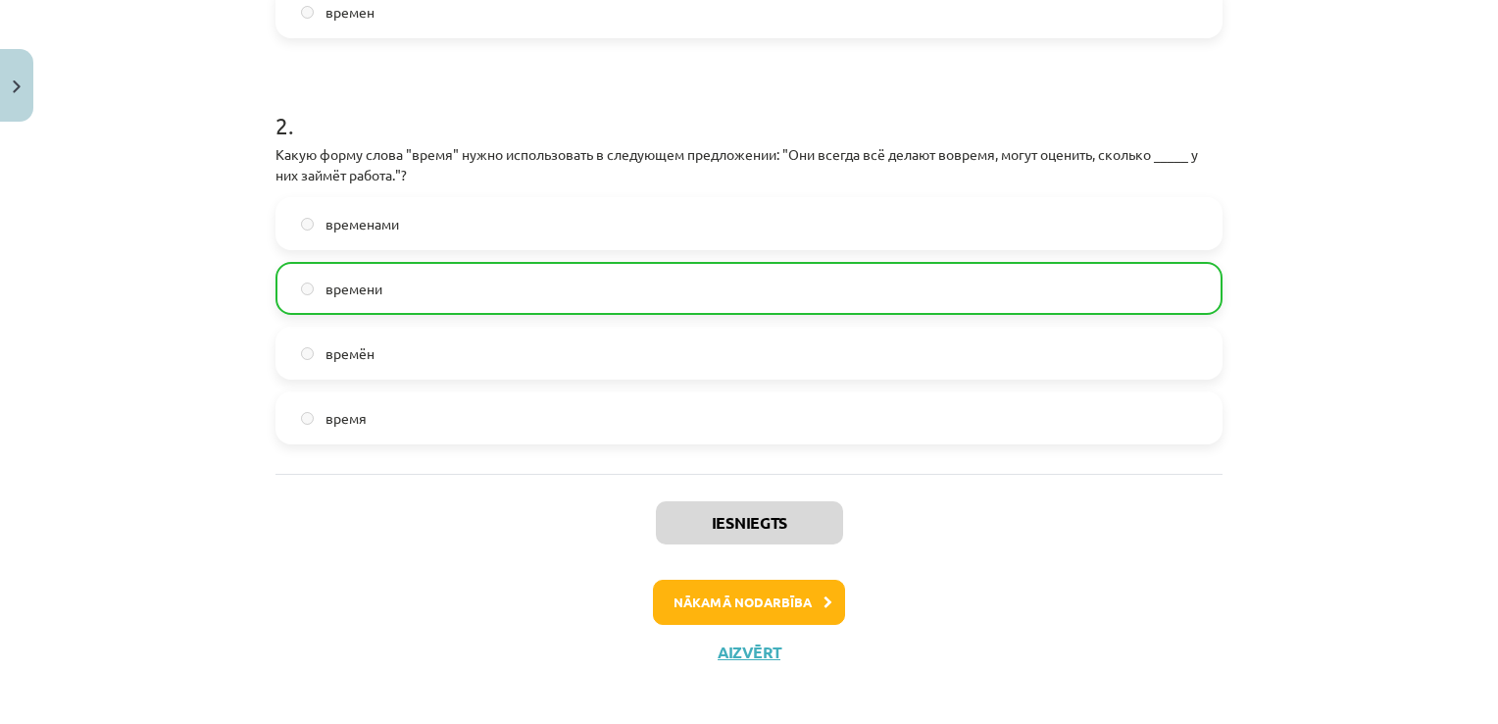
scroll to position [699, 0]
click at [700, 601] on button "Nākamā nodarbība" at bounding box center [749, 601] width 192 height 45
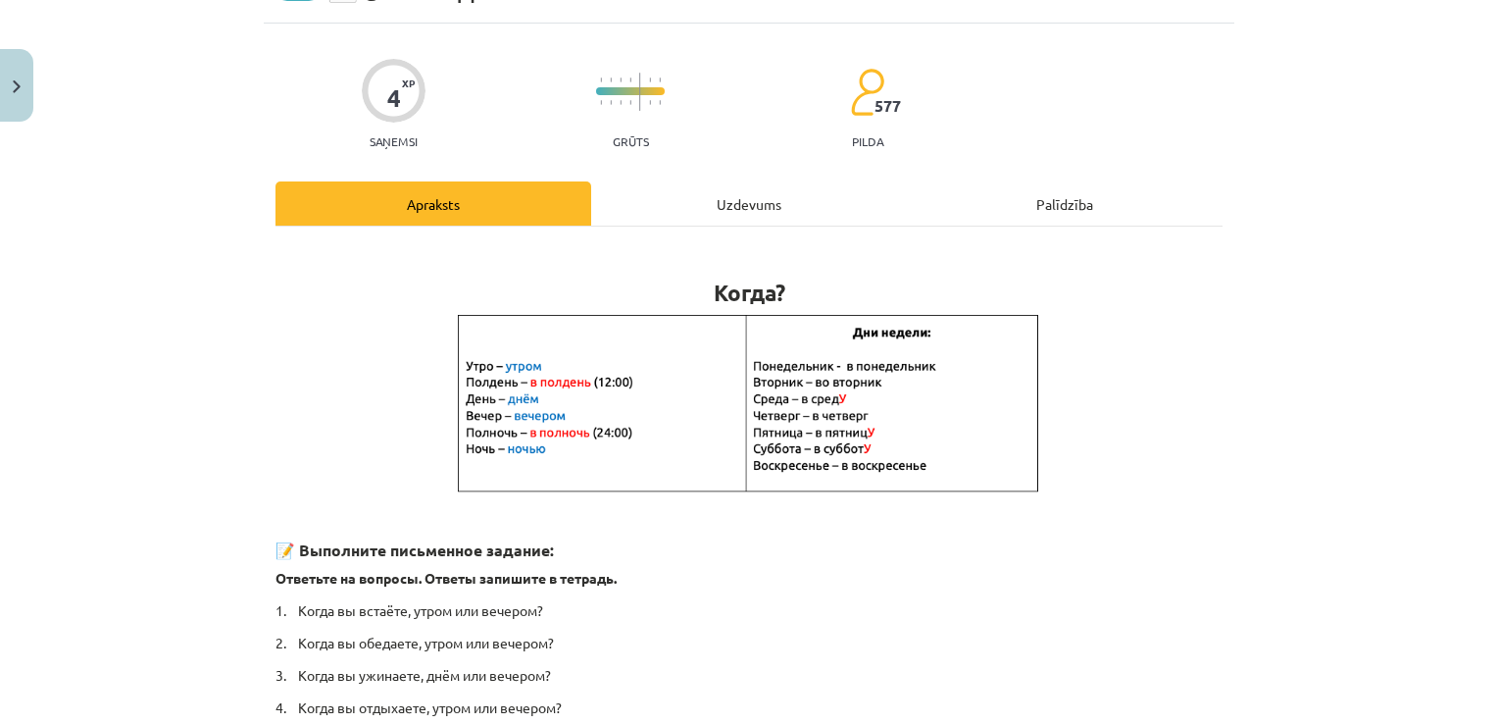
scroll to position [49, 0]
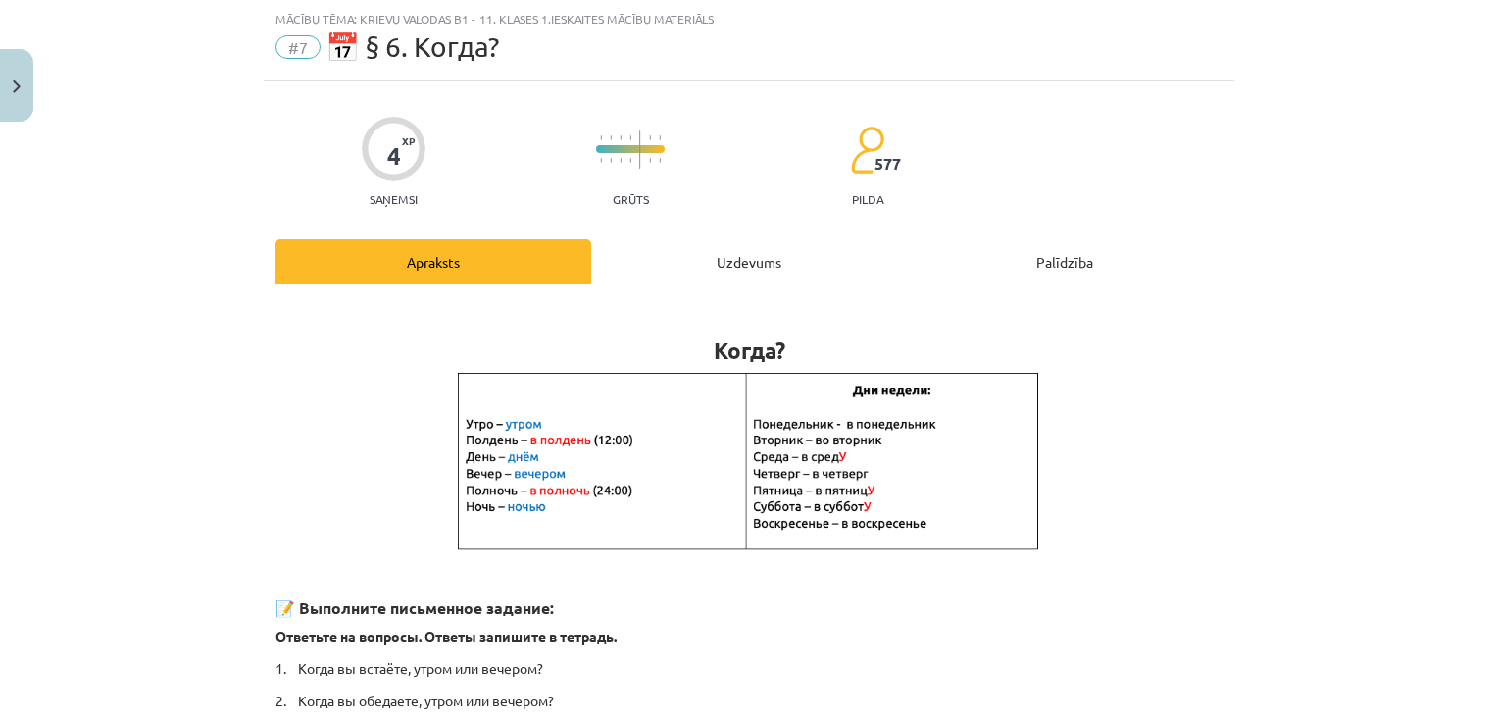
click at [710, 243] on div "Uzdevums" at bounding box center [749, 261] width 316 height 44
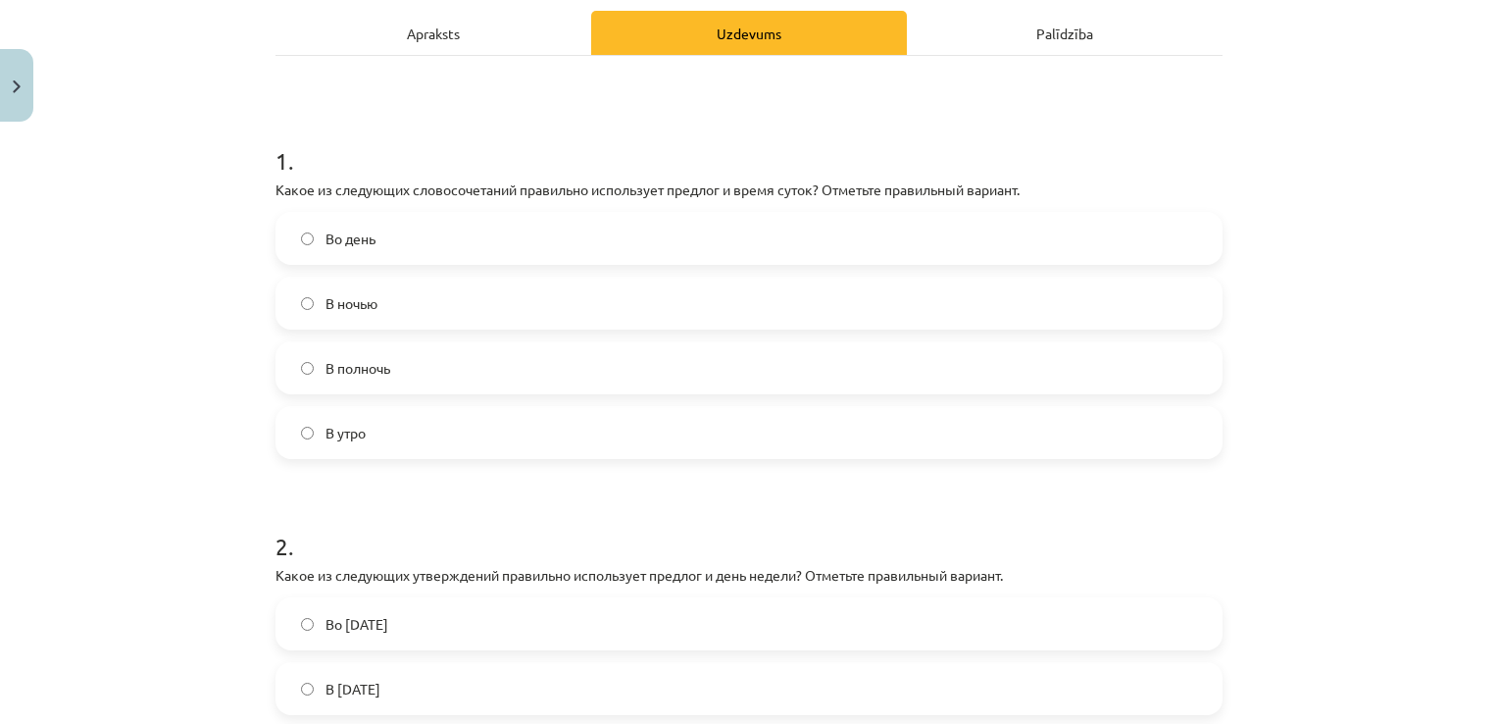
scroll to position [260, 0]
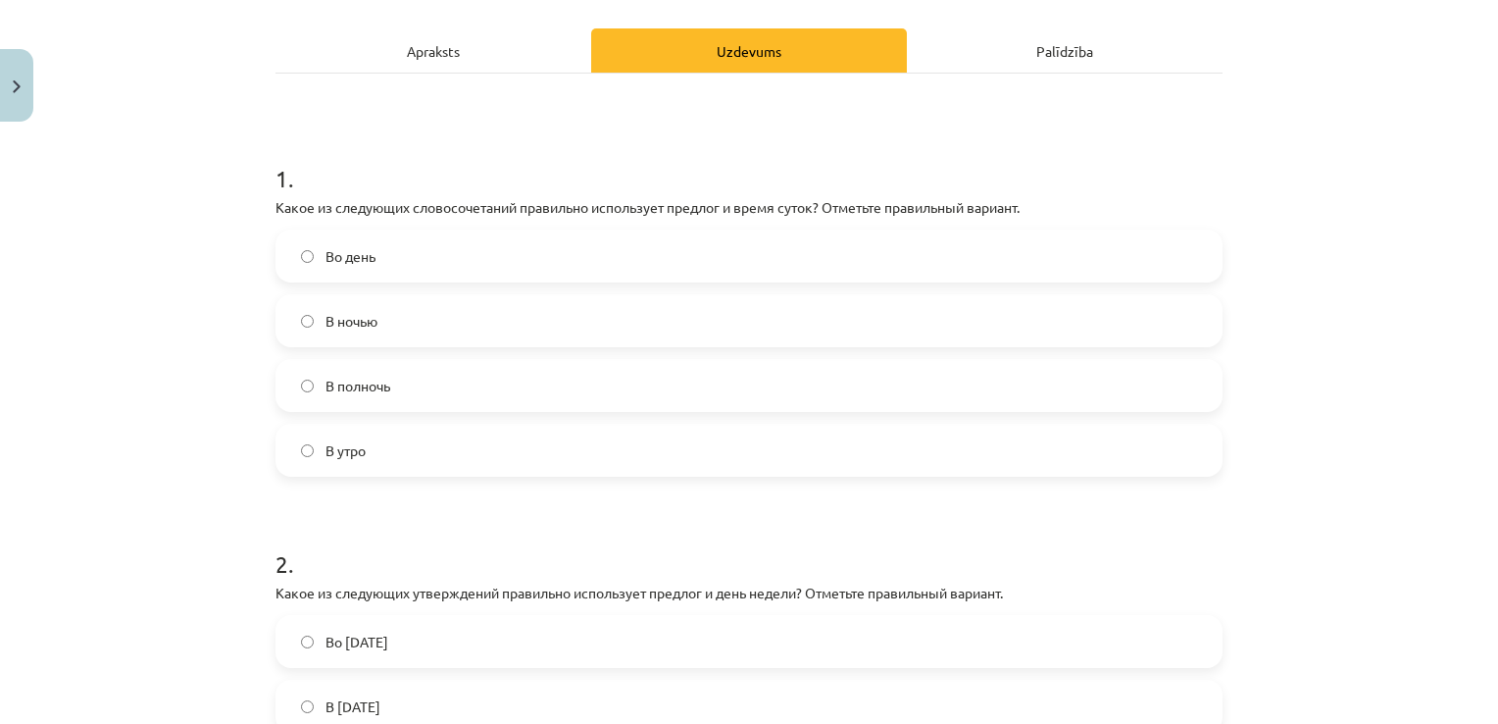
click at [428, 54] on div "Apraksts" at bounding box center [434, 50] width 316 height 44
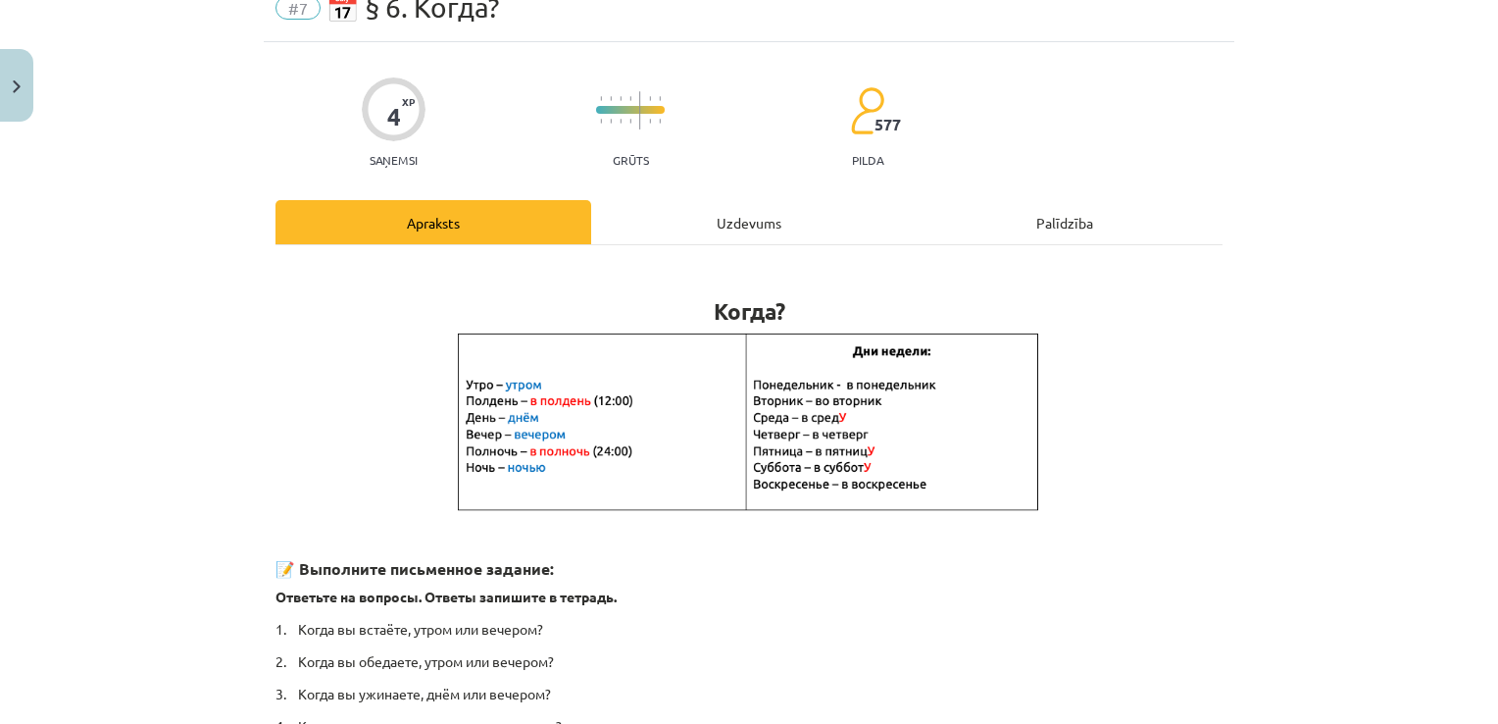
scroll to position [87, 0]
click at [718, 221] on div "Uzdevums" at bounding box center [749, 223] width 316 height 44
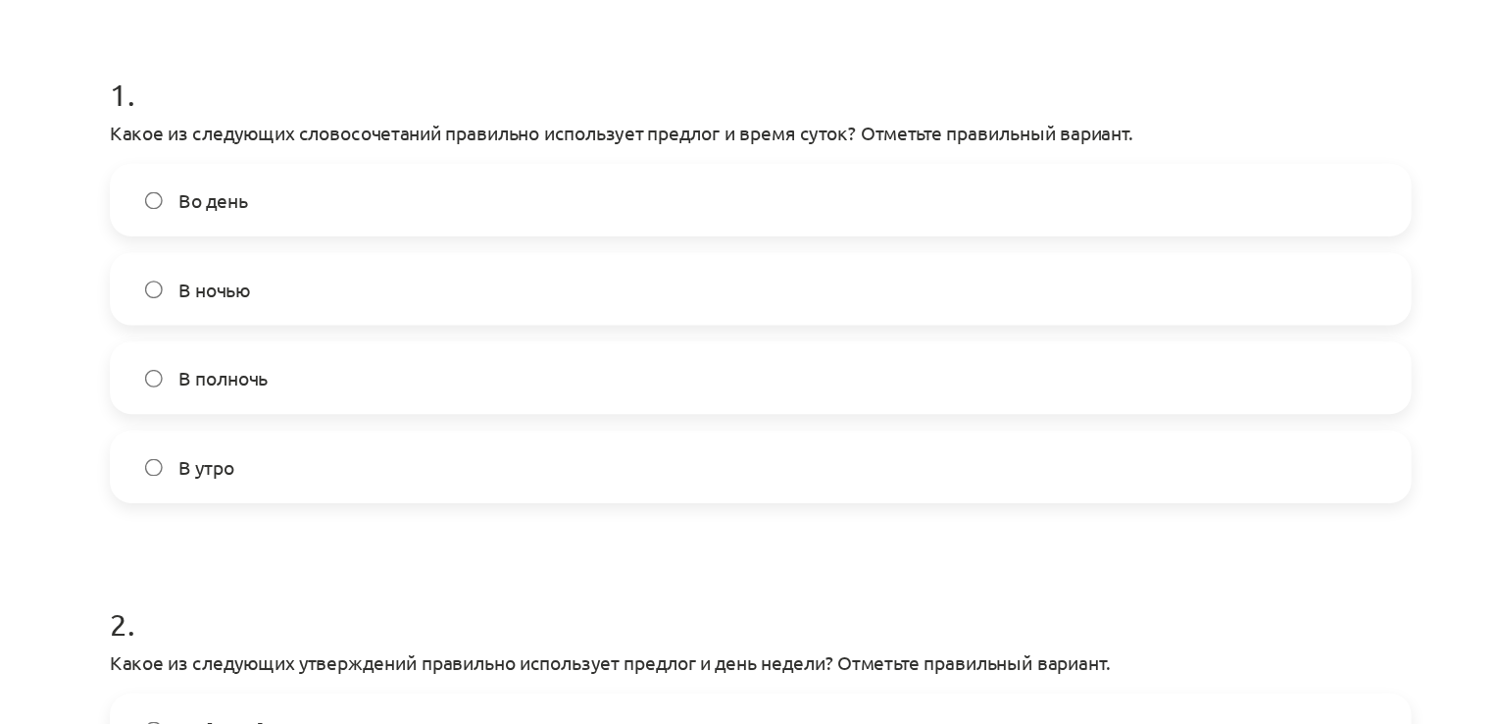
scroll to position [335, 0]
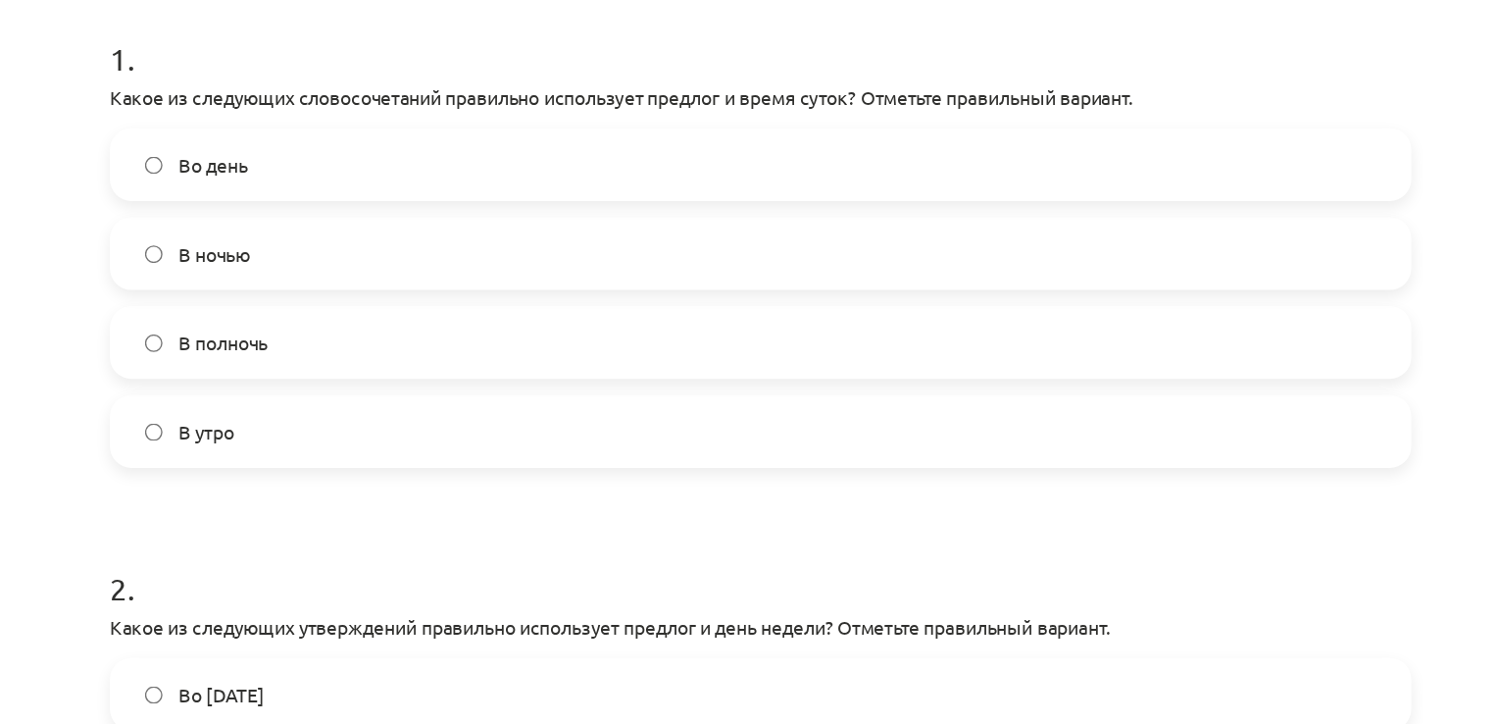
click at [458, 300] on label "В полночь" at bounding box center [748, 309] width 943 height 49
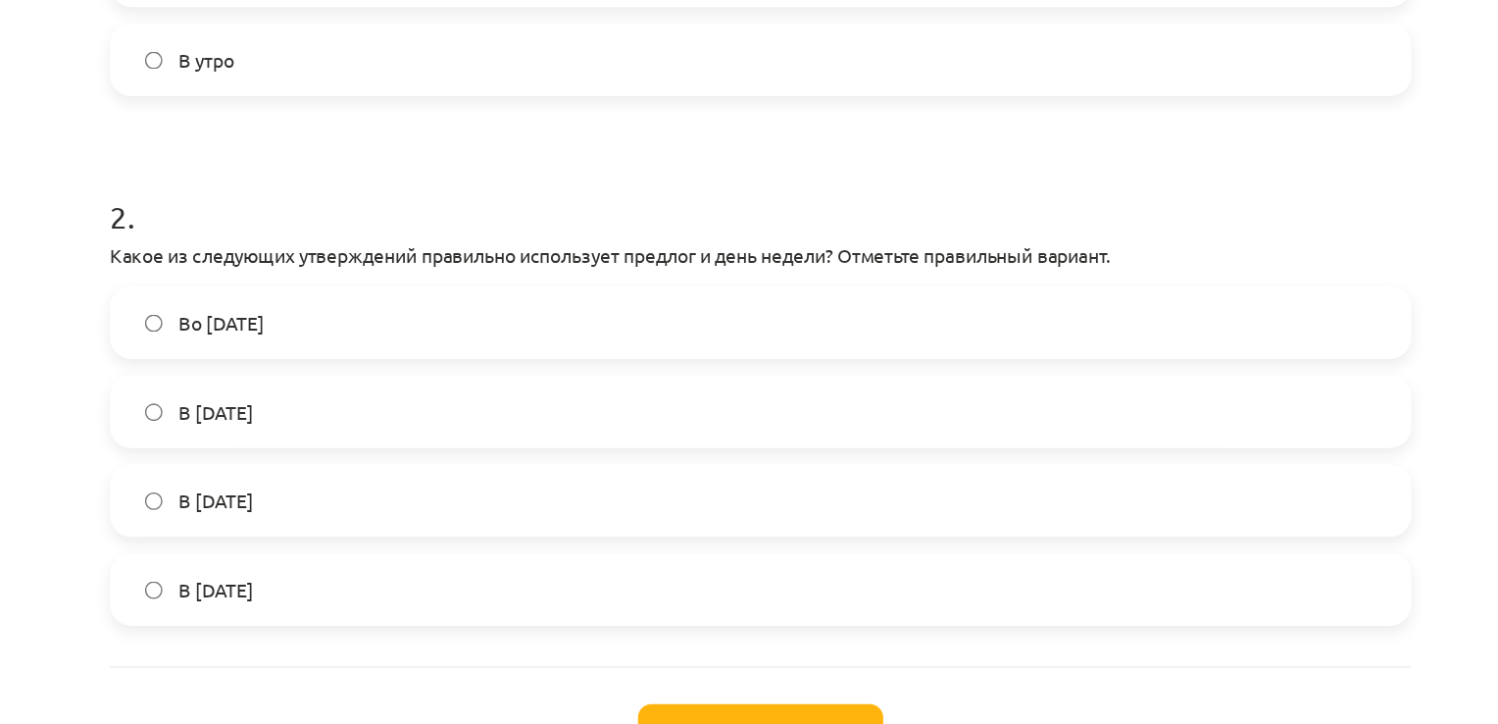
scroll to position [606, 0]
click at [418, 291] on label "Во [DATE]" at bounding box center [748, 295] width 943 height 49
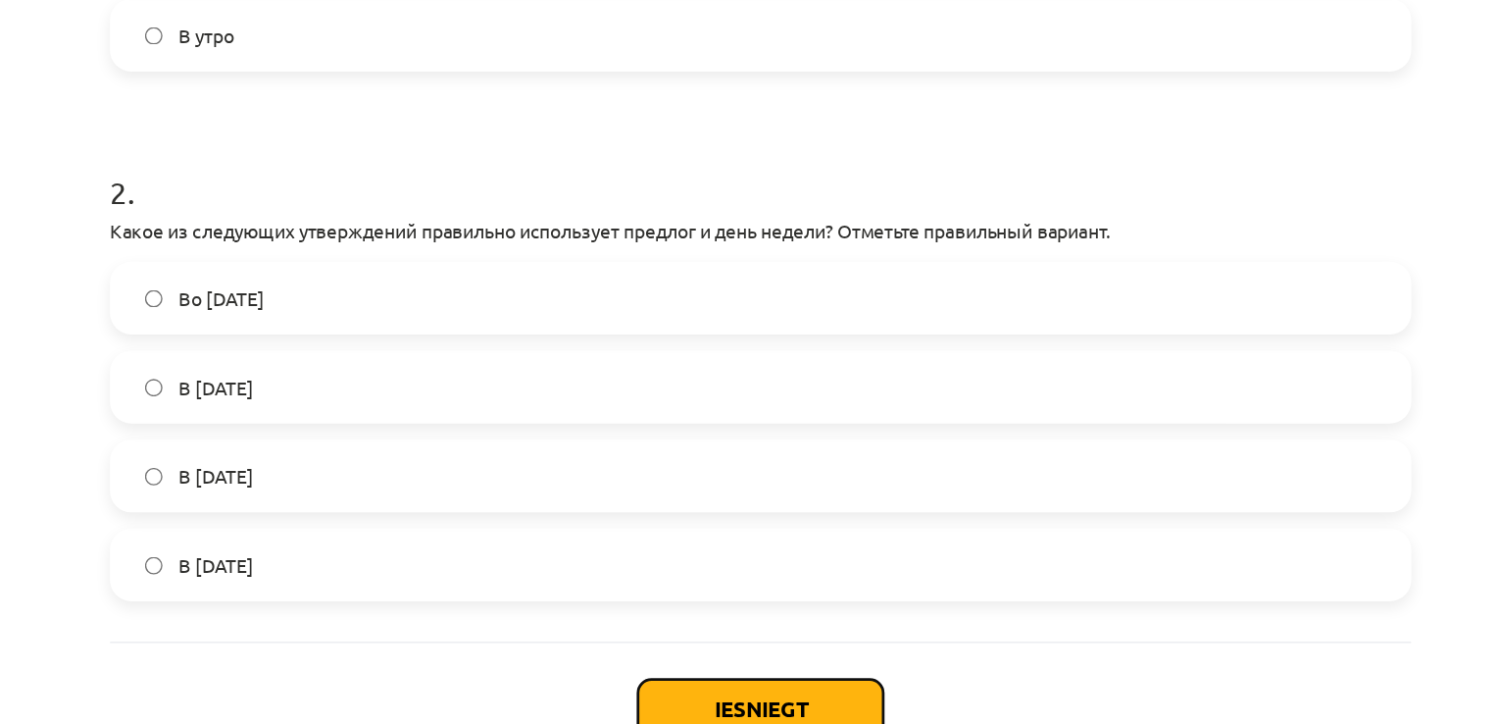
click at [729, 559] on button "Iesniegt" at bounding box center [749, 576] width 178 height 43
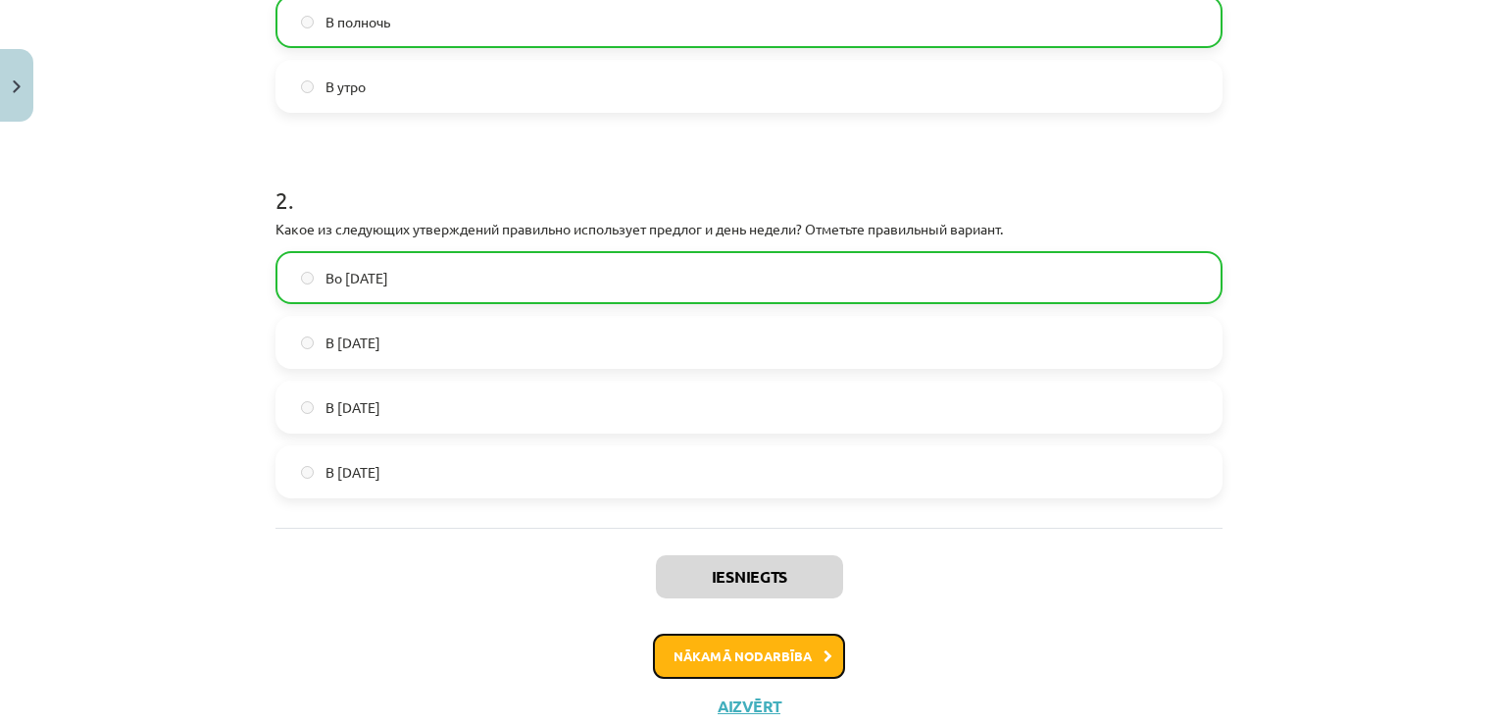
click at [811, 652] on button "Nākamā nodarbība" at bounding box center [749, 655] width 192 height 45
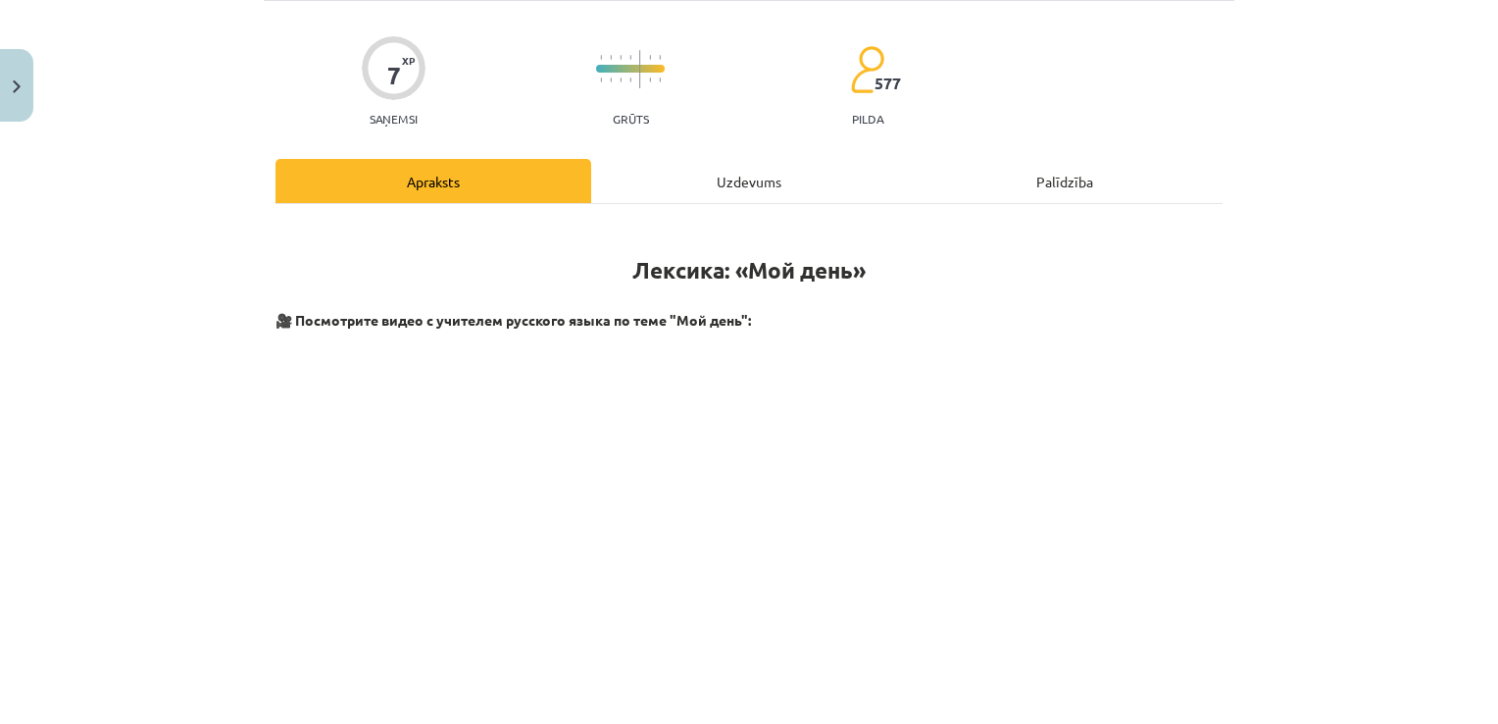
scroll to position [49, 0]
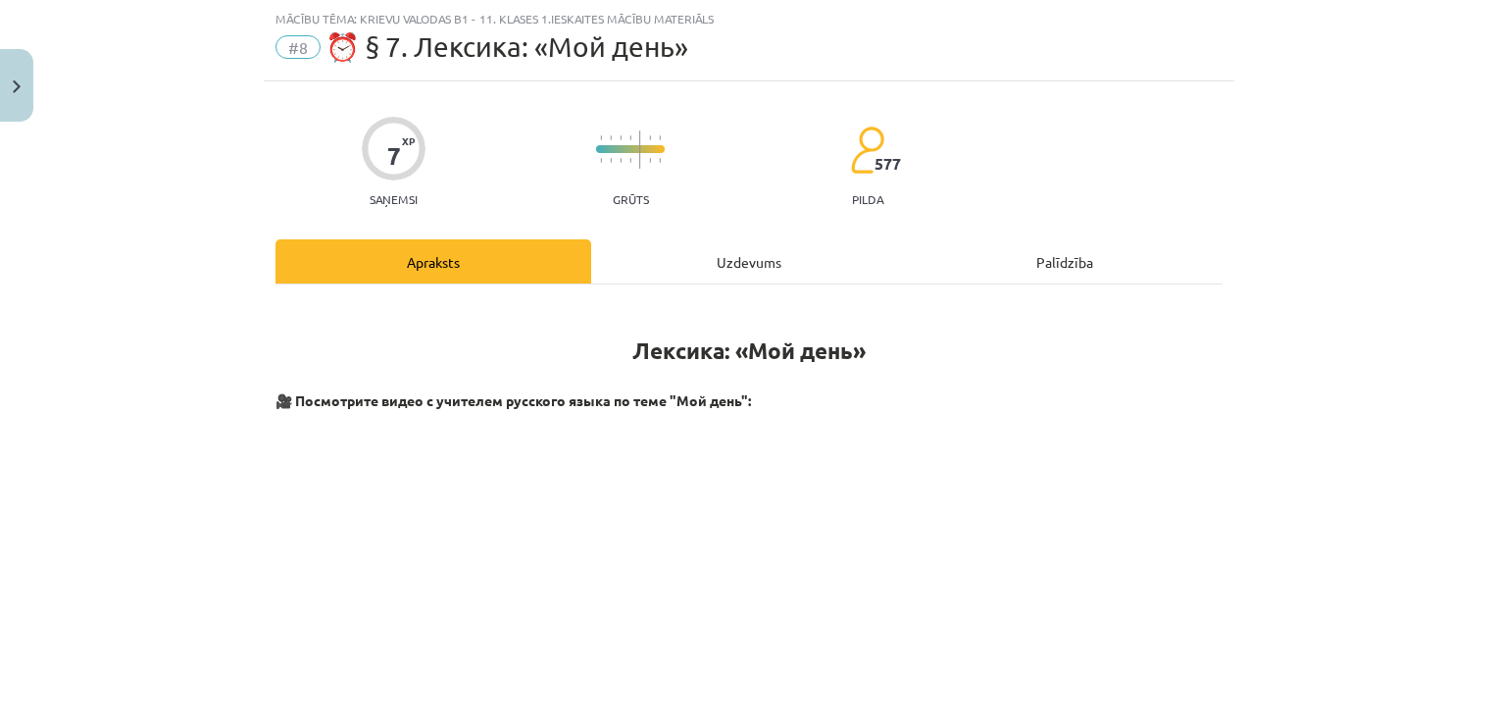
click at [733, 257] on div "Uzdevums" at bounding box center [749, 261] width 316 height 44
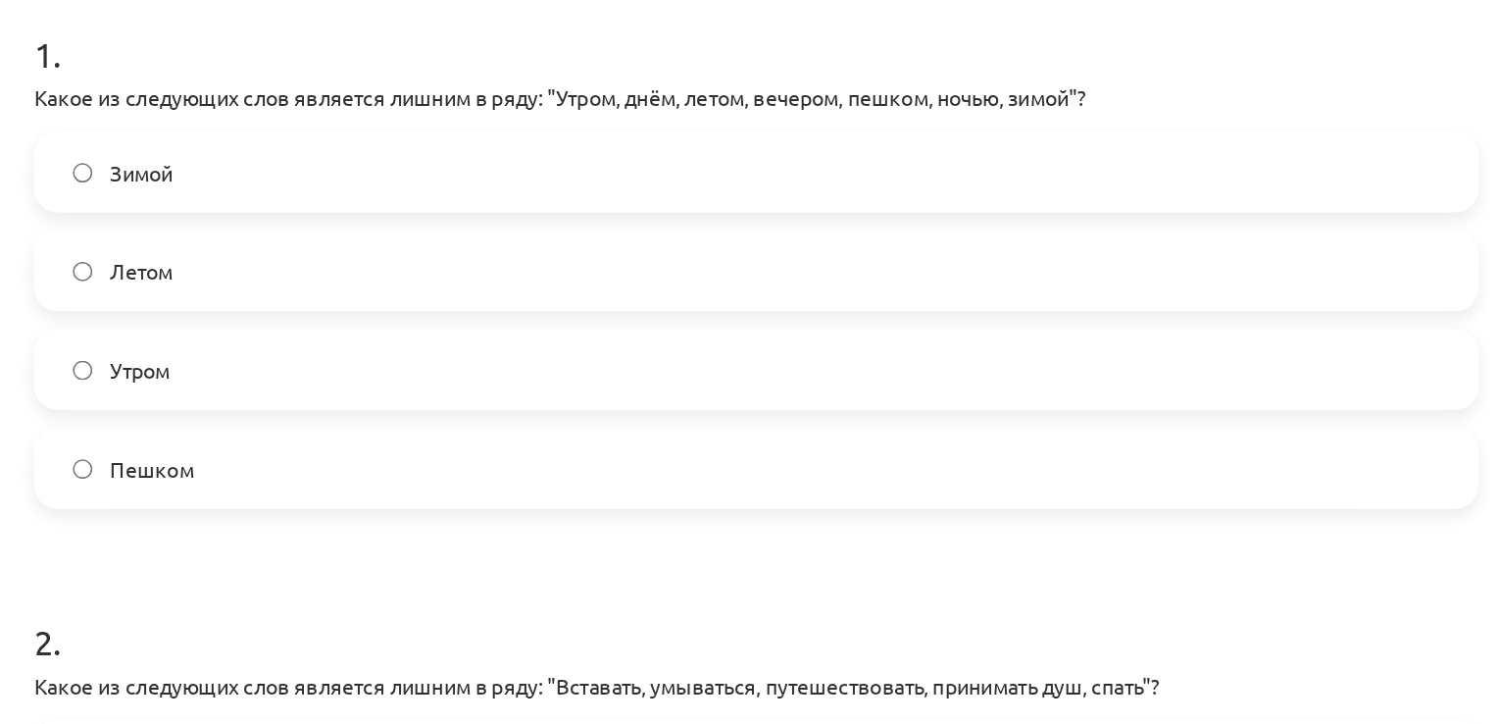
scroll to position [301, 0]
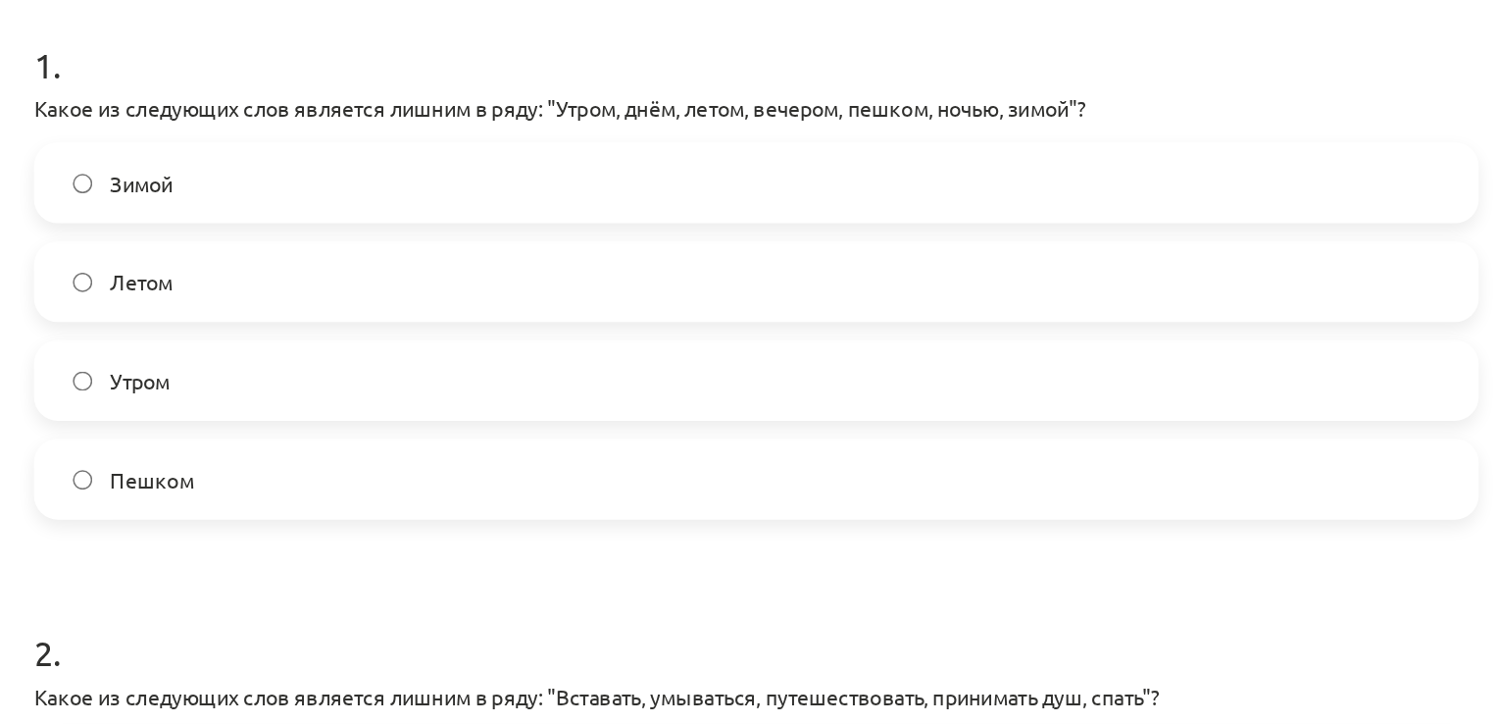
click at [435, 429] on label "Пешком" at bounding box center [748, 408] width 943 height 49
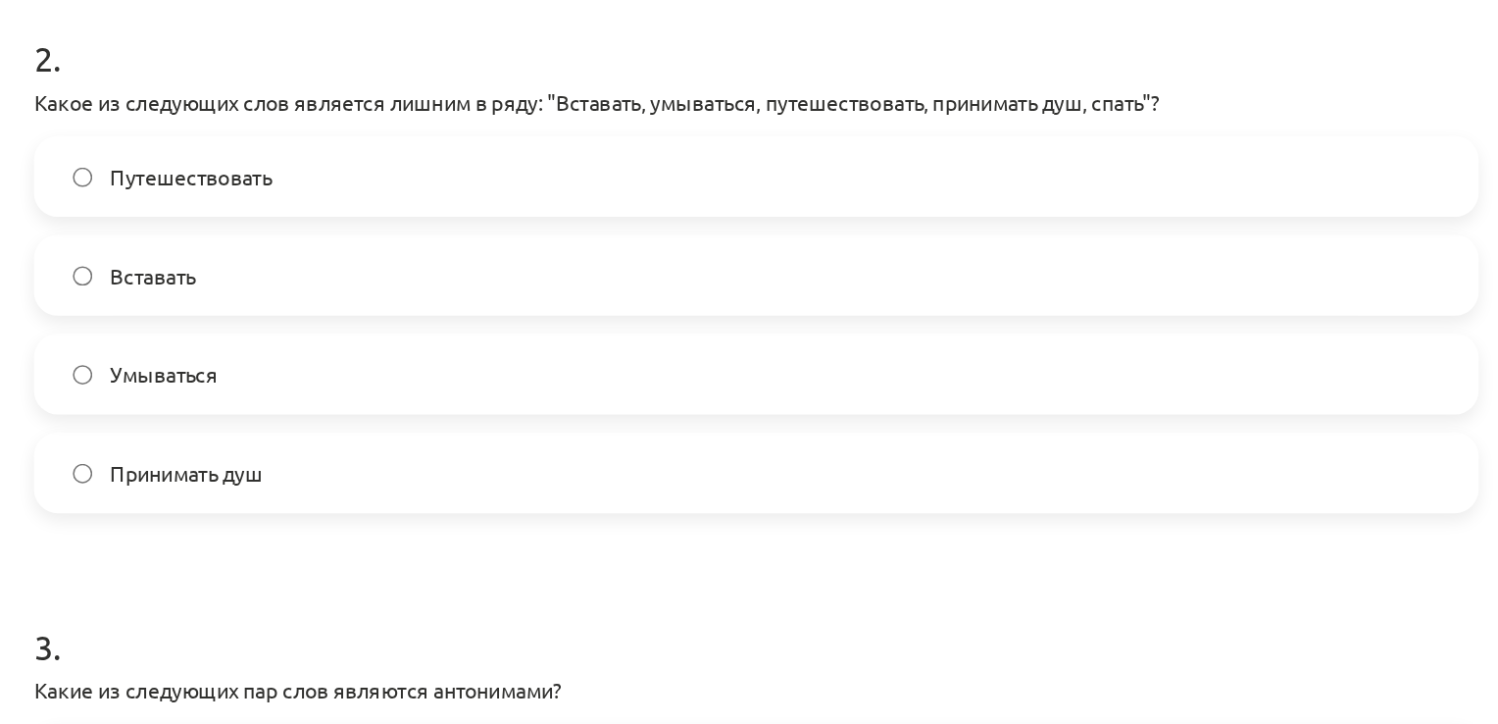
scroll to position [679, 0]
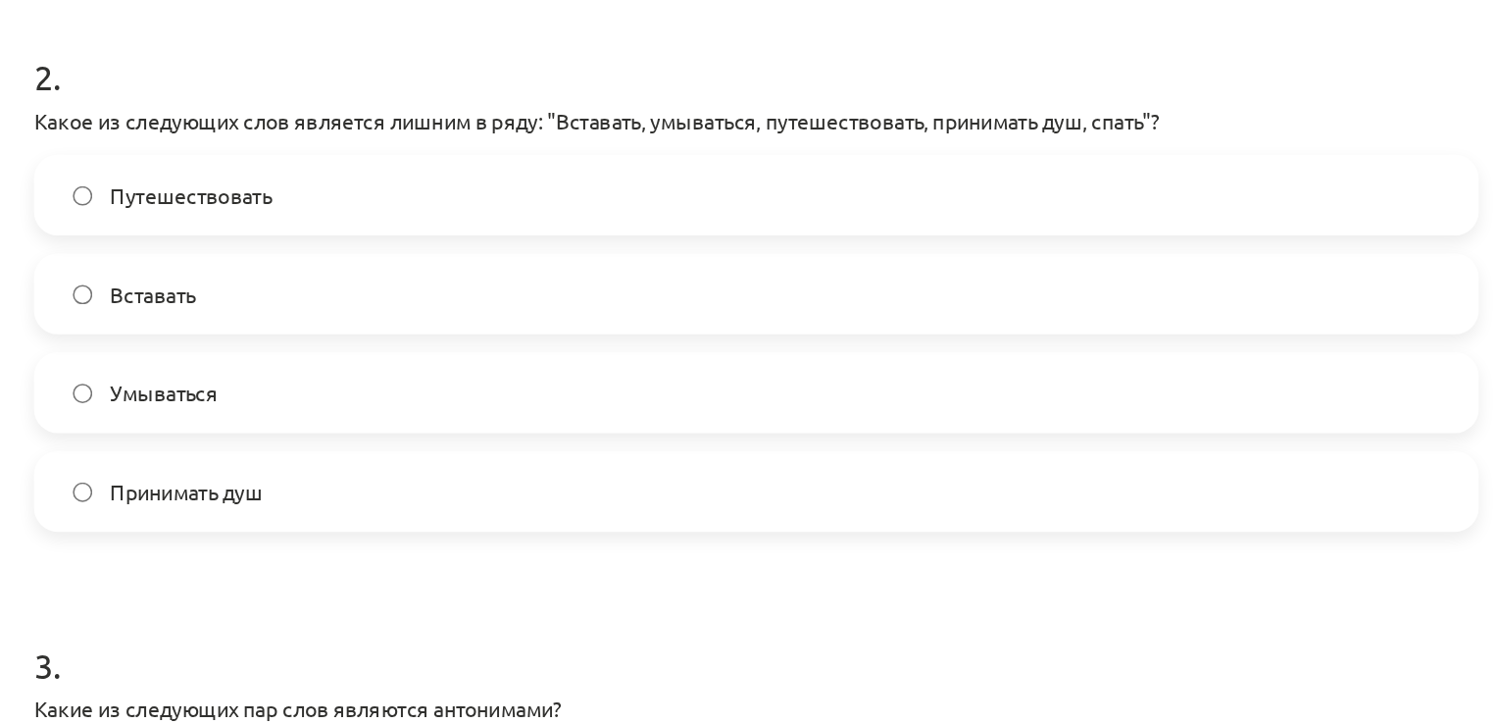
click at [432, 207] on label "Путешествовать" at bounding box center [748, 222] width 943 height 49
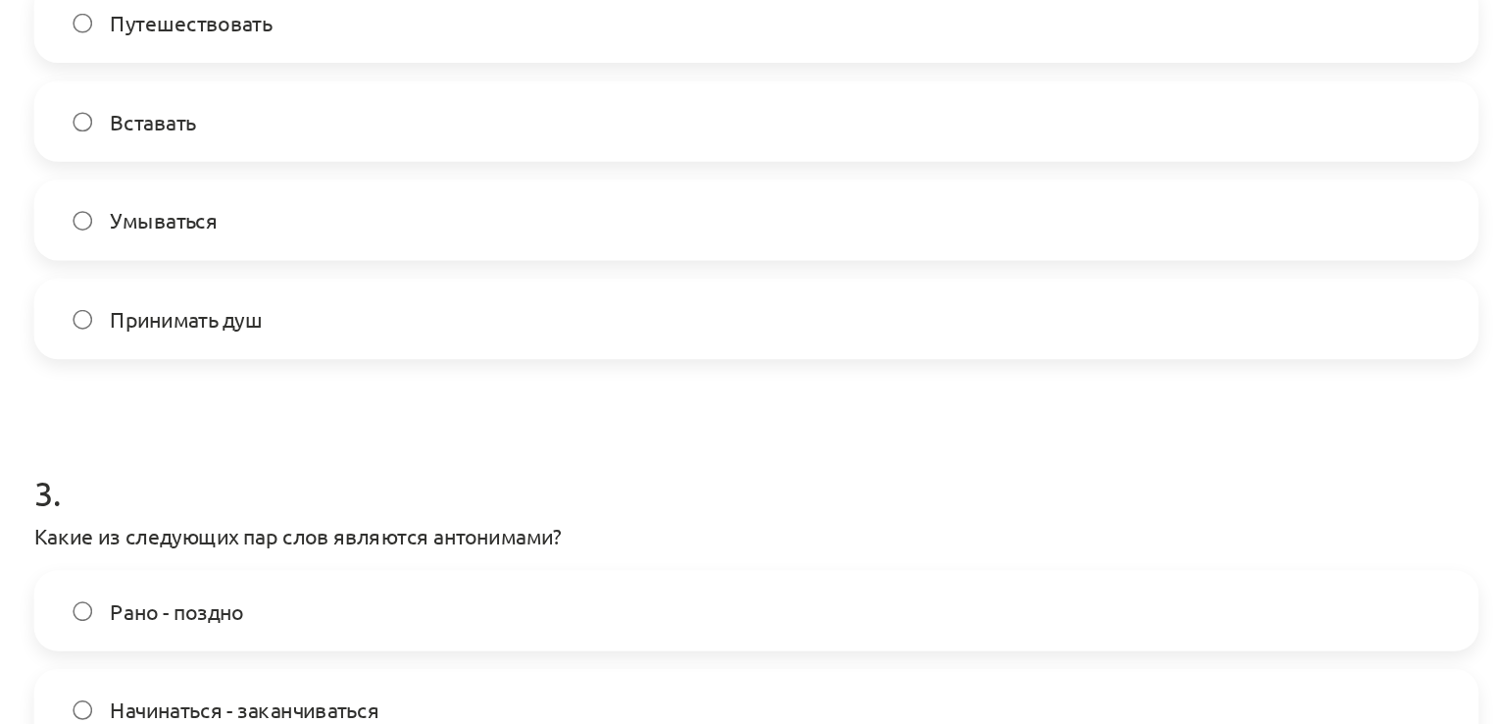
scroll to position [786, 0]
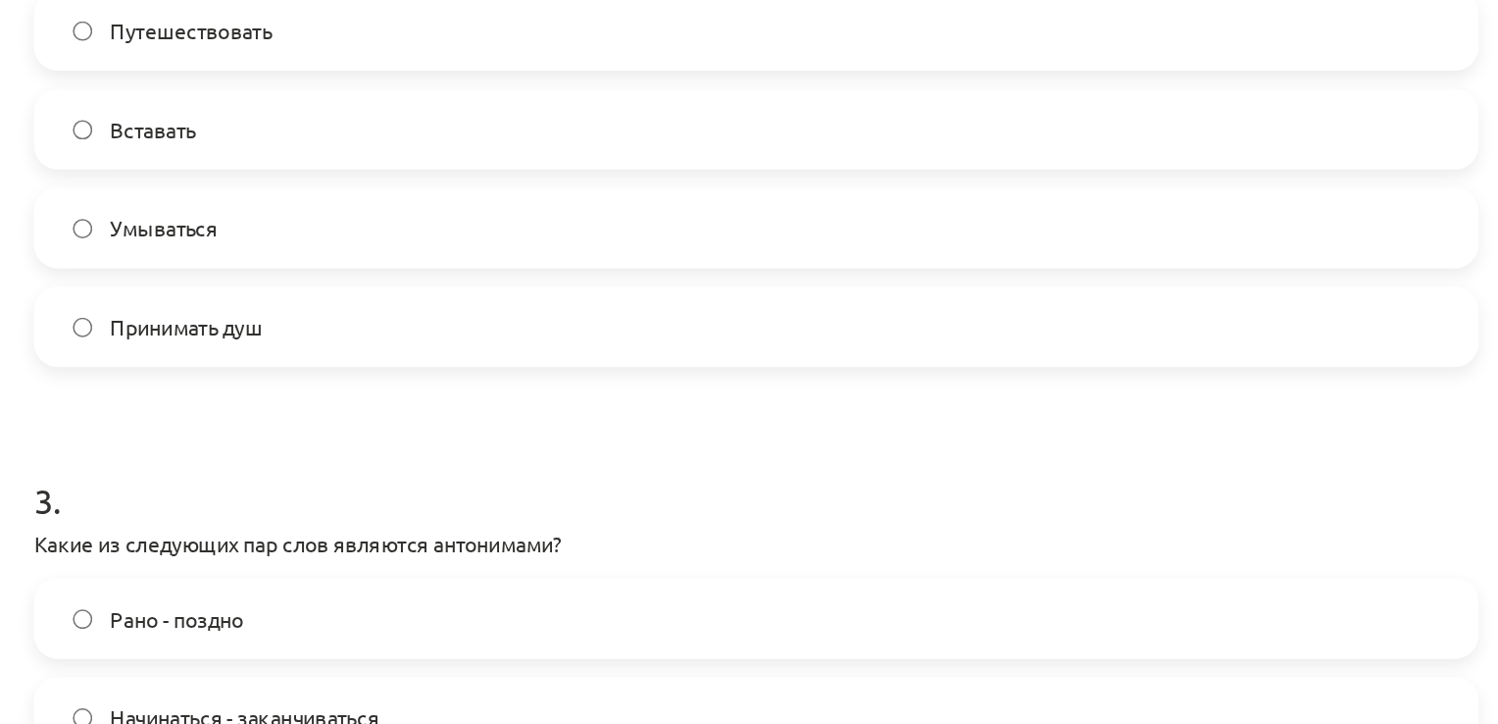
click at [421, 249] on label "Умываться" at bounding box center [748, 244] width 943 height 49
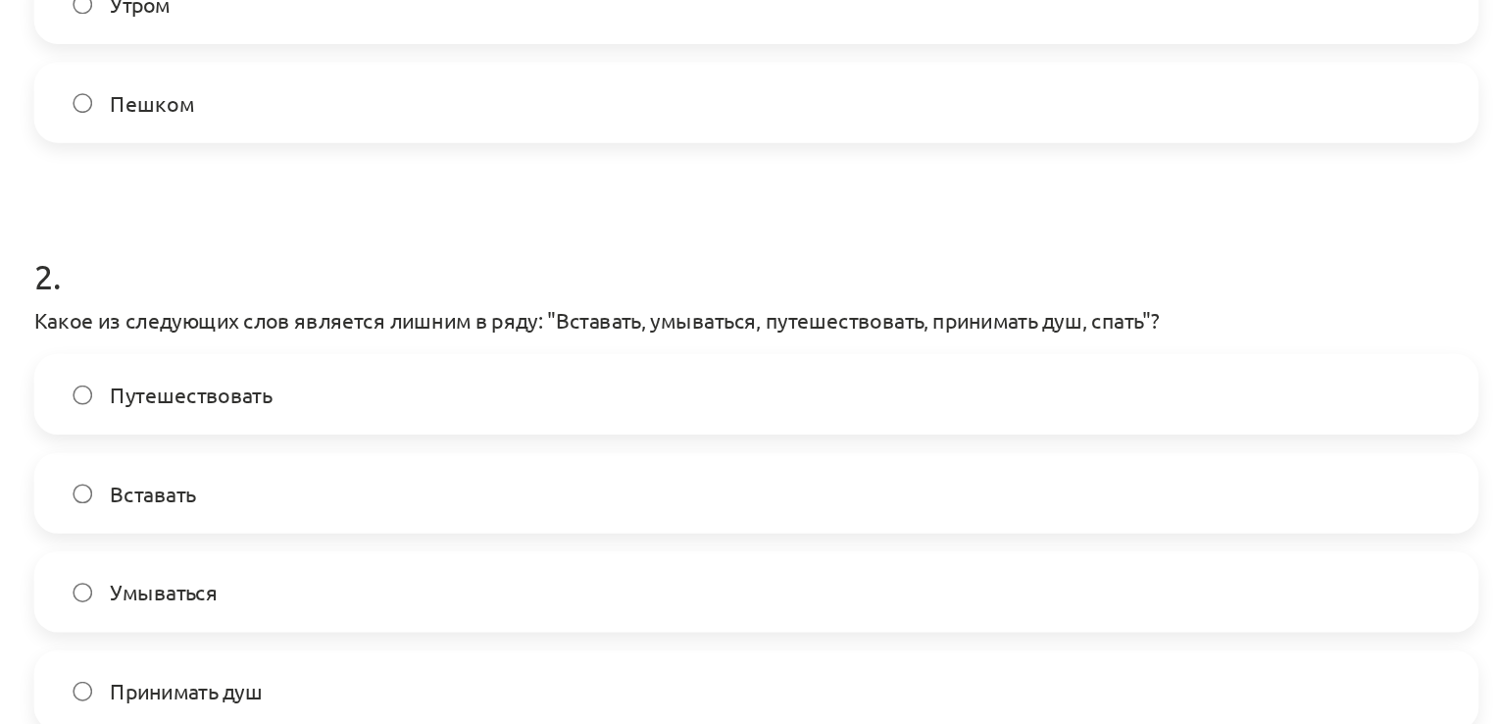
scroll to position [549, 0]
click at [446, 333] on label "Путешествовать" at bounding box center [748, 351] width 943 height 49
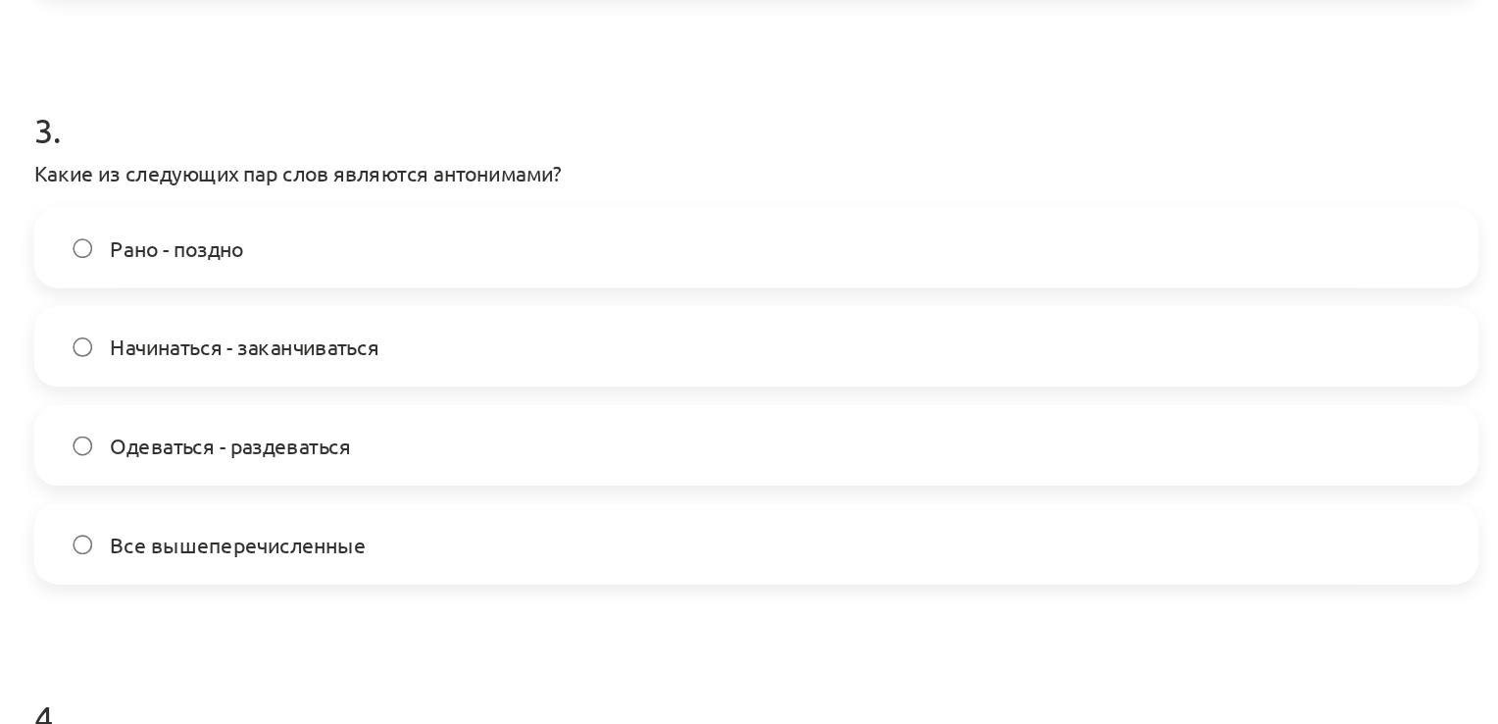
scroll to position [1031, 0]
click at [403, 440] on span "Все вышеперечисленные" at bounding box center [410, 450] width 168 height 21
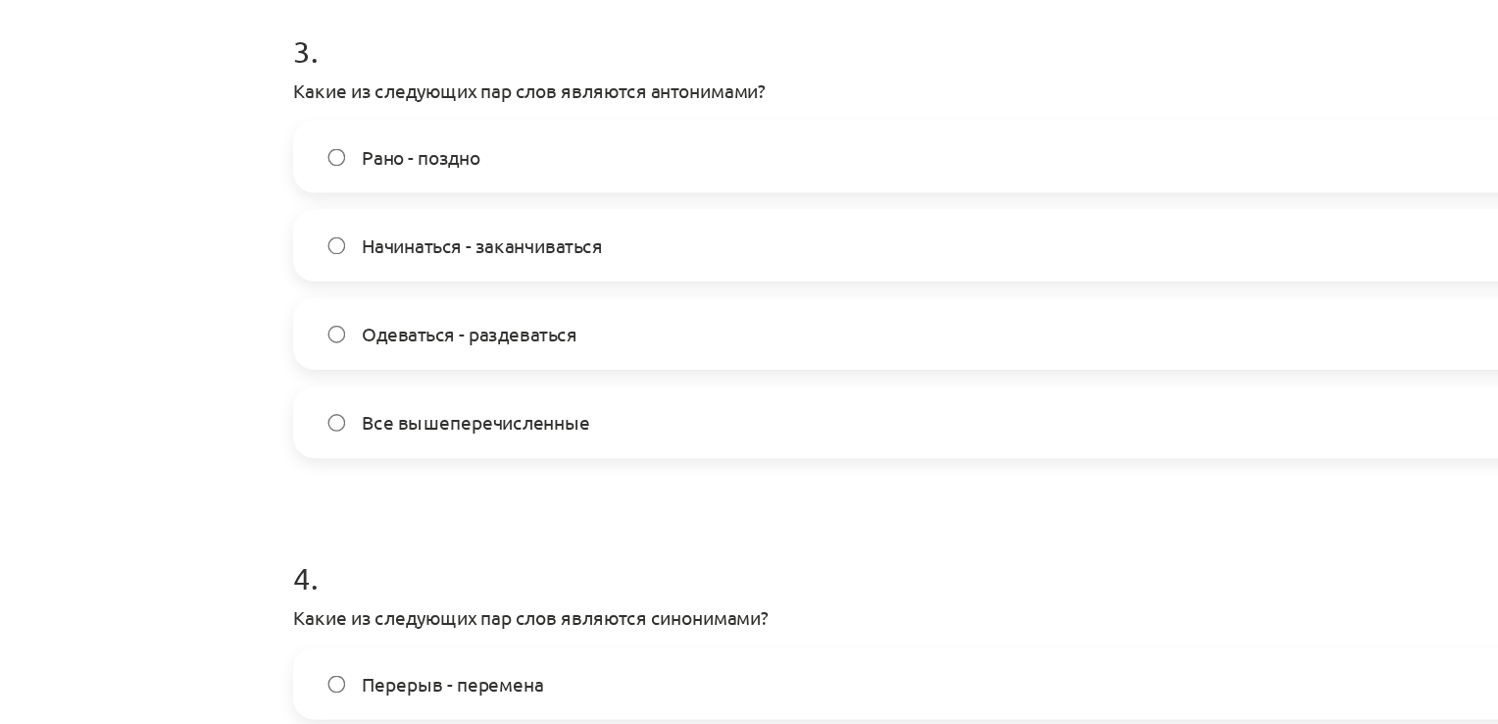
scroll to position [1330, 0]
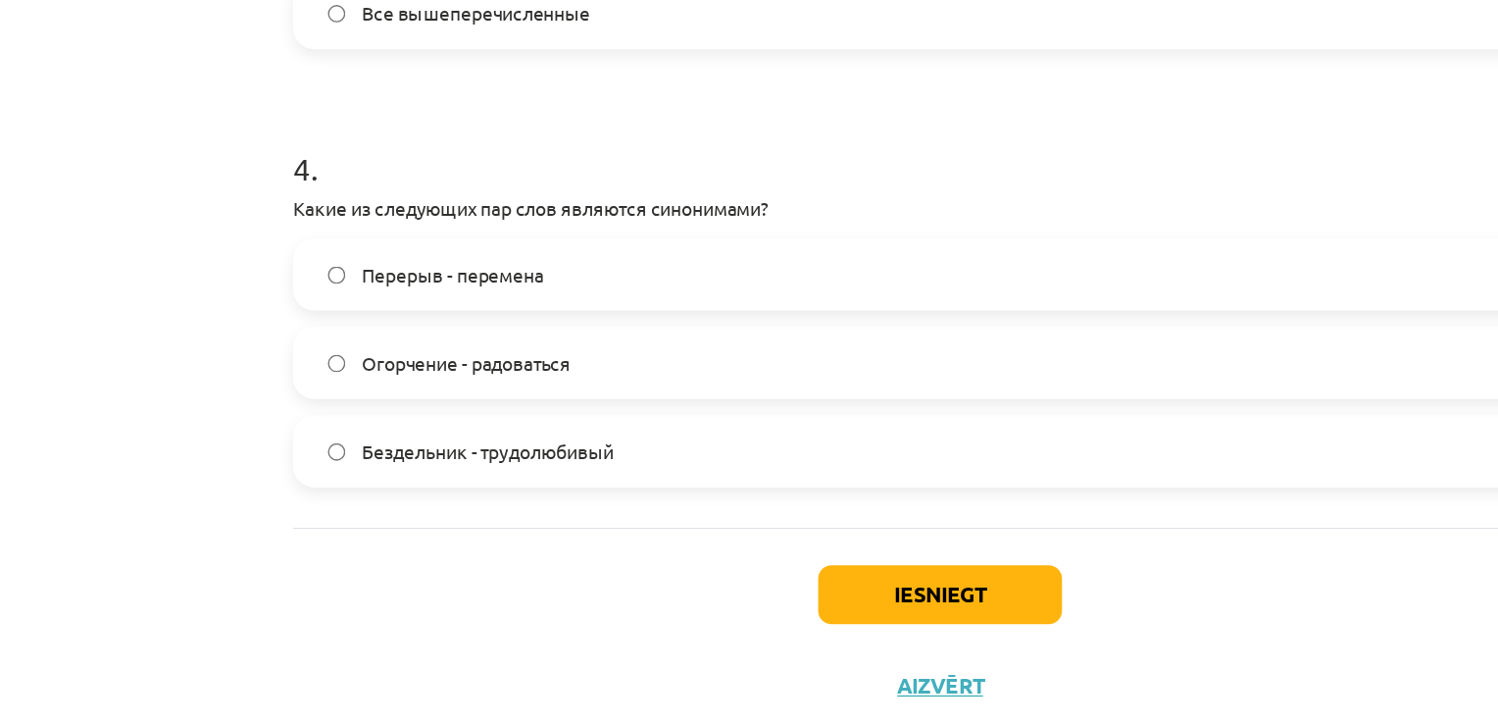
click at [514, 462] on label "Бездельник - трудолюбивый" at bounding box center [748, 471] width 943 height 49
click at [719, 575] on button "Iesniegt" at bounding box center [749, 576] width 178 height 43
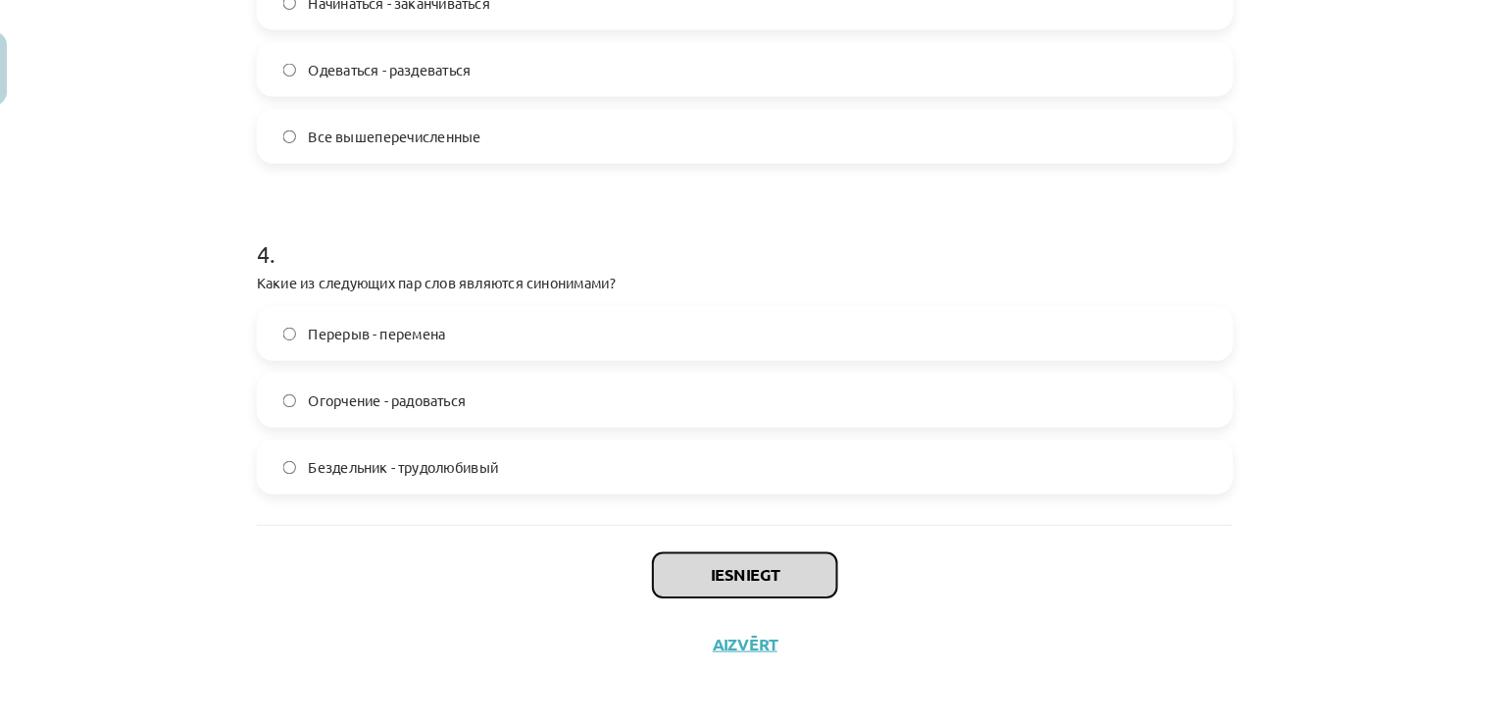
scroll to position [515, 0]
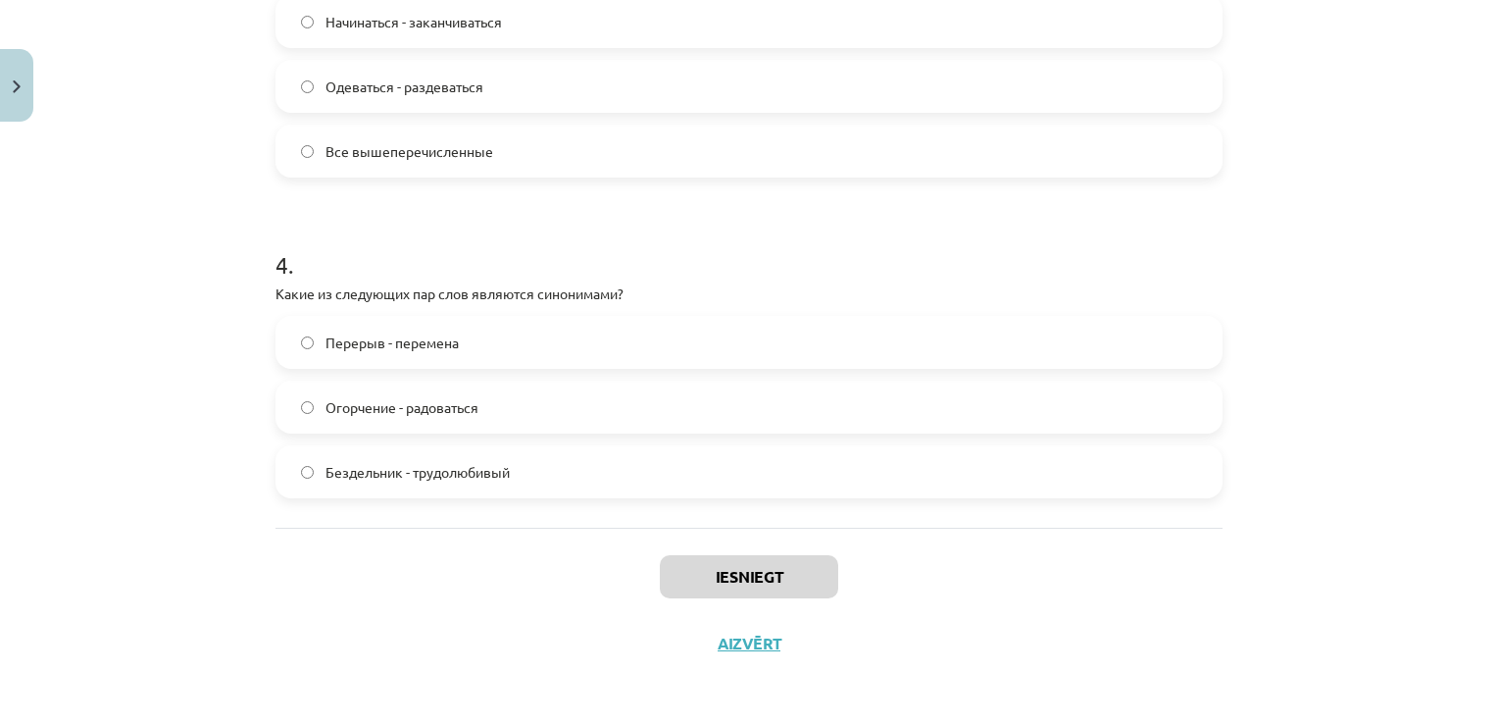
click at [652, 331] on label "Перерыв - перемена" at bounding box center [748, 342] width 943 height 49
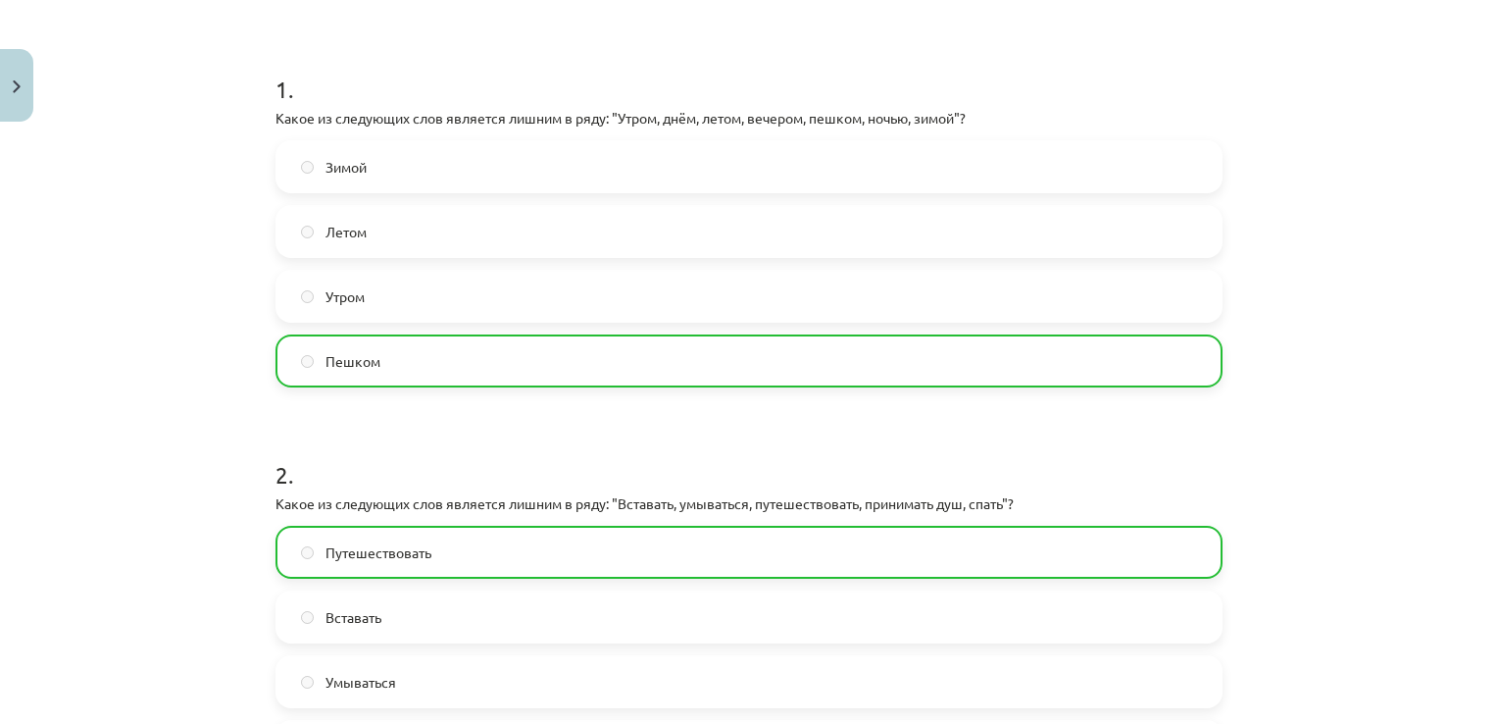
scroll to position [0, 0]
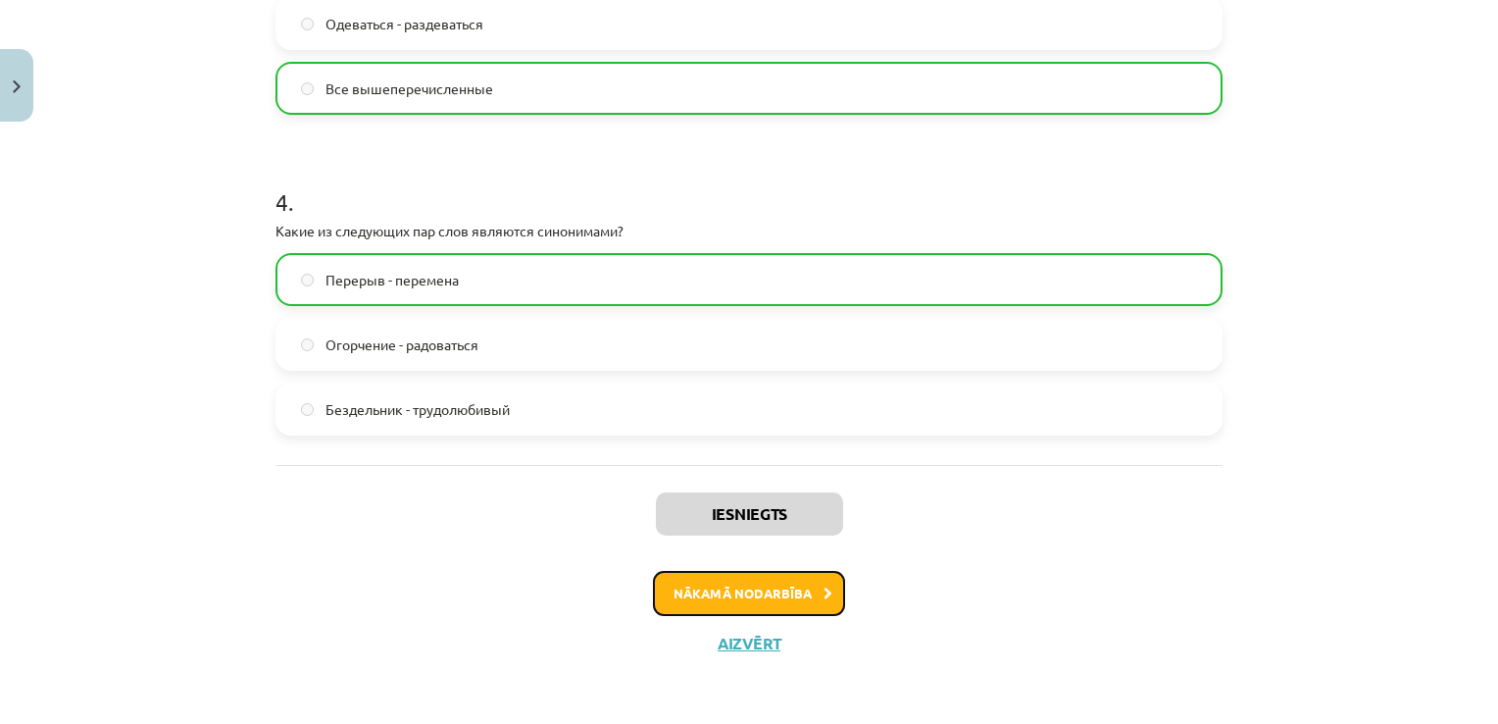
click at [771, 588] on button "Nākamā nodarbība" at bounding box center [749, 593] width 192 height 45
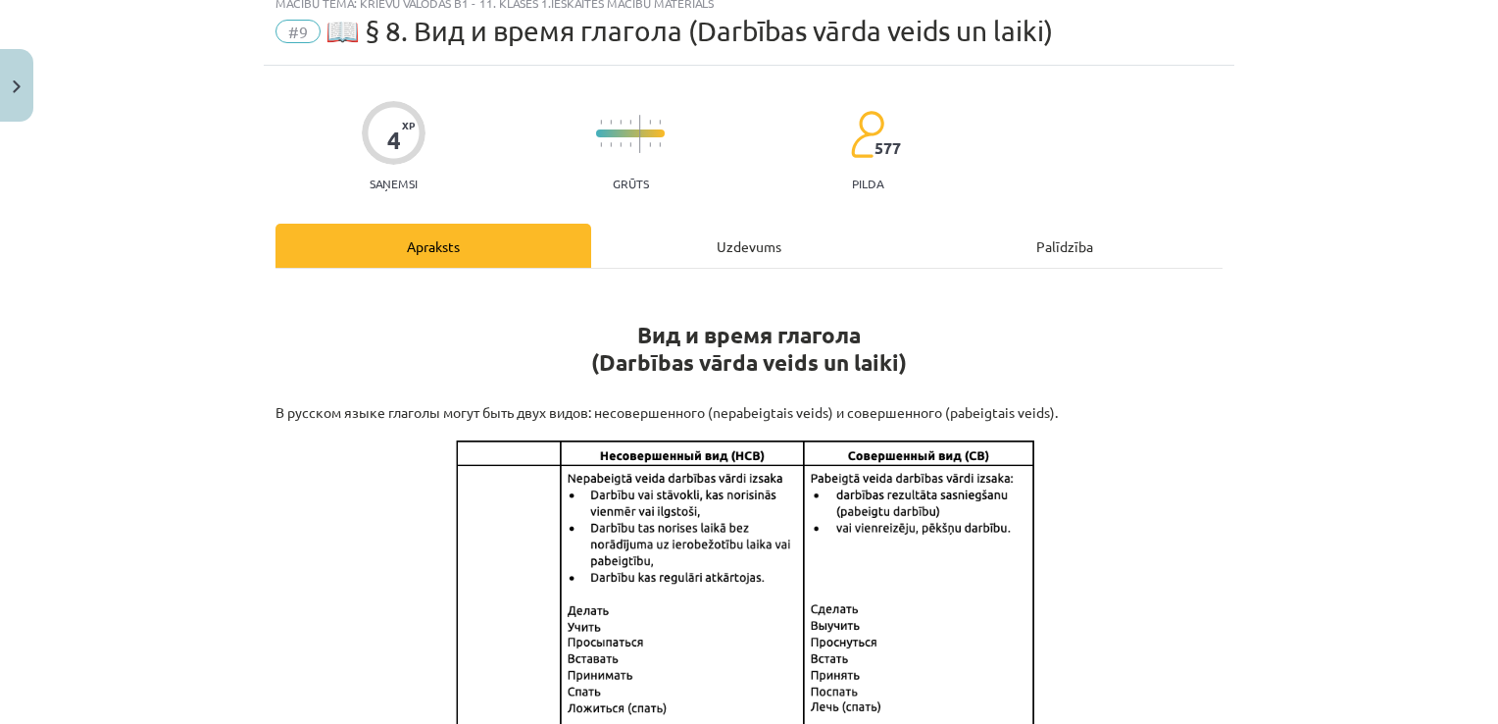
scroll to position [49, 0]
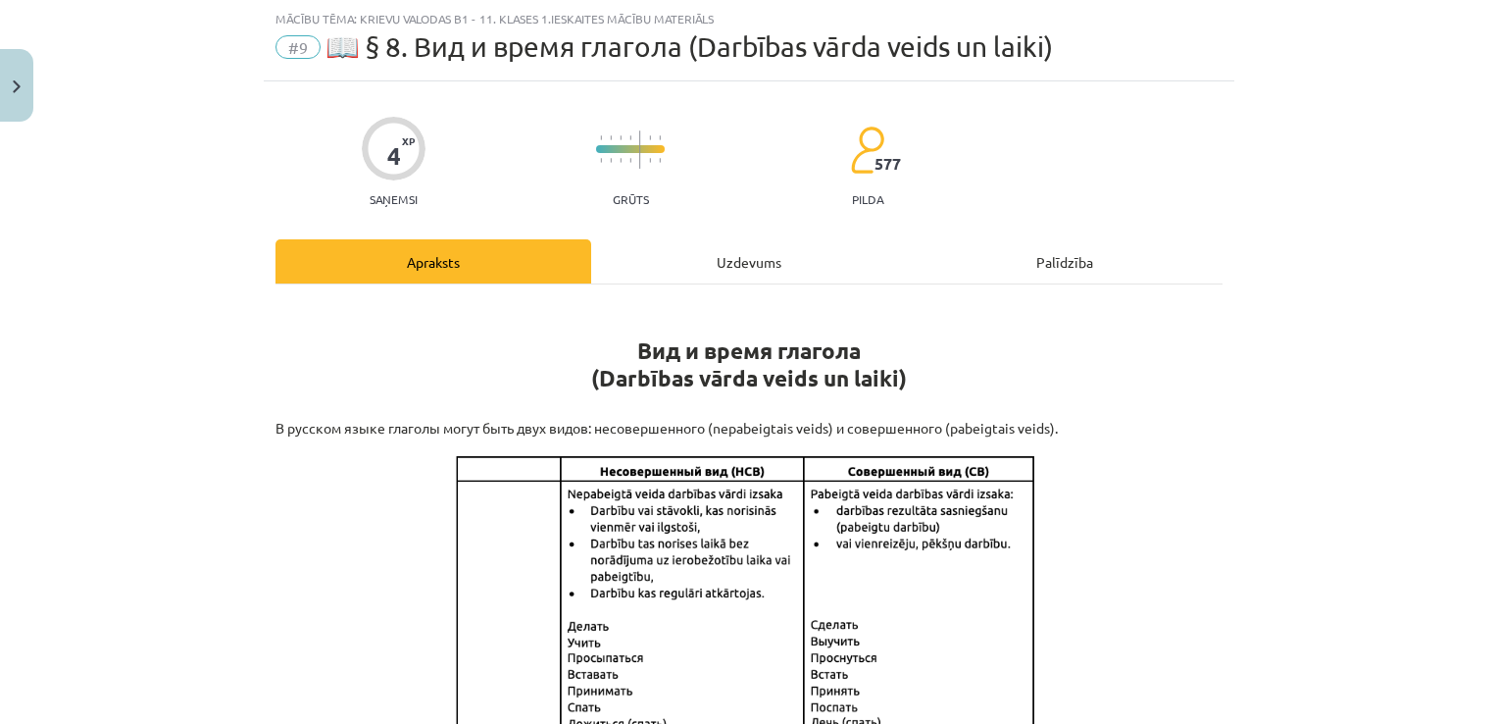
click at [747, 254] on div "Uzdevums" at bounding box center [749, 261] width 316 height 44
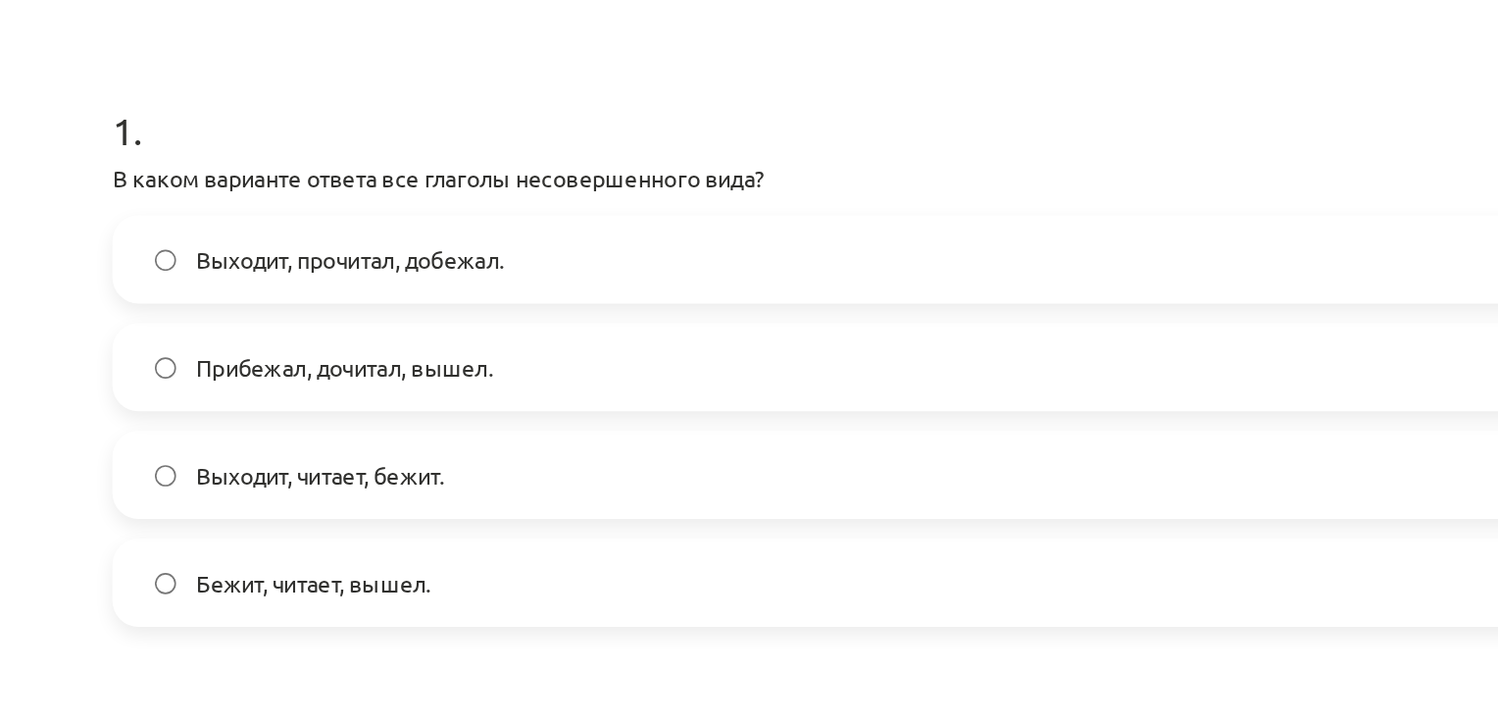
scroll to position [260, 0]
click at [584, 437] on label "Бежит, читает, вышел." at bounding box center [748, 450] width 943 height 49
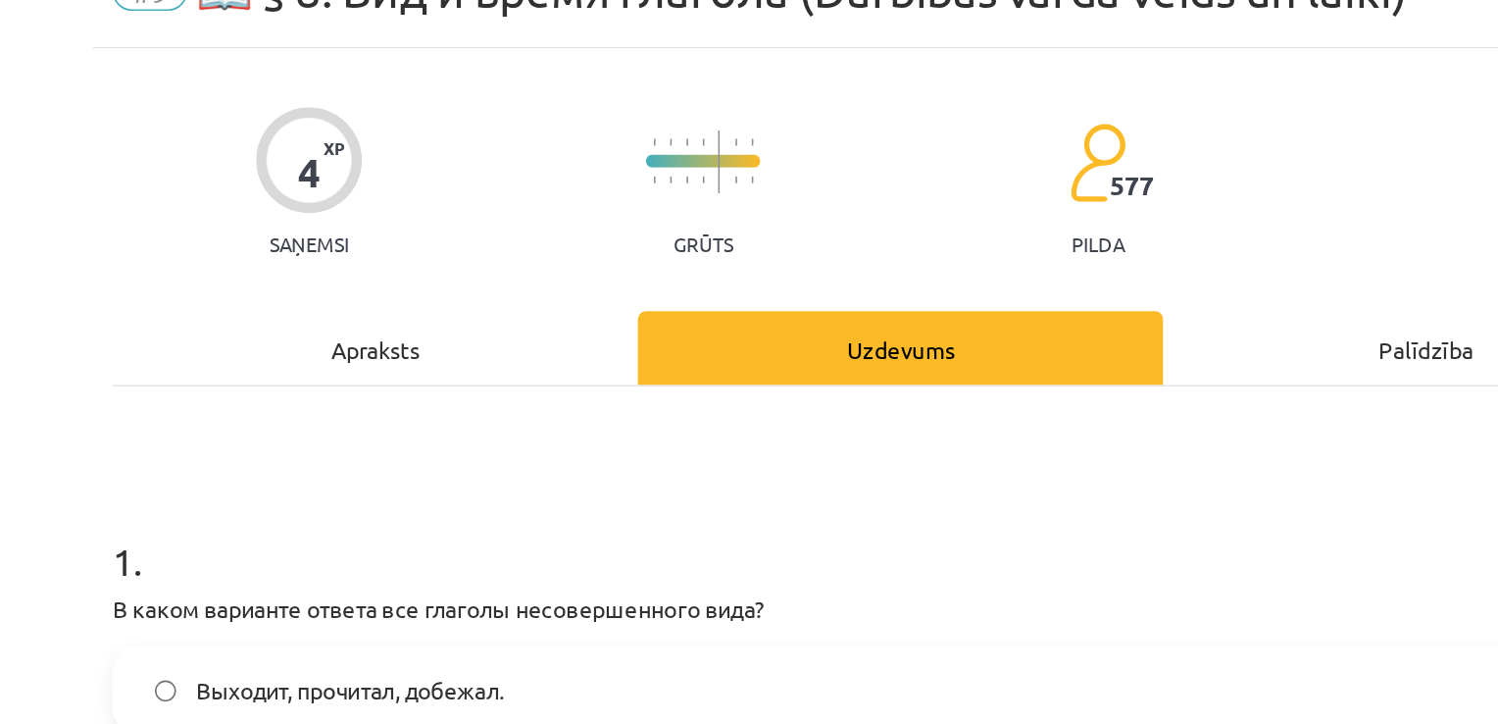
scroll to position [515, 0]
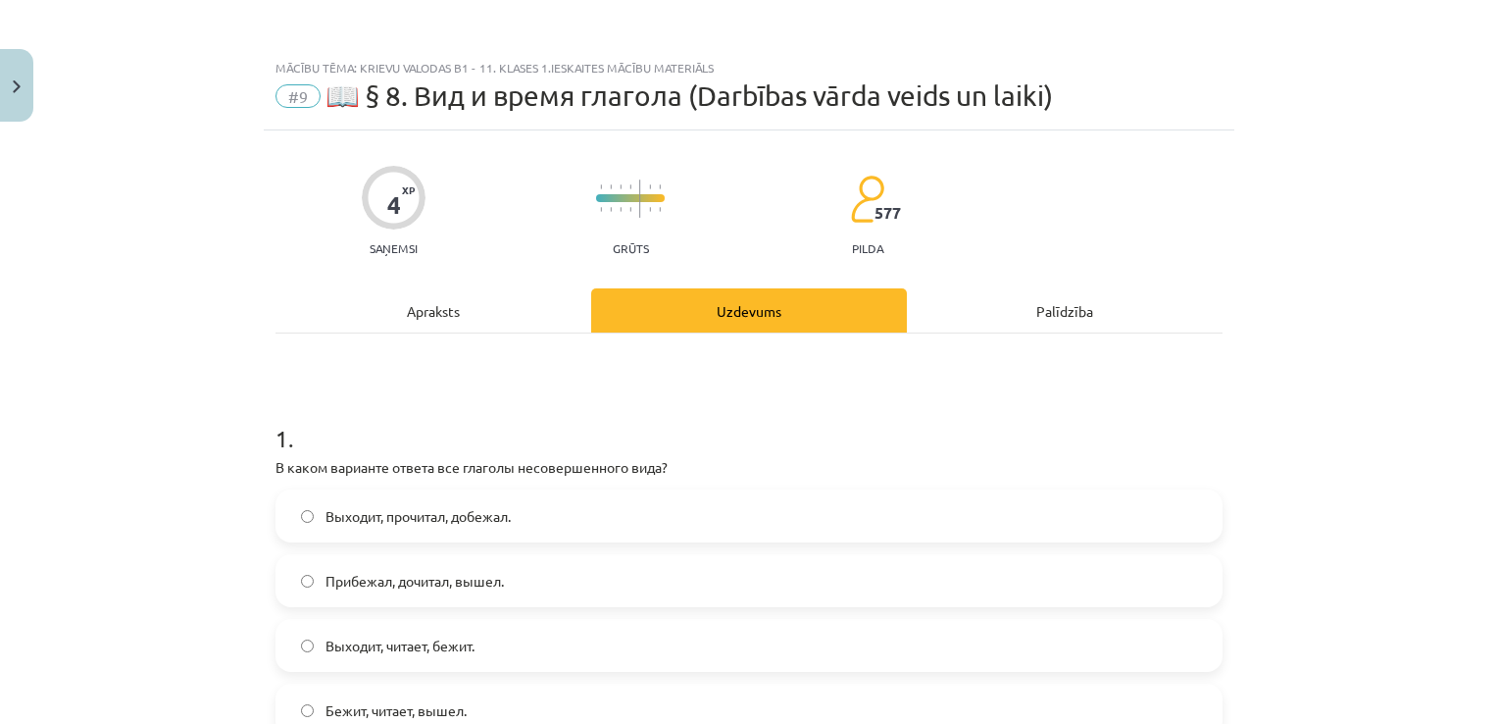
click at [424, 304] on div "Apraksts" at bounding box center [434, 310] width 316 height 44
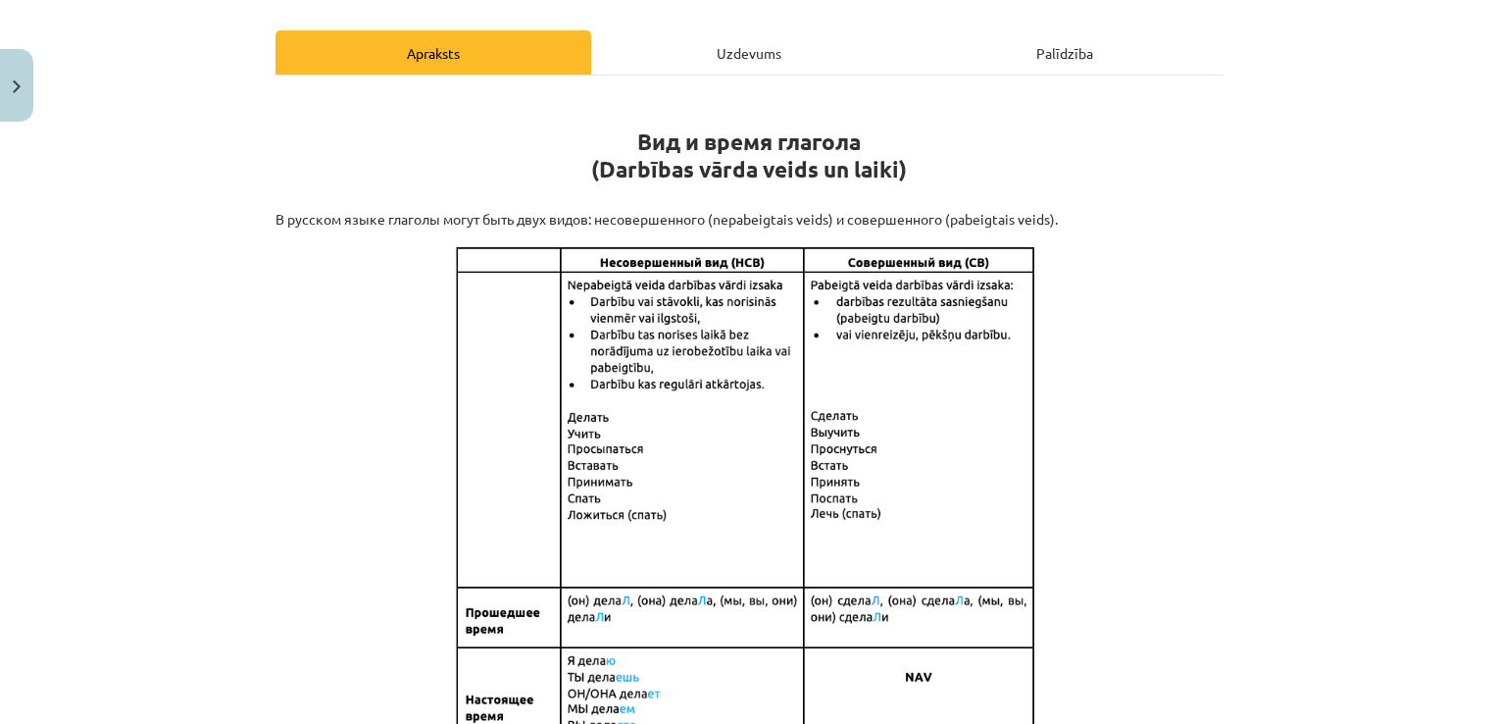
scroll to position [256, 0]
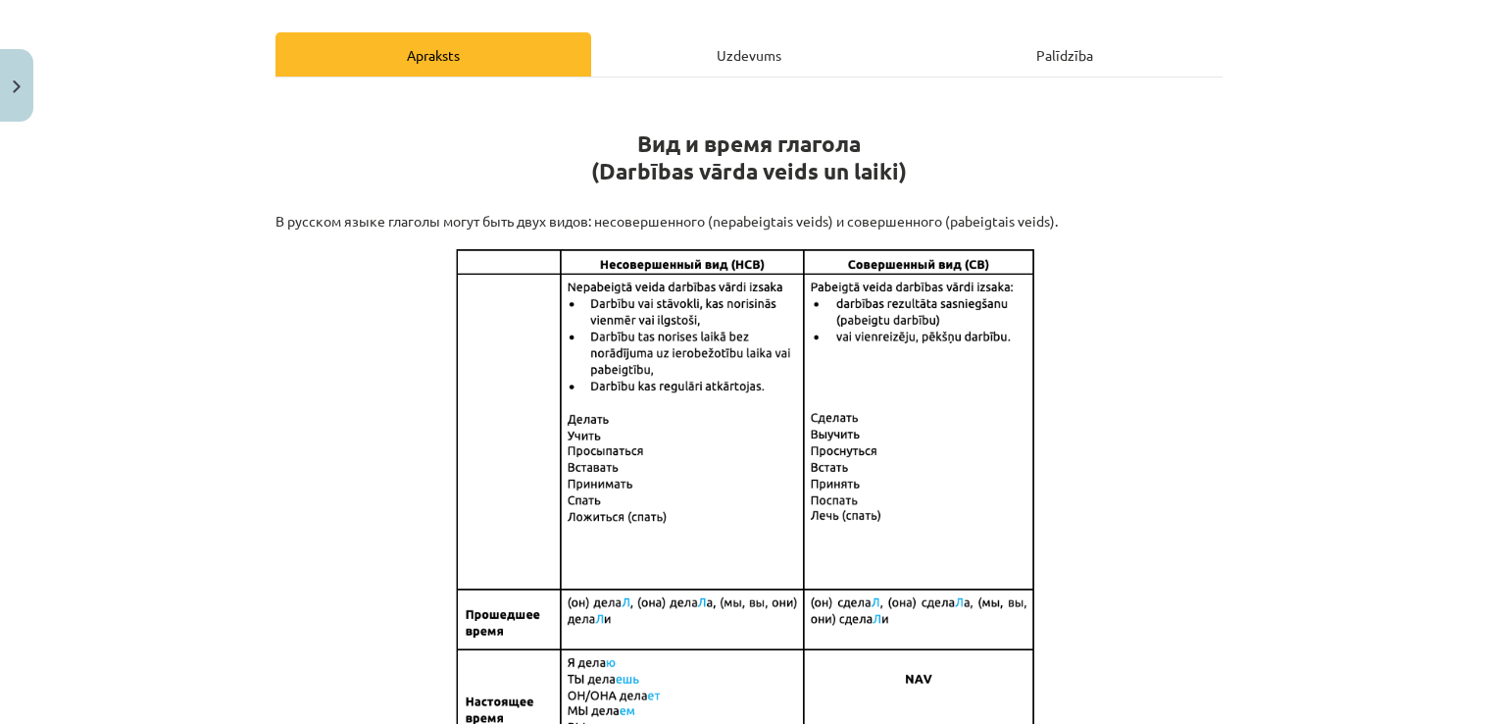
click at [699, 54] on div "Uzdevums" at bounding box center [749, 54] width 316 height 44
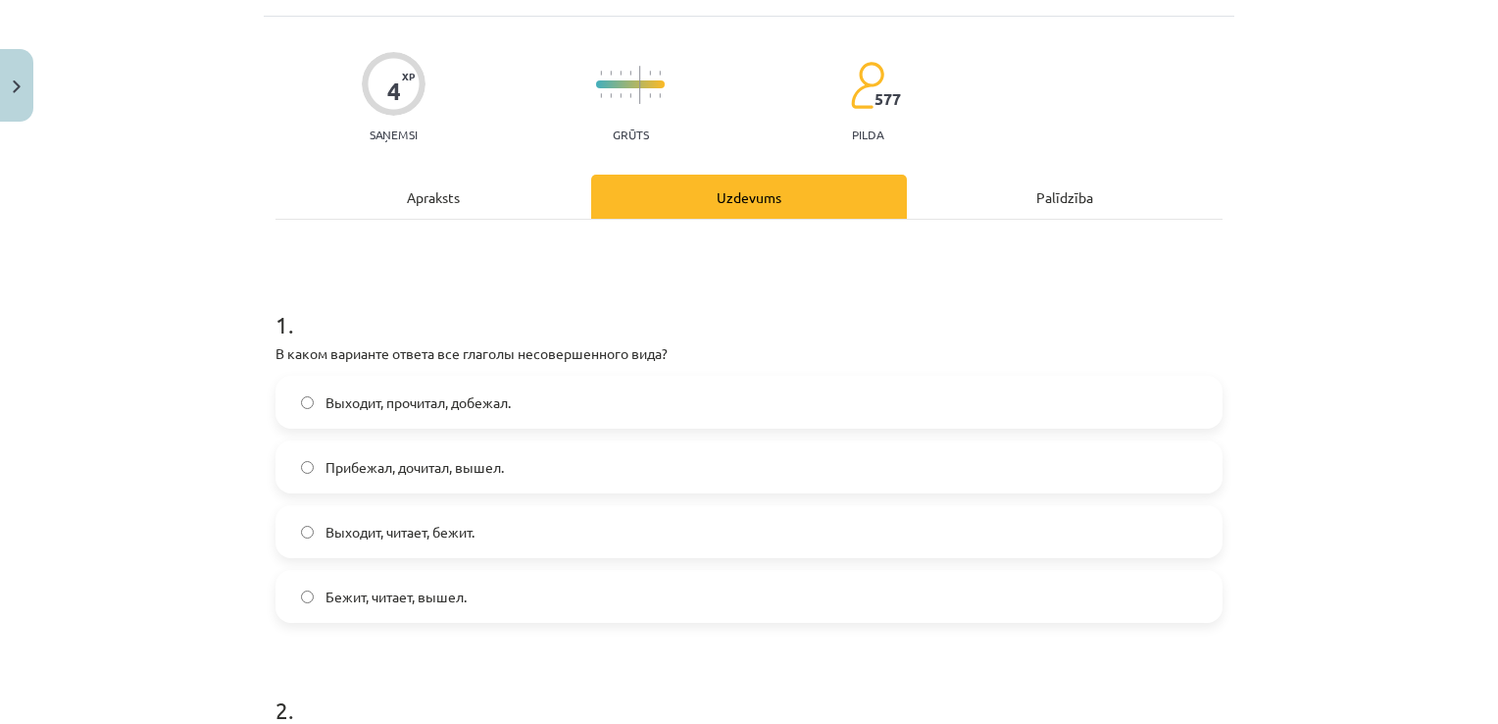
scroll to position [49, 0]
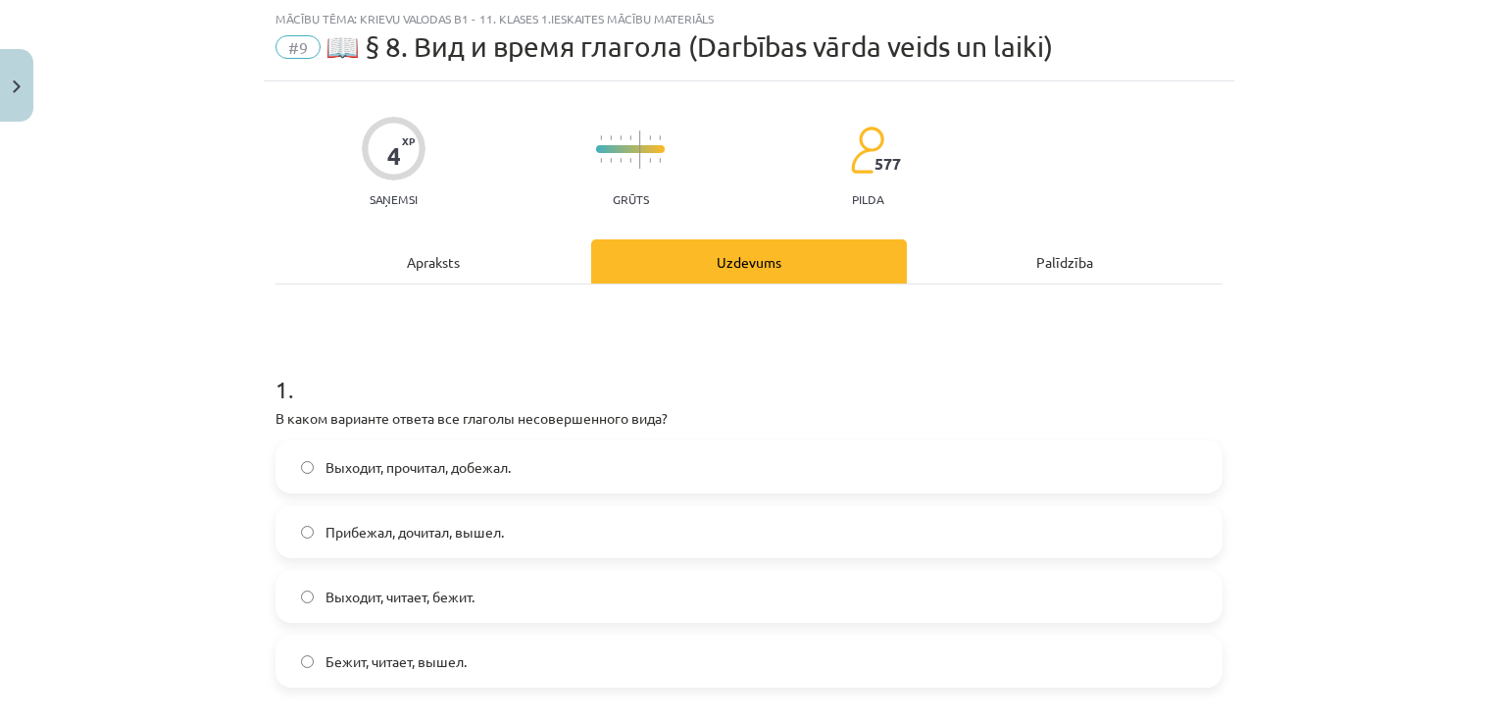
click at [424, 269] on div "Apraksts" at bounding box center [434, 261] width 316 height 44
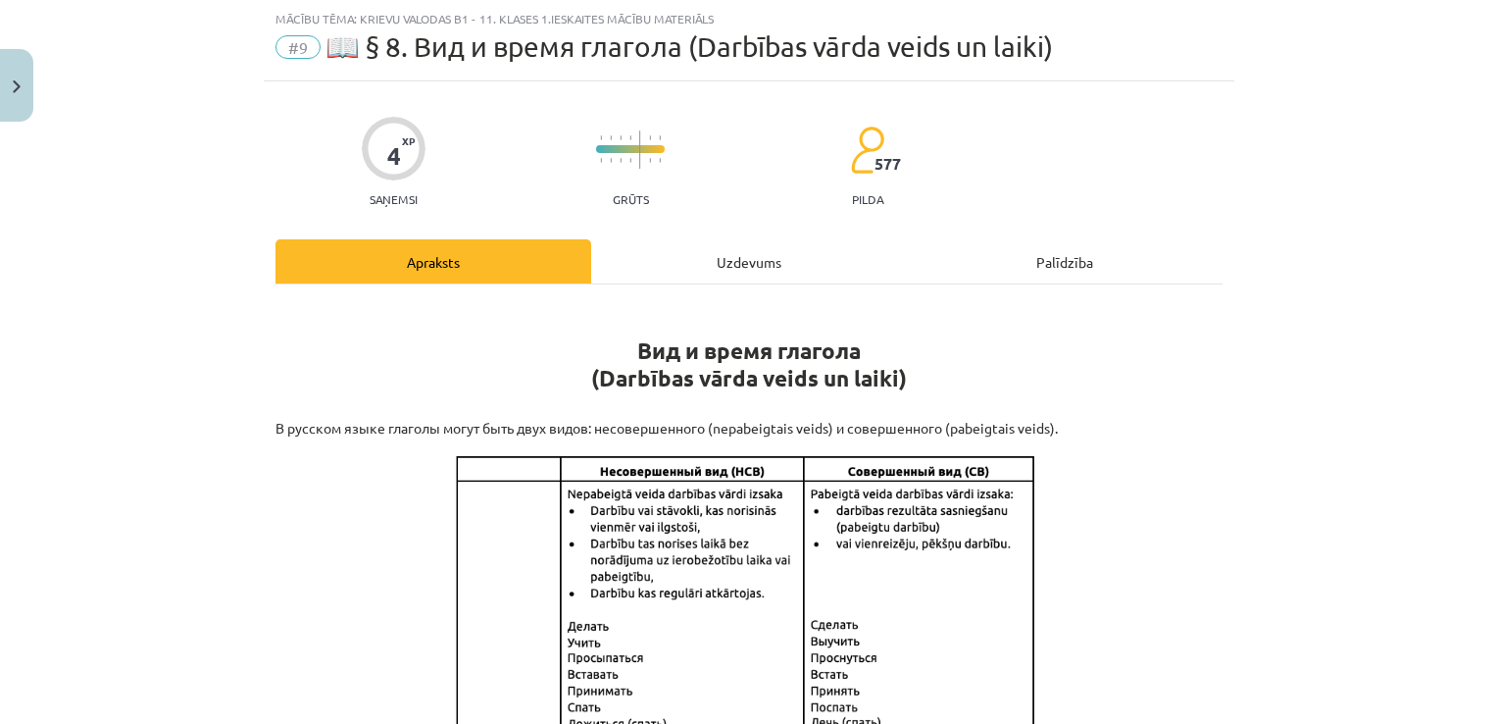
click at [759, 253] on div "Uzdevums" at bounding box center [749, 261] width 316 height 44
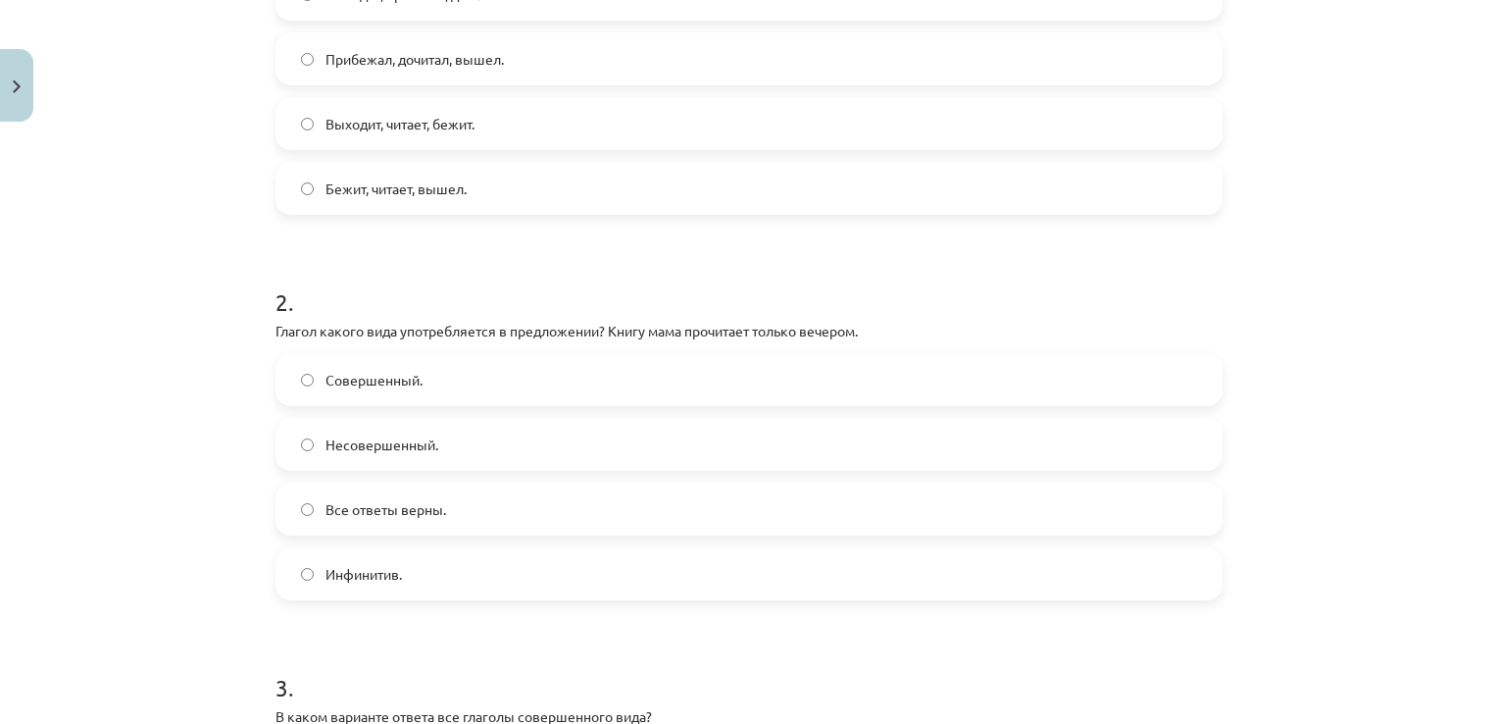
scroll to position [525, 0]
click at [449, 374] on label "Совершенный." at bounding box center [748, 376] width 943 height 49
click at [458, 571] on label "Инфинитив." at bounding box center [748, 570] width 943 height 49
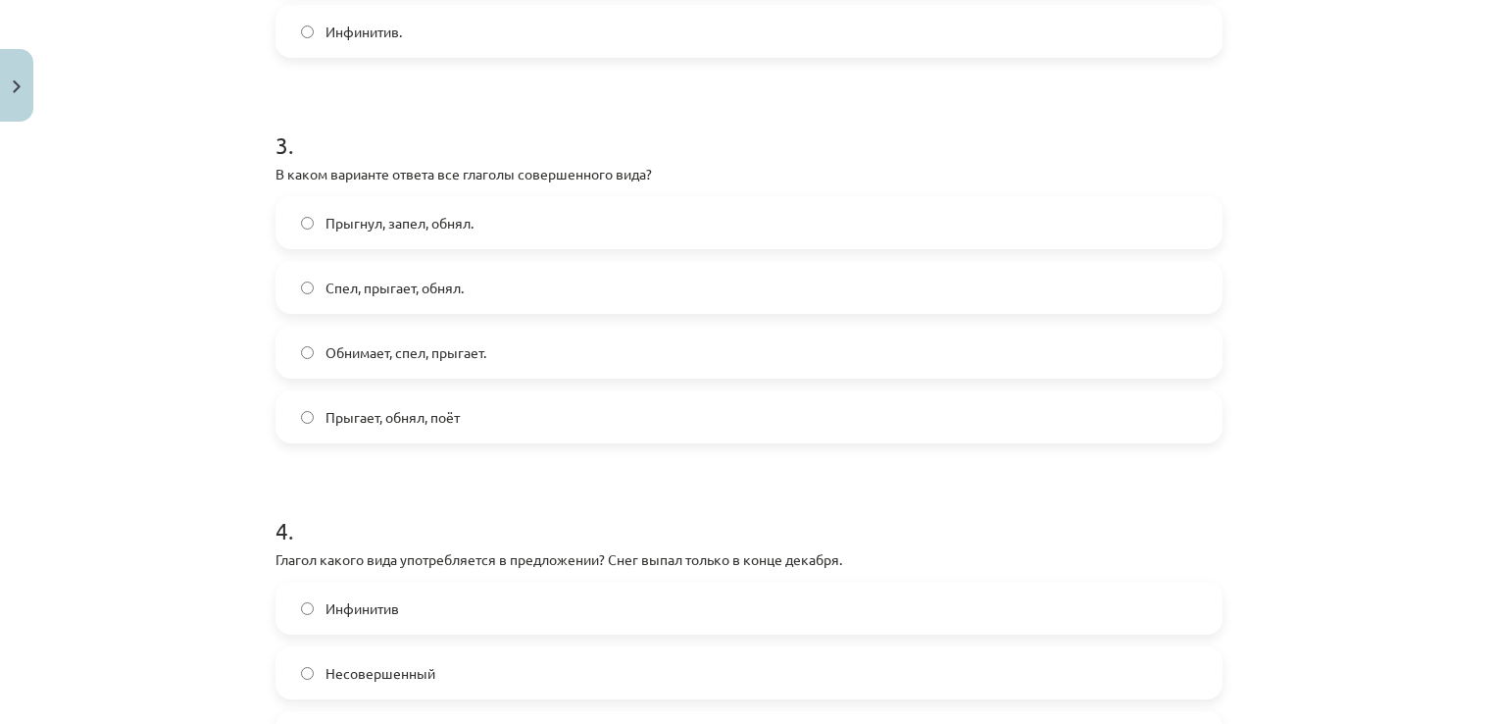
scroll to position [1065, 0]
click at [463, 337] on label "Обнимает, спел, прыгает." at bounding box center [748, 351] width 943 height 49
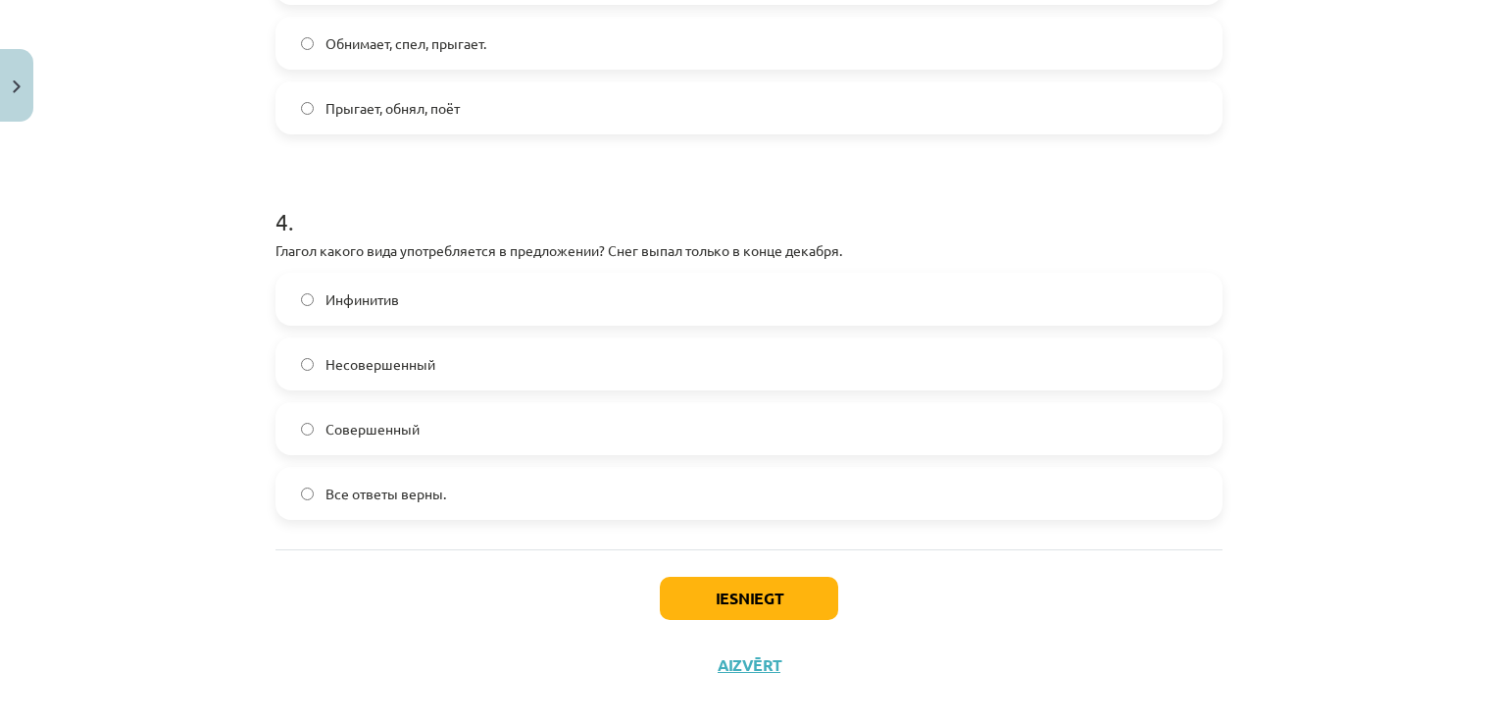
scroll to position [1395, 0]
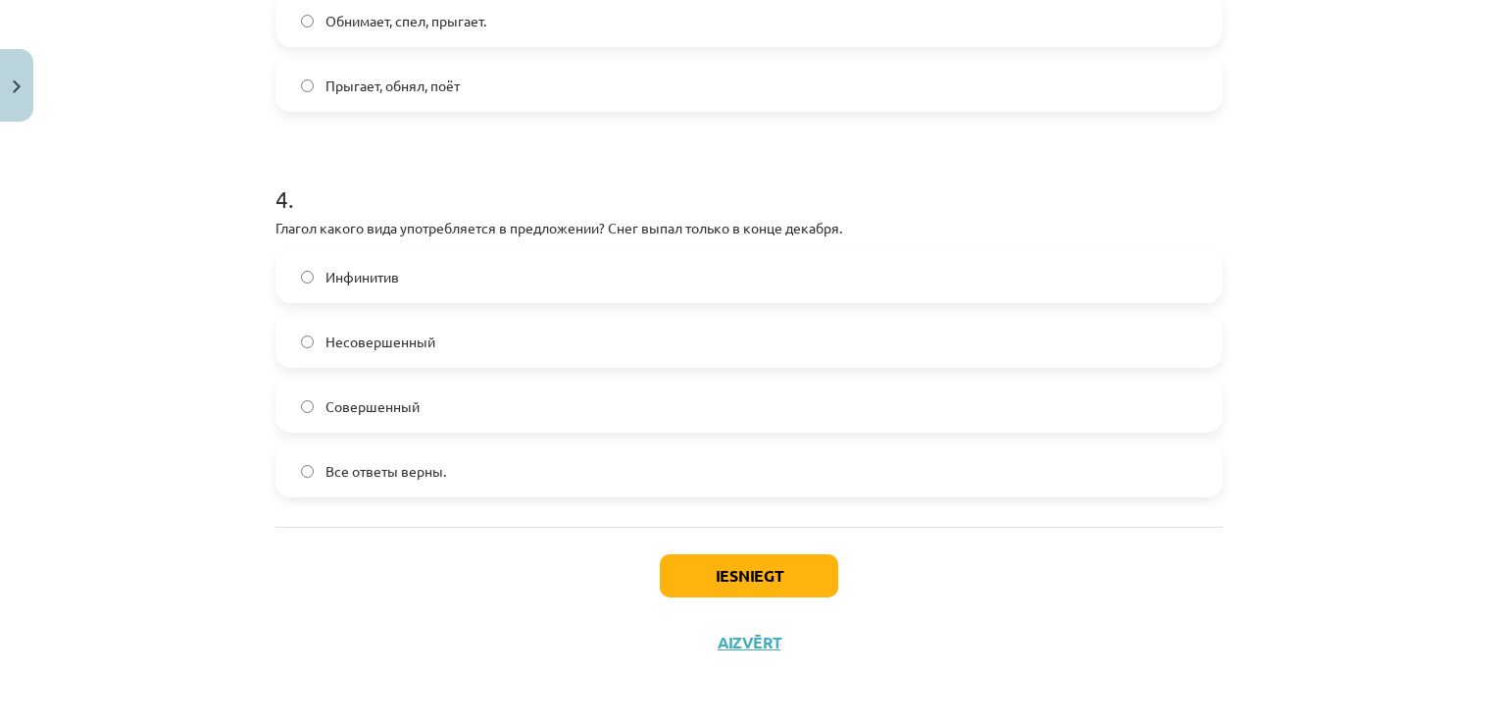
click at [428, 347] on label "Несовершенный" at bounding box center [748, 341] width 943 height 49
click at [671, 562] on button "Iesniegt" at bounding box center [749, 575] width 178 height 43
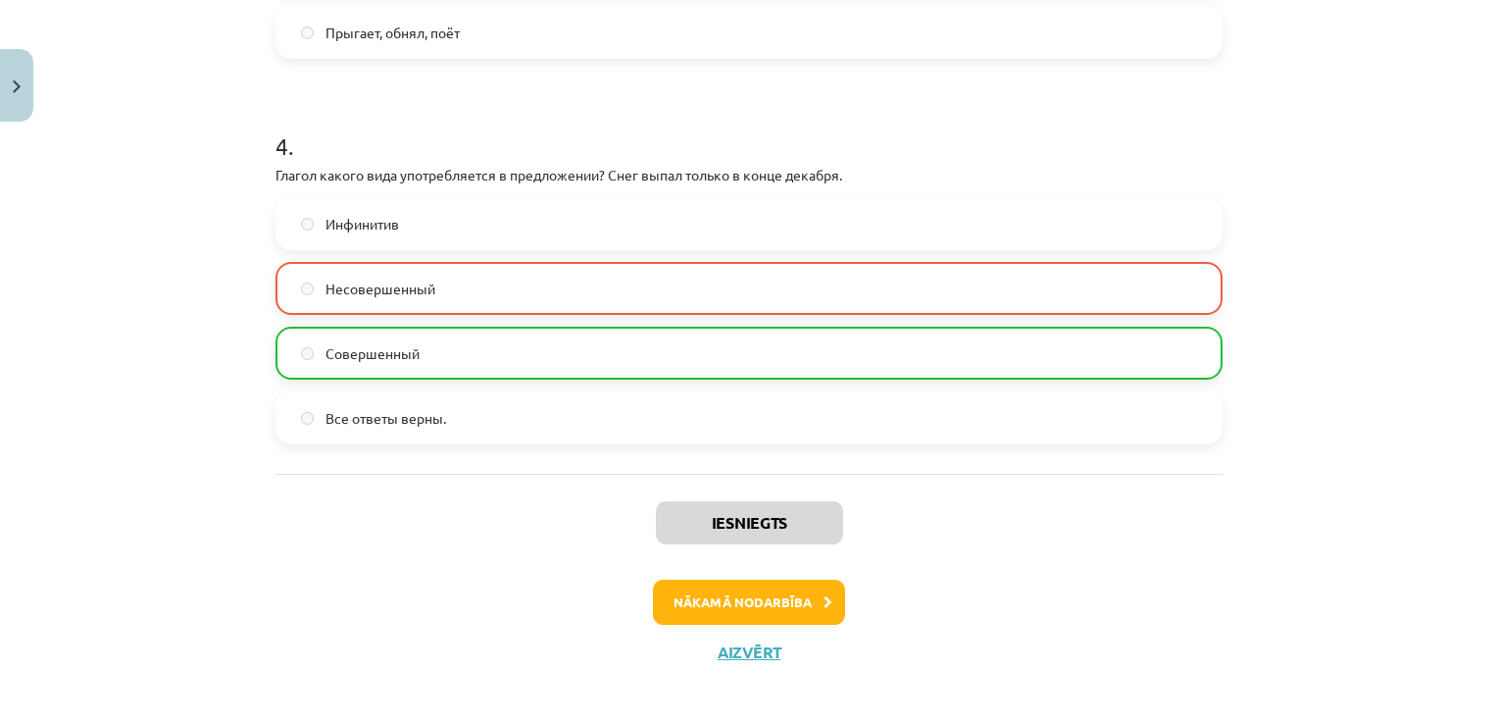
scroll to position [1457, 0]
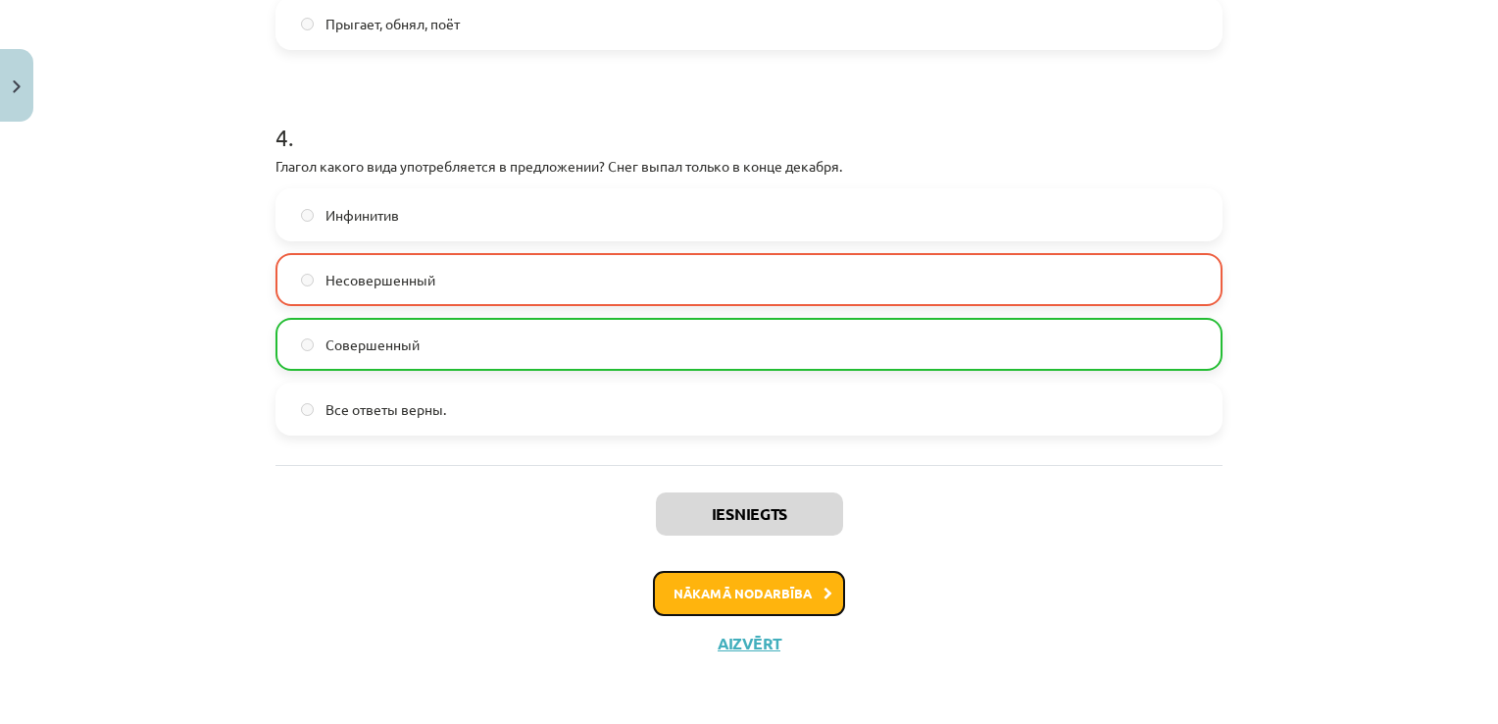
click at [748, 602] on button "Nākamā nodarbība" at bounding box center [749, 593] width 192 height 45
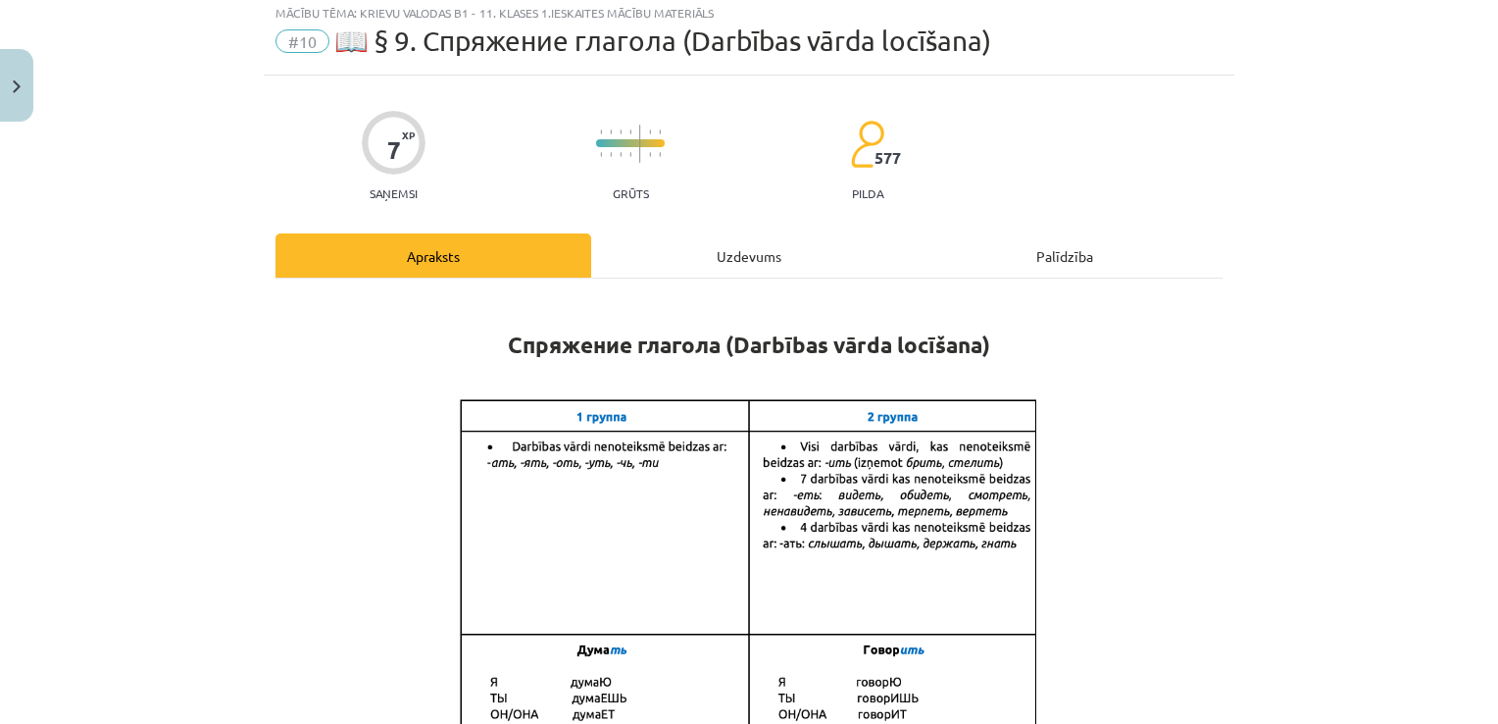
scroll to position [49, 0]
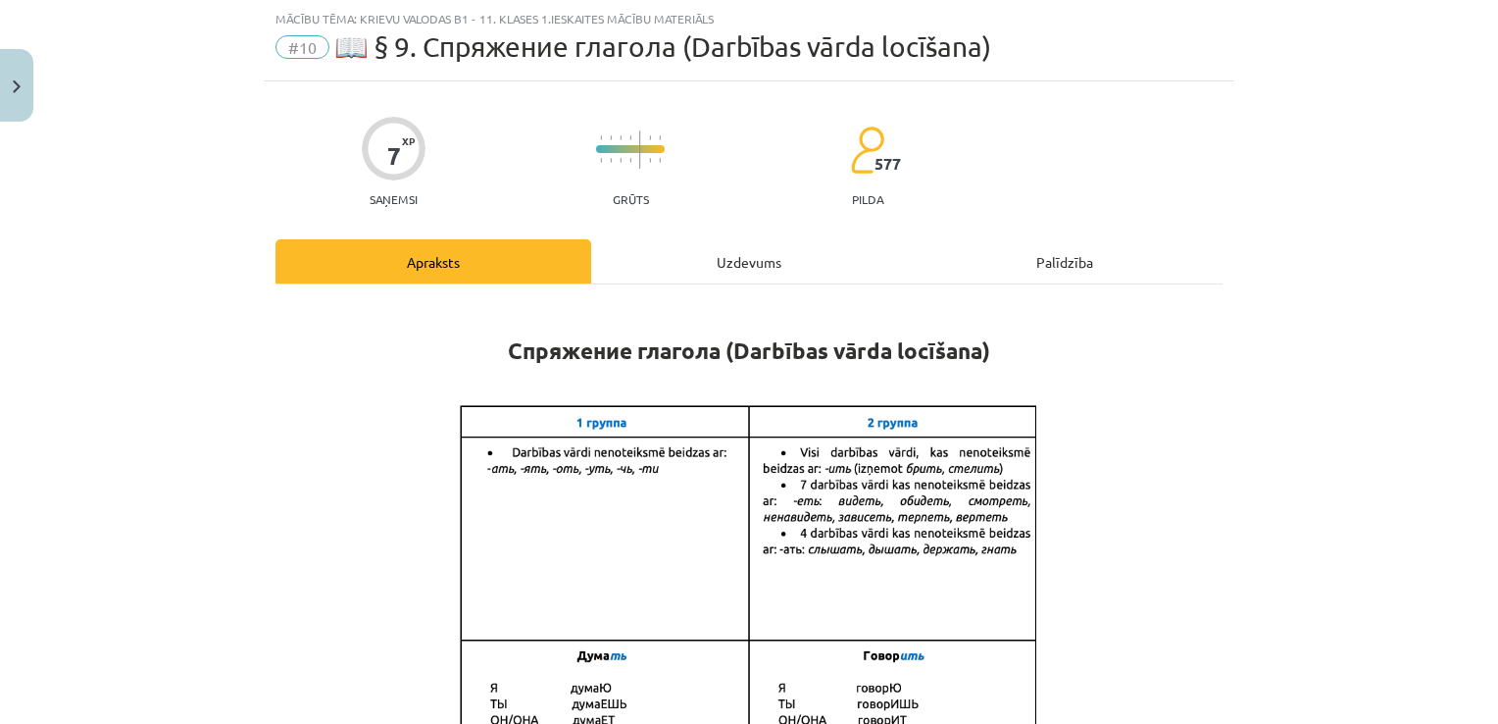
click at [704, 271] on div "Uzdevums" at bounding box center [749, 261] width 316 height 44
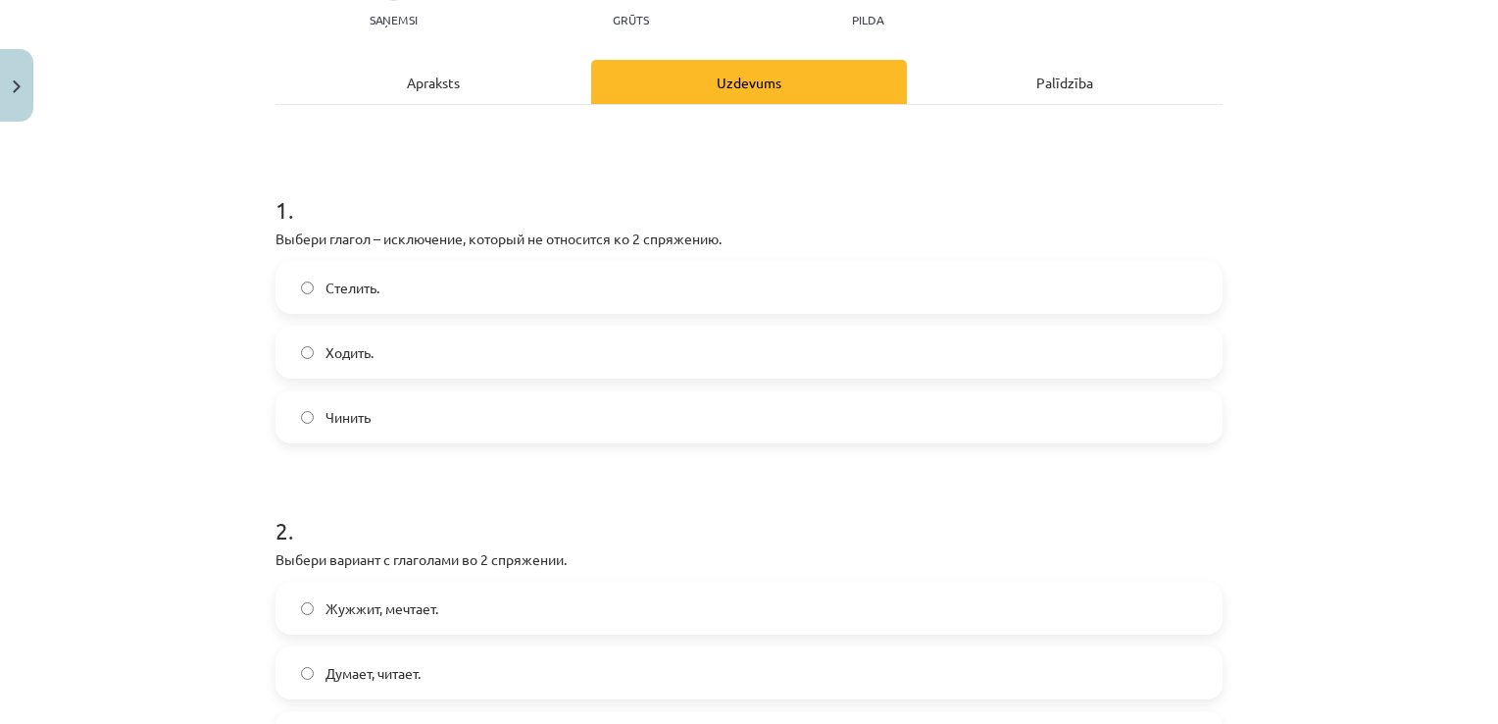
scroll to position [230, 0]
click at [483, 78] on div "Apraksts" at bounding box center [434, 80] width 316 height 44
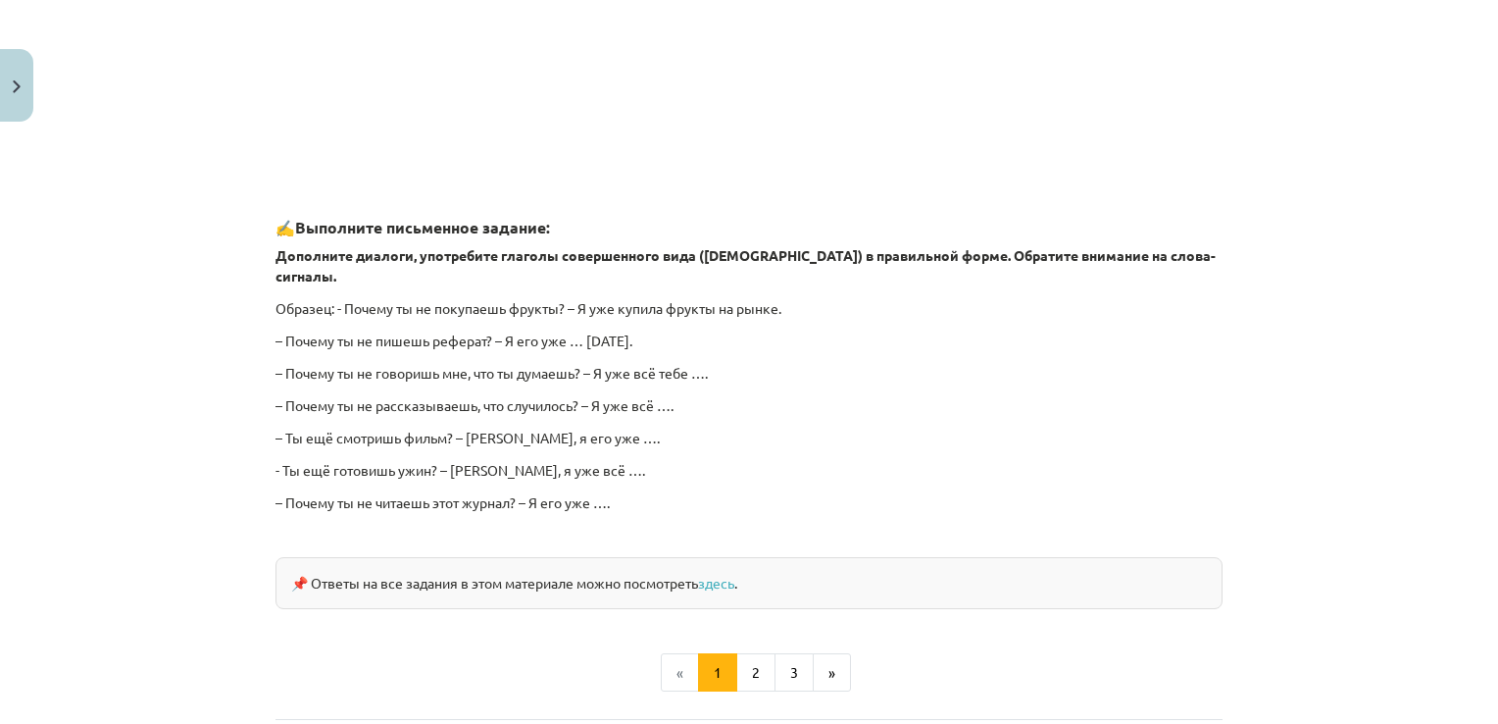
scroll to position [1746, 0]
